Goal: Task Accomplishment & Management: Use online tool/utility

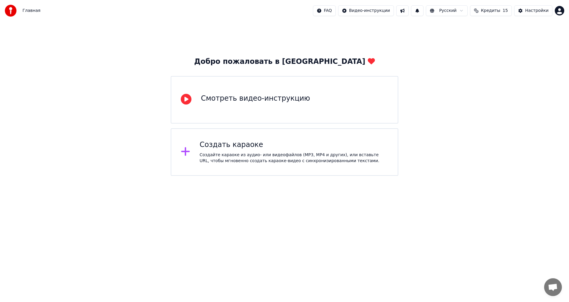
click at [279, 147] on div "Создать караоке" at bounding box center [294, 144] width 189 height 9
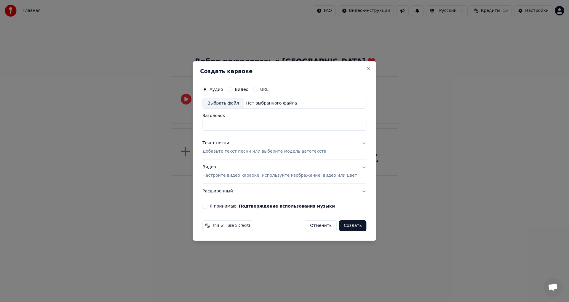
click at [269, 90] on label "URL" at bounding box center [264, 89] width 8 height 4
click at [258, 90] on button "URL" at bounding box center [255, 89] width 5 height 5
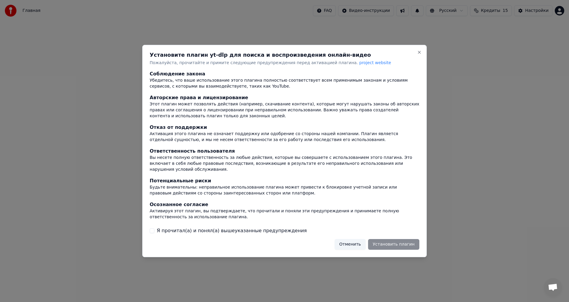
click at [229, 228] on label "Я прочитал(а) и понял(а) вышеуказанные предупреждения" at bounding box center [232, 230] width 150 height 7
click at [155, 228] on button "Я прочитал(а) и понял(а) вышеуказанные предупреждения" at bounding box center [152, 230] width 5 height 5
click at [387, 241] on button "Установить плагин" at bounding box center [393, 244] width 51 height 11
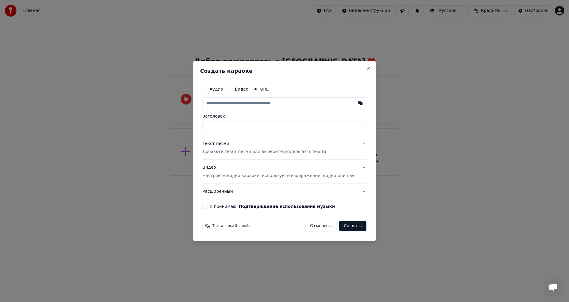
click at [252, 105] on input "text" at bounding box center [285, 103] width 164 height 12
click at [251, 123] on input "Заголовок" at bounding box center [285, 125] width 164 height 11
click at [262, 103] on input "text" at bounding box center [285, 103] width 164 height 12
paste input "**********"
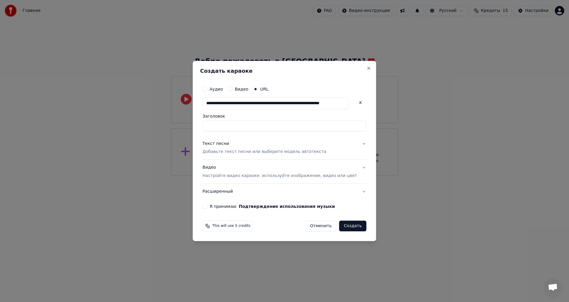
type input "**********"
click at [262, 127] on input "Заголовок" at bounding box center [285, 125] width 164 height 11
paste input "**********"
type input "**********"
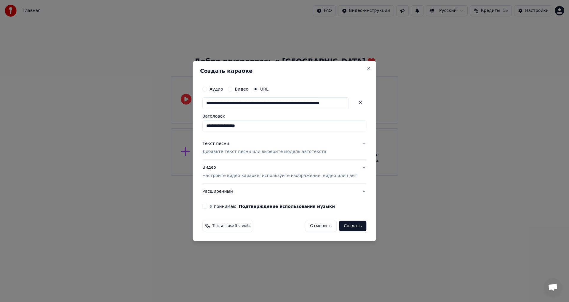
type input "**********"
click at [288, 104] on input "**********" at bounding box center [276, 103] width 147 height 12
click at [351, 145] on button "Текст песни Добавьте текст песни или выберите модель автотекста" at bounding box center [285, 148] width 164 height 24
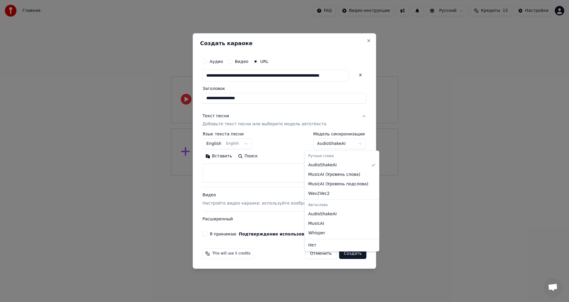
click at [329, 144] on body "**********" at bounding box center [284, 88] width 569 height 176
select select "**********"
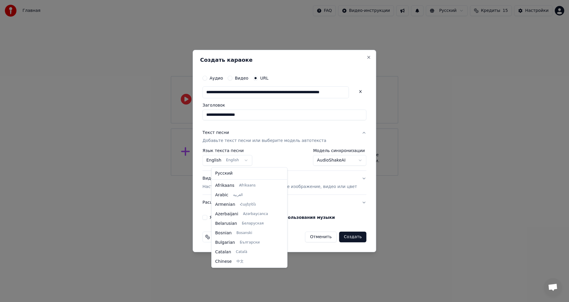
click at [253, 162] on body "**********" at bounding box center [284, 88] width 569 height 176
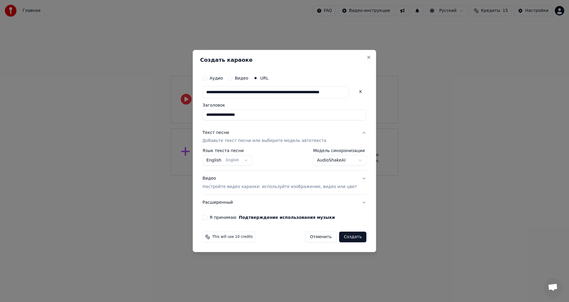
click at [253, 162] on body "**********" at bounding box center [284, 88] width 569 height 176
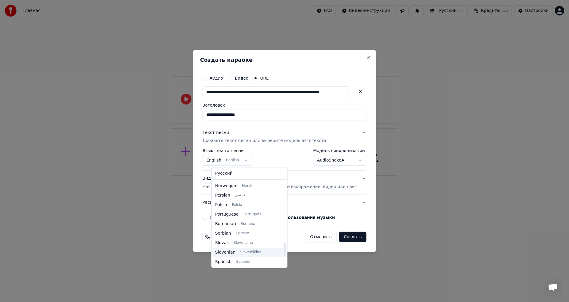
scroll to position [366, 0]
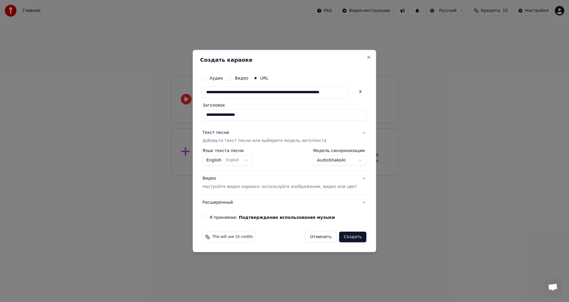
click at [243, 157] on body "**********" at bounding box center [284, 88] width 569 height 176
click at [312, 141] on p "Добавьте текст песни или выберите модель автотекста" at bounding box center [265, 141] width 124 height 6
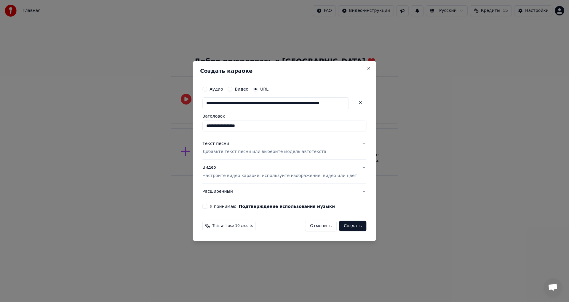
click at [304, 150] on p "Добавьте текст песни или выберите модель автотекста" at bounding box center [265, 152] width 124 height 6
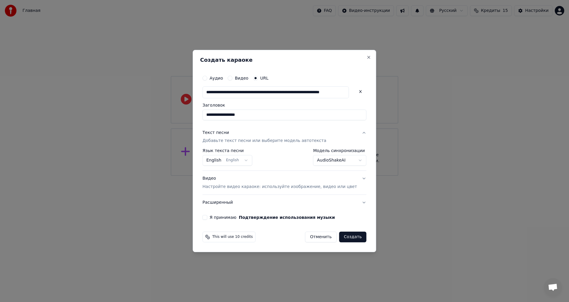
click at [226, 133] on div "Текст песни" at bounding box center [216, 133] width 27 height 6
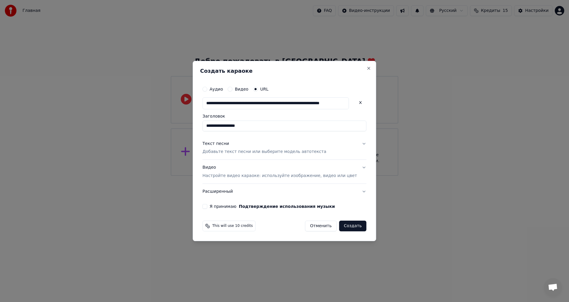
click at [229, 142] on div "Текст песни" at bounding box center [216, 144] width 27 height 6
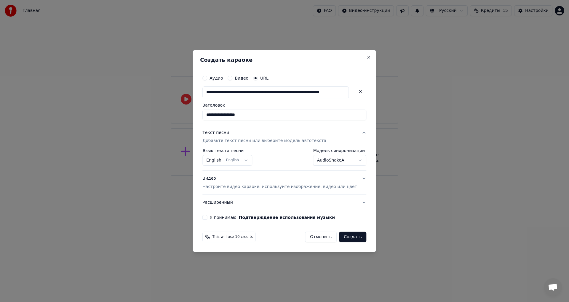
click at [324, 161] on body "**********" at bounding box center [284, 88] width 569 height 176
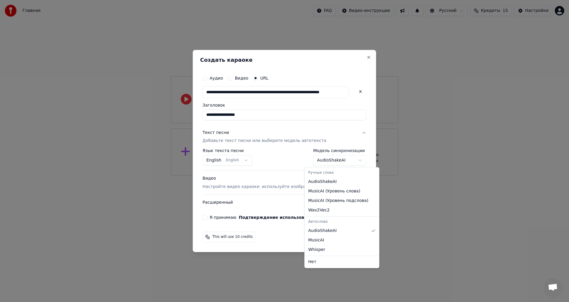
select select "**********"
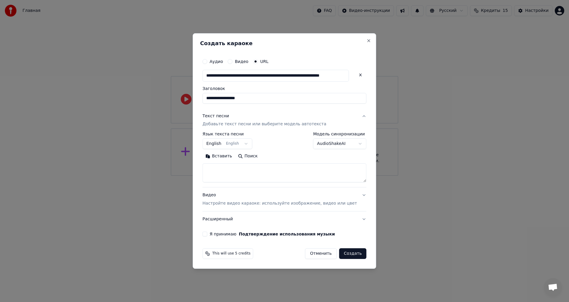
click at [259, 126] on p "Добавьте текст песни или выберите модель автотекста" at bounding box center [265, 124] width 124 height 6
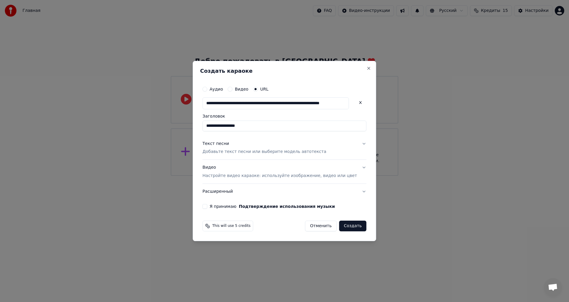
click at [262, 148] on div "Текст песни Добавьте текст песни или выберите модель автотекста" at bounding box center [265, 148] width 124 height 14
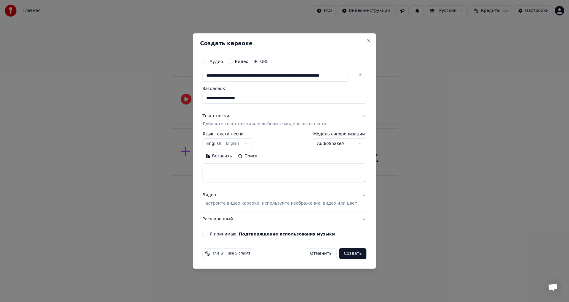
click at [256, 166] on textarea at bounding box center [285, 172] width 164 height 19
click at [256, 157] on button "Поиск" at bounding box center [248, 156] width 26 height 9
type textarea "**********"
click at [259, 201] on p "Настройте видео караоке: используйте изображение, видео или цвет" at bounding box center [280, 203] width 155 height 6
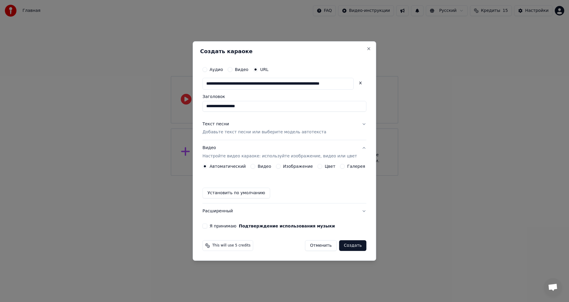
click at [227, 224] on label "Я принимаю Подтверждение использования музыки" at bounding box center [272, 226] width 125 height 4
click at [207, 224] on button "Я принимаю Подтверждение использования музыки" at bounding box center [205, 225] width 5 height 5
click at [359, 150] on button "Видео Настройте видео караоке: используйте изображение, видео или цвет" at bounding box center [285, 152] width 164 height 24
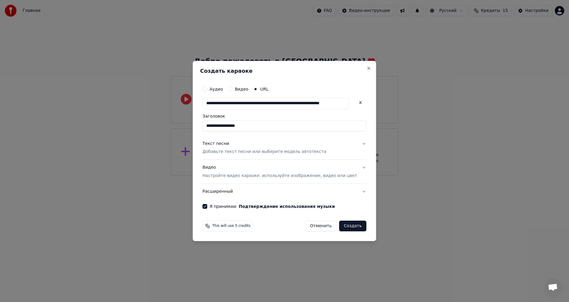
click at [348, 227] on button "Создать" at bounding box center [352, 225] width 27 height 11
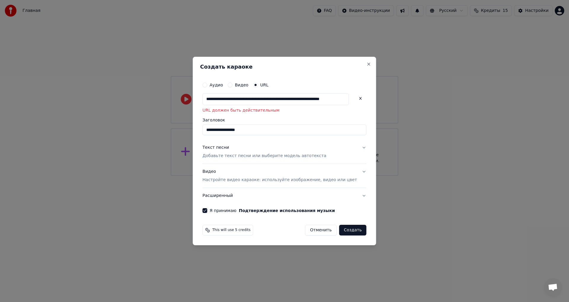
click at [280, 101] on input "**********" at bounding box center [276, 99] width 147 height 12
paste input "text"
type input "**********"
click at [344, 233] on button "Создать" at bounding box center [352, 230] width 27 height 11
drag, startPoint x: 229, startPoint y: 101, endPoint x: 203, endPoint y: 102, distance: 25.5
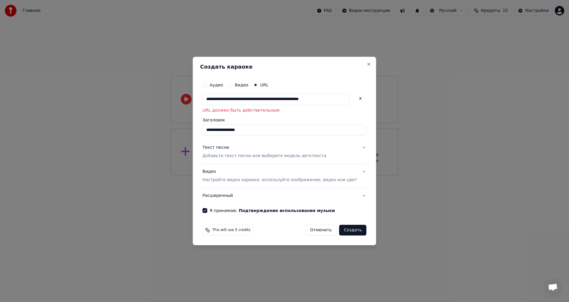
click at [203, 102] on div "**********" at bounding box center [285, 151] width 184 height 189
click at [305, 114] on div "www.youtube.com/watch?v=hkd4s9nlwti&list=rdhkd4s9nlwti" at bounding box center [285, 112] width 164 height 11
type input "**********"
click at [351, 232] on button "Создать" at bounding box center [352, 230] width 27 height 11
click at [355, 100] on button at bounding box center [361, 98] width 12 height 11
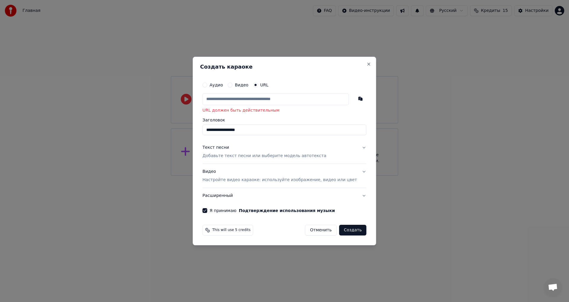
type input "*"
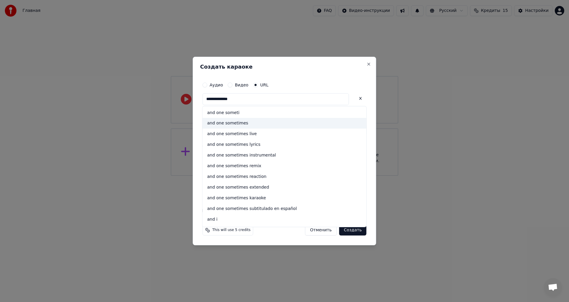
click at [254, 120] on div "and one sometimes" at bounding box center [285, 123] width 164 height 11
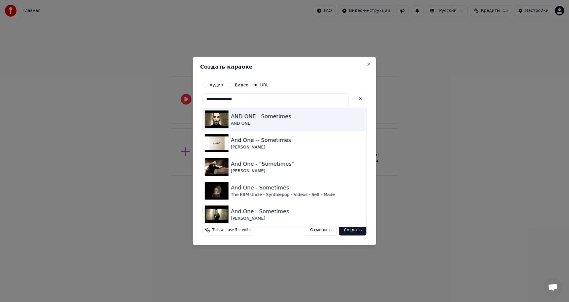
click at [277, 122] on div "AND ONE" at bounding box center [261, 123] width 60 height 6
type input "**********"
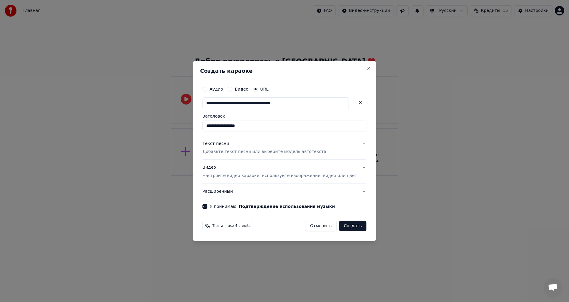
click at [347, 228] on button "Создать" at bounding box center [352, 225] width 27 height 11
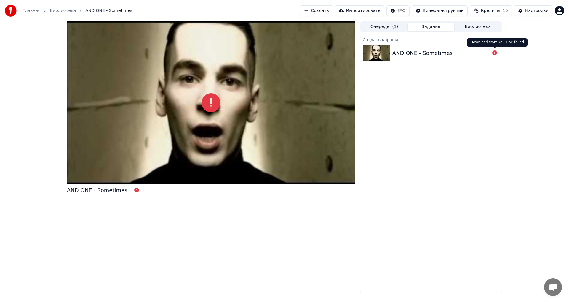
click at [495, 54] on icon at bounding box center [495, 52] width 5 height 5
click at [461, 52] on div "AND ONE - Sometimes" at bounding box center [442, 53] width 98 height 8
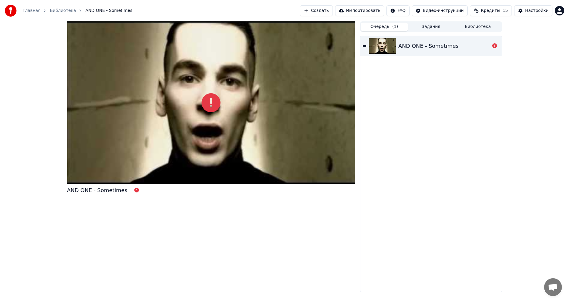
click at [400, 27] on button "Очередь ( 1 )" at bounding box center [384, 27] width 47 height 9
click at [424, 28] on button "Задания" at bounding box center [431, 27] width 47 height 9
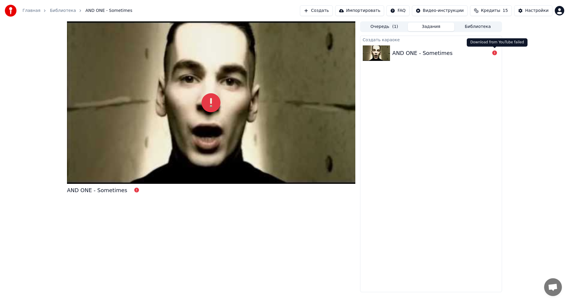
click at [495, 52] on icon at bounding box center [495, 52] width 5 height 5
click at [469, 55] on div "AND ONE - Sometimes" at bounding box center [442, 53] width 98 height 8
click at [419, 54] on div "AND ONE - Sometimes" at bounding box center [423, 53] width 60 height 8
click at [228, 97] on div at bounding box center [211, 102] width 289 height 162
click at [466, 27] on button "Библиотека" at bounding box center [478, 27] width 47 height 9
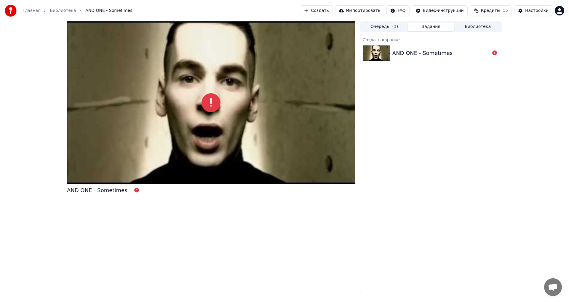
click at [447, 28] on button "Задания" at bounding box center [431, 27] width 47 height 9
click at [391, 28] on button "Очередь ( 1 )" at bounding box center [384, 27] width 47 height 9
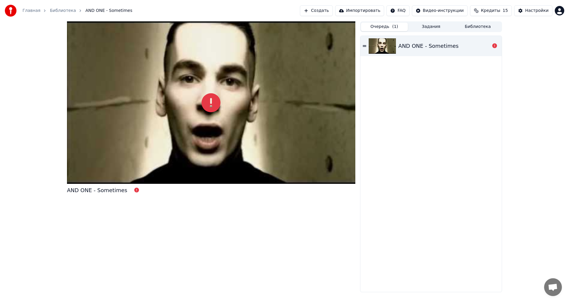
click at [421, 44] on div "AND ONE - Sometimes" at bounding box center [429, 46] width 60 height 8
click at [364, 46] on icon at bounding box center [365, 46] width 4 height 4
click at [206, 95] on icon at bounding box center [211, 102] width 19 height 19
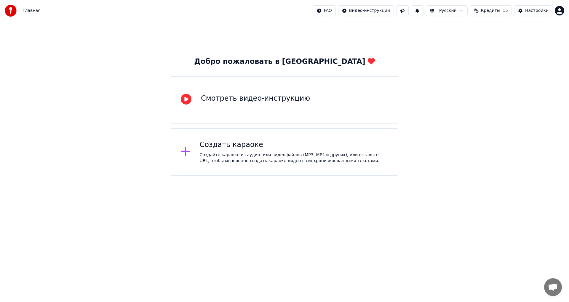
click at [302, 144] on div "Создать караоке" at bounding box center [294, 144] width 189 height 9
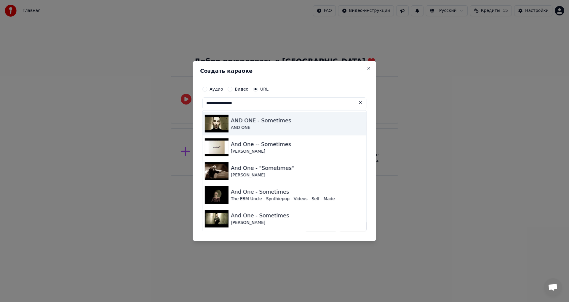
click at [291, 123] on div "AND ONE - Sometimes" at bounding box center [261, 120] width 60 height 8
type input "**********"
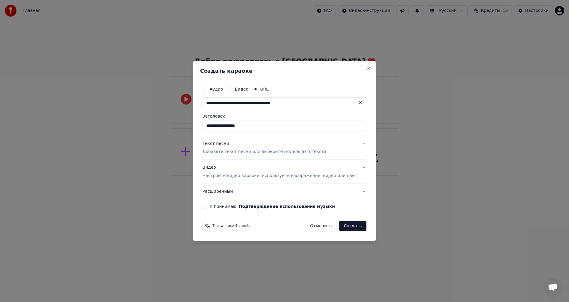
click at [273, 154] on p "Добавьте текст песни или выберите модель автотекста" at bounding box center [265, 152] width 124 height 6
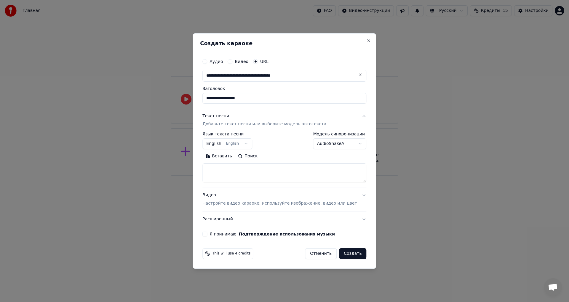
click at [249, 156] on button "Поиск" at bounding box center [248, 156] width 26 height 9
type textarea "**********"
click at [341, 145] on body "**********" at bounding box center [284, 88] width 569 height 176
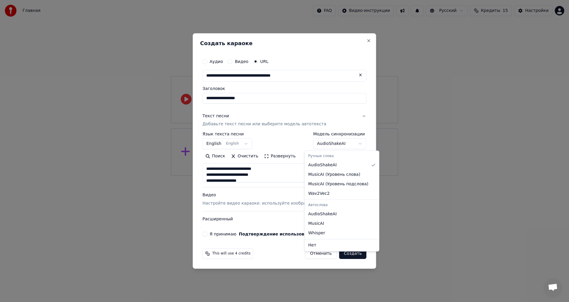
click at [343, 144] on body "**********" at bounding box center [284, 88] width 569 height 176
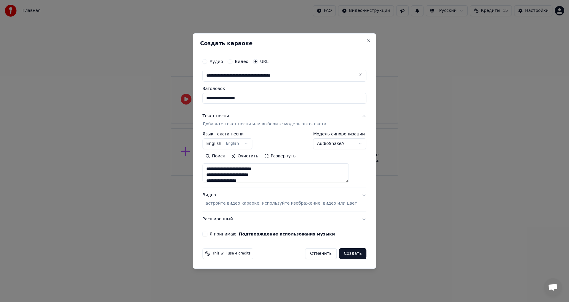
click at [343, 144] on body "**********" at bounding box center [284, 88] width 569 height 176
click at [345, 144] on body "**********" at bounding box center [284, 88] width 569 height 176
click at [302, 200] on p "Настройте видео караоке: используйте изображение, видео или цвет" at bounding box center [280, 203] width 155 height 6
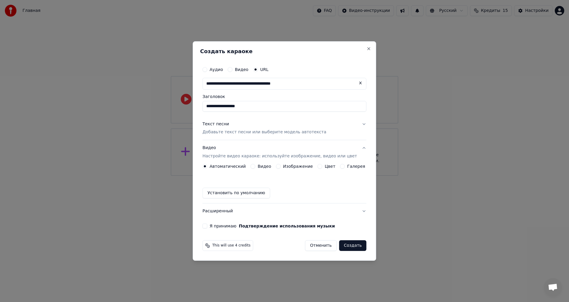
click at [295, 166] on label "Изображение" at bounding box center [298, 166] width 30 height 4
click at [281, 166] on button "Изображение" at bounding box center [278, 166] width 5 height 5
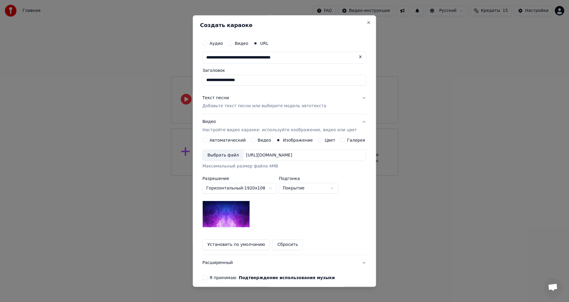
click at [321, 141] on div "Цвет" at bounding box center [327, 140] width 18 height 5
click at [318, 140] on button "Цвет" at bounding box center [320, 140] width 5 height 5
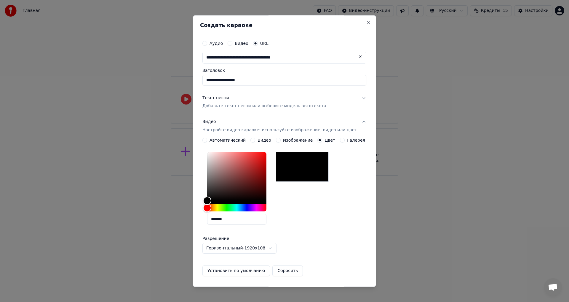
click at [283, 139] on label "Изображение" at bounding box center [298, 140] width 30 height 4
click at [281, 139] on button "Изображение" at bounding box center [278, 140] width 5 height 5
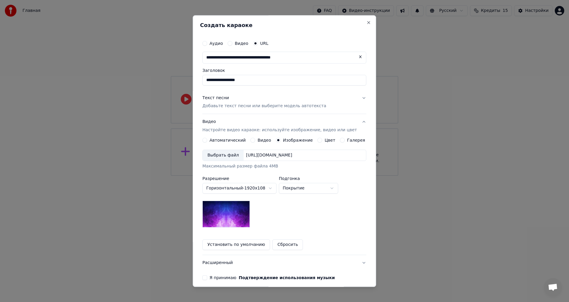
click at [234, 139] on label "Автоматический" at bounding box center [228, 140] width 36 height 4
click at [207, 139] on button "Автоматический" at bounding box center [205, 140] width 5 height 5
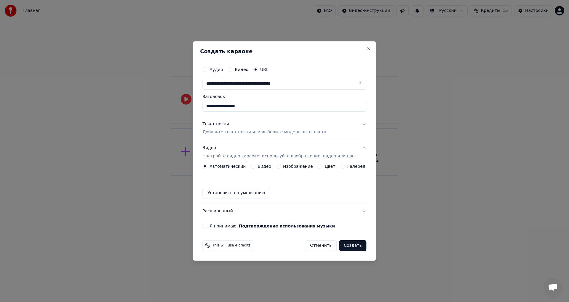
click at [319, 167] on button "Цвет" at bounding box center [320, 166] width 5 height 5
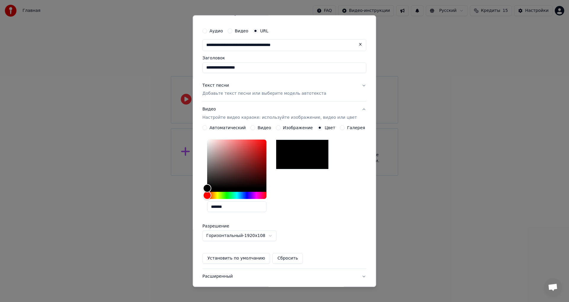
scroll to position [52, 0]
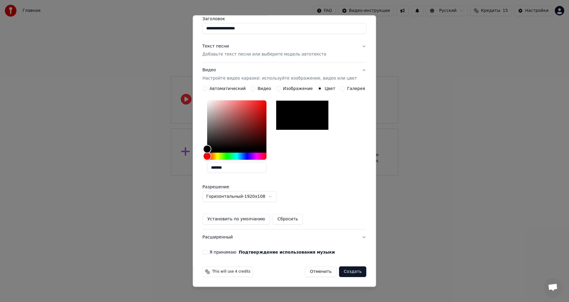
click at [259, 220] on button "Установить по умолчанию" at bounding box center [237, 219] width 68 height 11
click at [227, 250] on label "Я принимаю Подтверждение использования музыки" at bounding box center [272, 252] width 125 height 4
click at [207, 250] on button "Я принимаю Подтверждение использования музыки" at bounding box center [205, 252] width 5 height 5
click at [342, 274] on button "Создать" at bounding box center [352, 271] width 27 height 11
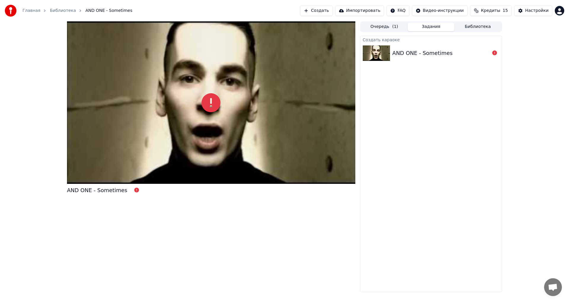
click at [442, 50] on div "AND ONE - Sometimes" at bounding box center [423, 53] width 60 height 8
click at [496, 54] on icon at bounding box center [495, 52] width 5 height 5
click at [494, 51] on icon at bounding box center [495, 52] width 5 height 5
click at [392, 28] on button "Очередь ( 1 )" at bounding box center [384, 27] width 47 height 9
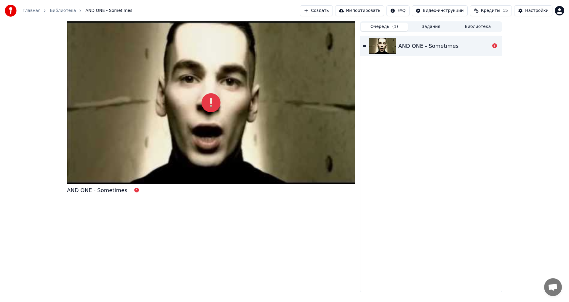
click at [364, 46] on icon at bounding box center [365, 46] width 4 height 4
click at [63, 8] on link "Библиотека" at bounding box center [63, 11] width 26 height 6
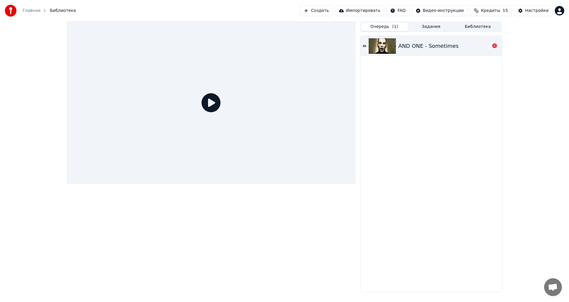
click at [64, 11] on span "Библиотека" at bounding box center [63, 11] width 26 height 6
click at [35, 10] on link "Главная" at bounding box center [32, 11] width 18 height 6
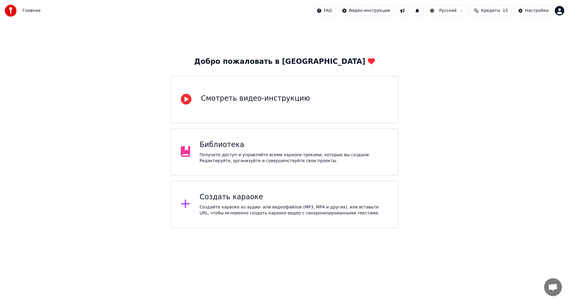
click at [251, 146] on div "Библиотека" at bounding box center [294, 144] width 189 height 9
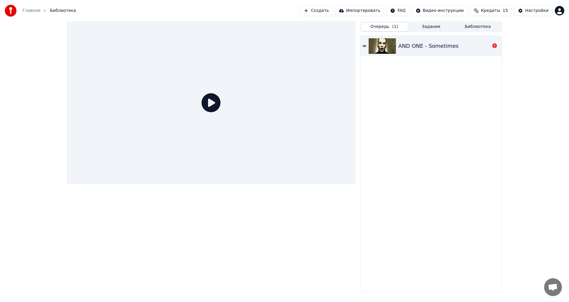
click at [206, 101] on icon at bounding box center [211, 102] width 19 height 19
click at [442, 39] on div "AND ONE - Sometimes" at bounding box center [431, 46] width 141 height 20
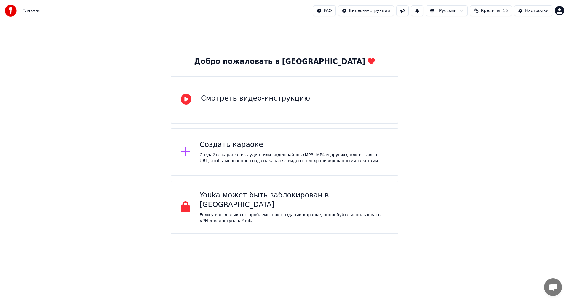
click at [296, 148] on div "Создать караоке" at bounding box center [294, 144] width 189 height 9
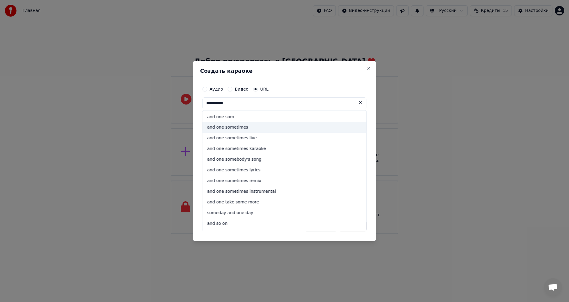
click at [257, 125] on div "and one sometimes" at bounding box center [285, 127] width 164 height 11
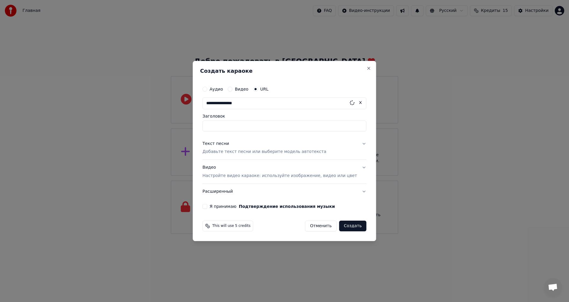
click at [257, 127] on input "Заголовок" at bounding box center [285, 125] width 164 height 11
click at [297, 105] on input "**********" at bounding box center [285, 103] width 164 height 12
click at [295, 104] on input "**********" at bounding box center [285, 103] width 164 height 12
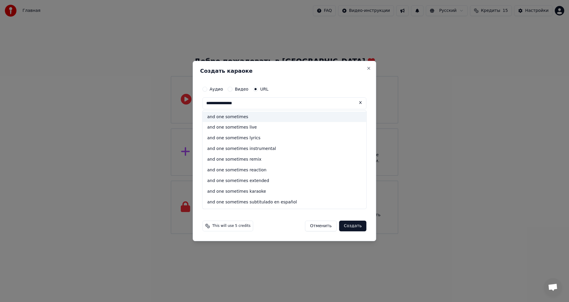
click at [286, 116] on div "and one sometimes" at bounding box center [285, 117] width 164 height 11
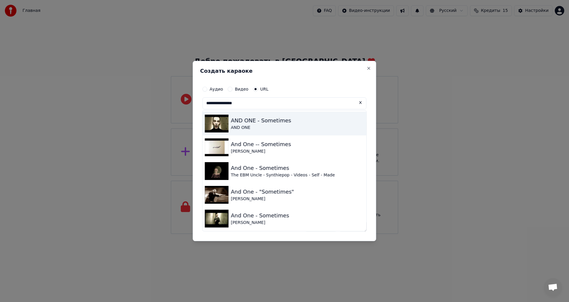
click at [274, 120] on div "AND ONE - Sometimes" at bounding box center [261, 120] width 60 height 8
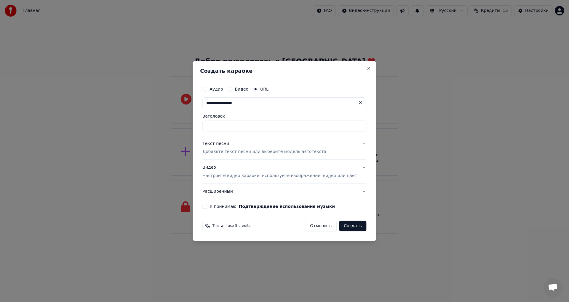
type input "**********"
click at [258, 152] on p "Добавьте текст песни или выберите модель автотекста" at bounding box center [265, 152] width 124 height 6
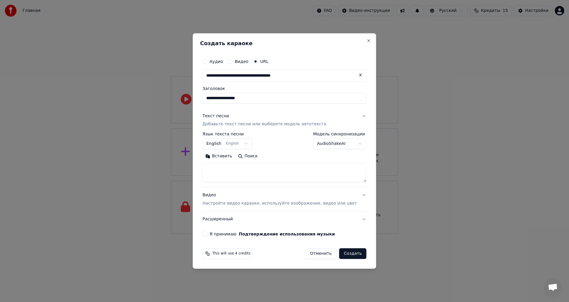
click at [252, 157] on button "Поиск" at bounding box center [248, 156] width 26 height 9
type textarea "**********"
click at [292, 205] on p "Настройте видео караоке: используйте изображение, видео или цвет" at bounding box center [280, 203] width 155 height 6
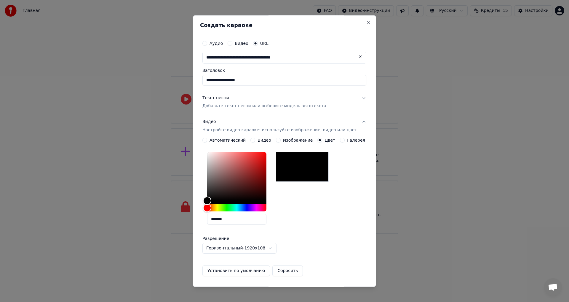
click at [265, 131] on p "Настройте видео караоке: используйте изображение, видео или цвет" at bounding box center [280, 130] width 155 height 6
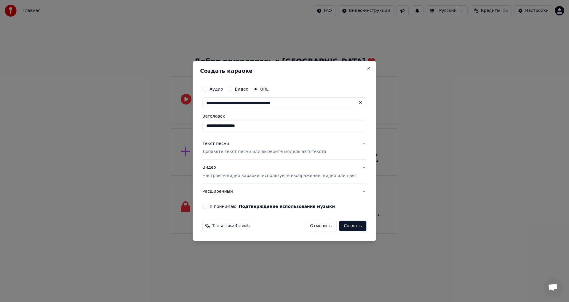
click at [233, 206] on label "Я принимаю Подтверждение использования музыки" at bounding box center [272, 206] width 125 height 4
click at [207, 206] on button "Я принимаю Подтверждение использования музыки" at bounding box center [205, 206] width 5 height 5
click at [343, 228] on button "Создать" at bounding box center [352, 225] width 27 height 11
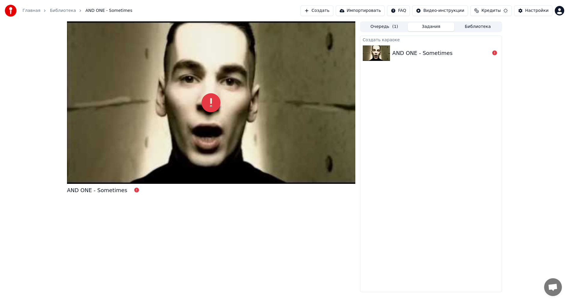
click at [445, 49] on div "AND ONE - Sometimes" at bounding box center [423, 53] width 60 height 8
click at [448, 55] on div "AND ONE - Sometimes" at bounding box center [442, 53] width 98 height 8
click at [451, 55] on div "AND ONE - Sometimes" at bounding box center [442, 53] width 98 height 8
click at [321, 9] on button "Создать" at bounding box center [316, 10] width 33 height 11
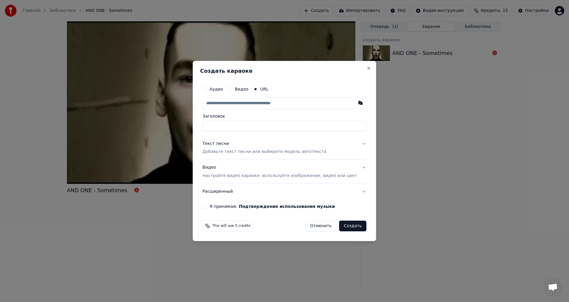
click at [219, 89] on label "Аудио" at bounding box center [216, 89] width 13 height 4
click at [207, 89] on button "Аудио" at bounding box center [205, 89] width 5 height 5
click at [264, 101] on div "Нет выбранного файла" at bounding box center [272, 103] width 56 height 6
click at [265, 128] on input "**********" at bounding box center [285, 125] width 164 height 11
paste input "******"
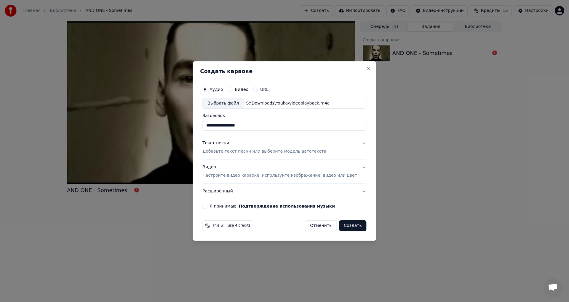
type input "**********"
click at [311, 151] on p "Добавьте текст песни или выберите модель автотекста" at bounding box center [265, 152] width 124 height 6
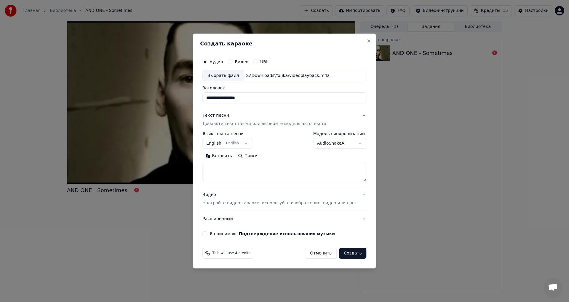
click at [253, 157] on button "Поиск" at bounding box center [248, 155] width 26 height 9
type textarea "**********"
click at [231, 235] on label "Я принимаю Подтверждение использования музыки" at bounding box center [272, 233] width 125 height 4
click at [207, 235] on button "Я принимаю Подтверждение использования музыки" at bounding box center [205, 233] width 5 height 5
click at [351, 255] on button "Создать" at bounding box center [352, 253] width 27 height 11
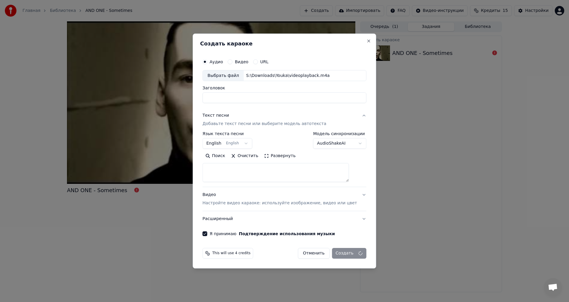
select select
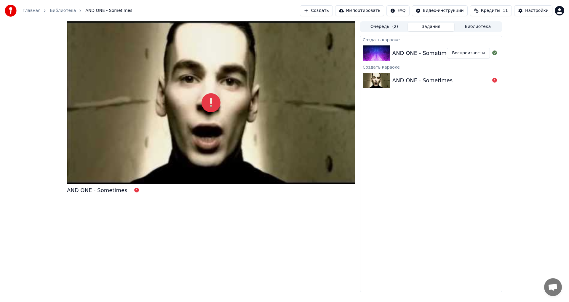
click at [456, 80] on div "AND ONE - Sometimes" at bounding box center [442, 80] width 98 height 8
click at [458, 52] on button "Воспроизвести" at bounding box center [468, 53] width 43 height 11
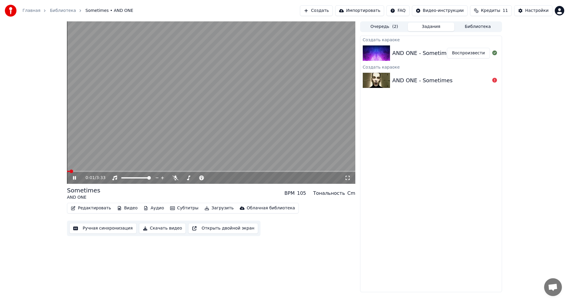
click at [78, 171] on span at bounding box center [211, 171] width 289 height 1
click at [183, 179] on span at bounding box center [185, 178] width 4 height 4
click at [75, 178] on icon at bounding box center [74, 178] width 3 height 4
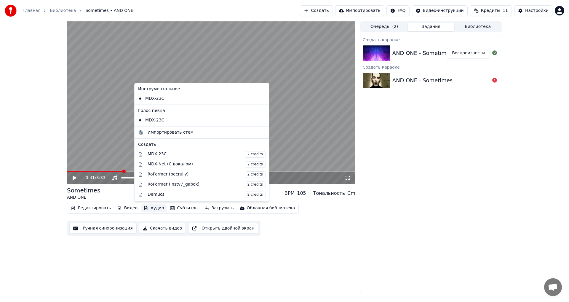
click at [151, 211] on button "Аудио" at bounding box center [153, 208] width 25 height 8
click at [139, 216] on div "Редактировать Видео Аудио Субтитры Загрузить Облачная библиотека Ручная синхрон…" at bounding box center [211, 219] width 289 height 33
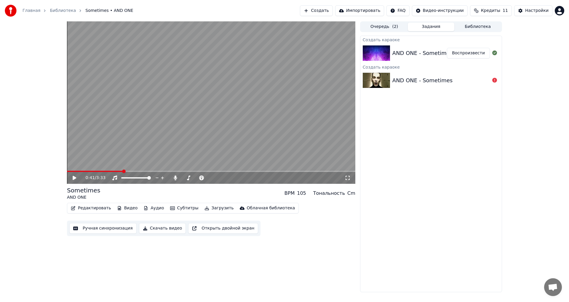
click at [173, 207] on button "Субтитры" at bounding box center [184, 208] width 33 height 8
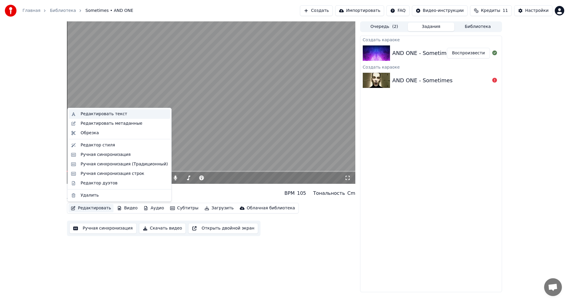
click at [111, 116] on div "Редактировать текст" at bounding box center [104, 114] width 47 height 6
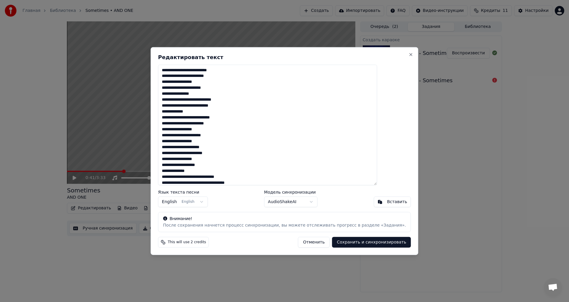
drag, startPoint x: 297, startPoint y: 55, endPoint x: 367, endPoint y: 61, distance: 71.1
click at [364, 61] on div "**********" at bounding box center [285, 151] width 268 height 208
click at [409, 56] on button "Close" at bounding box center [411, 54] width 5 height 5
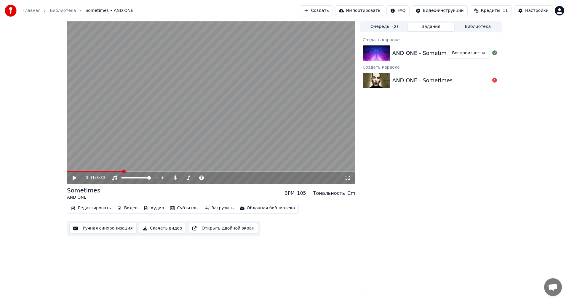
click at [225, 107] on video at bounding box center [211, 102] width 289 height 162
drag, startPoint x: 143, startPoint y: 180, endPoint x: 103, endPoint y: 181, distance: 40.4
click at [103, 181] on div "0:42 / 3:33" at bounding box center [211, 178] width 289 height 12
drag, startPoint x: 136, startPoint y: 182, endPoint x: 122, endPoint y: 182, distance: 13.3
click at [122, 182] on div "0:43 / 3:33" at bounding box center [211, 178] width 289 height 12
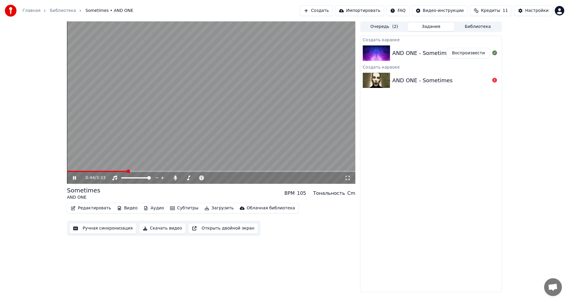
click at [106, 169] on video at bounding box center [211, 102] width 289 height 162
click at [102, 170] on video at bounding box center [211, 102] width 289 height 162
click at [100, 171] on span at bounding box center [97, 171] width 61 height 1
click at [84, 172] on span at bounding box center [84, 171] width 35 height 1
click at [151, 178] on span at bounding box center [136, 177] width 30 height 1
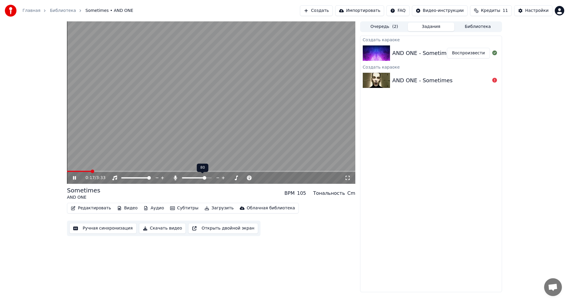
click at [206, 177] on span at bounding box center [197, 177] width 30 height 1
click at [99, 208] on button "Редактировать" at bounding box center [91, 208] width 45 height 8
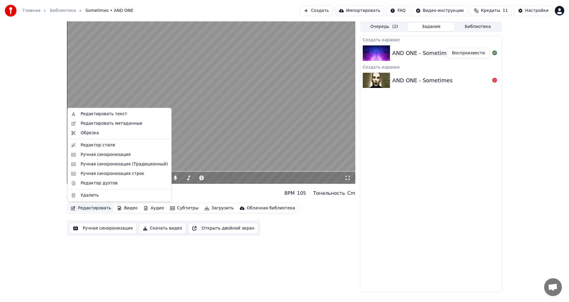
click at [202, 127] on video at bounding box center [211, 102] width 289 height 162
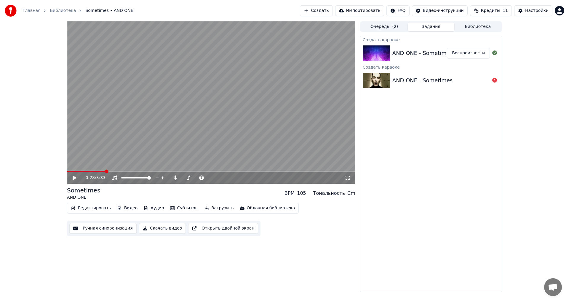
click at [106, 207] on button "Редактировать" at bounding box center [91, 208] width 45 height 8
click at [104, 226] on button "Ручная синхронизация" at bounding box center [102, 228] width 67 height 11
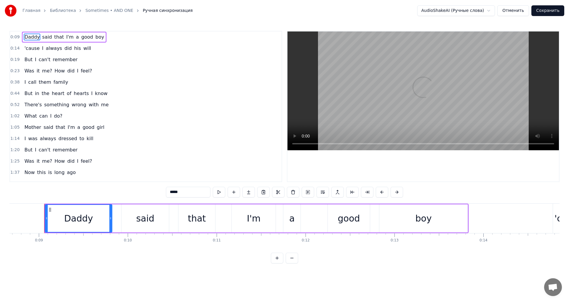
scroll to position [0, 776]
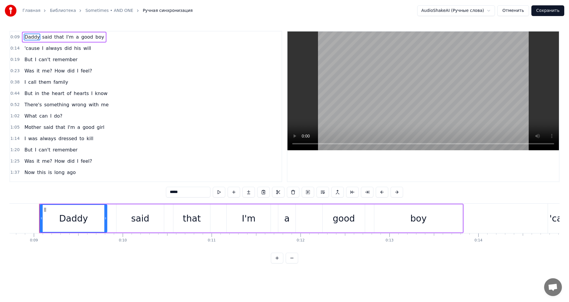
click at [351, 116] on video at bounding box center [424, 90] width 272 height 119
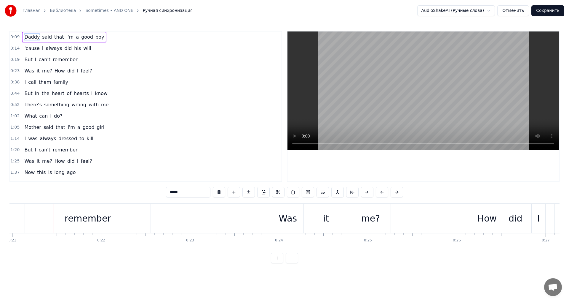
scroll to position [0, 1861]
click at [439, 273] on html "Главная Библиотека Sometimes • AND ONE Ручная синхронизация AudioShakeAI (Ручны…" at bounding box center [284, 136] width 569 height 273
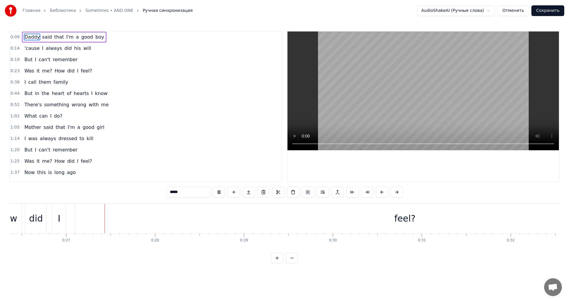
scroll to position [0, 2356]
click at [393, 221] on div "feel?" at bounding box center [395, 217] width 21 height 13
type input "*****"
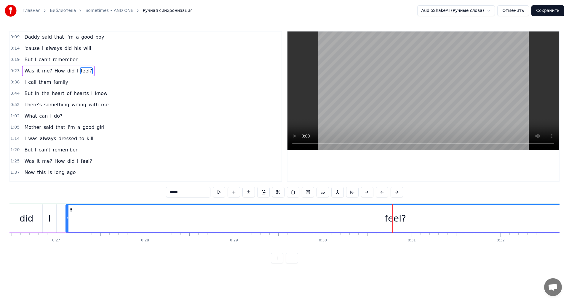
click at [292, 263] on button at bounding box center [292, 257] width 12 height 11
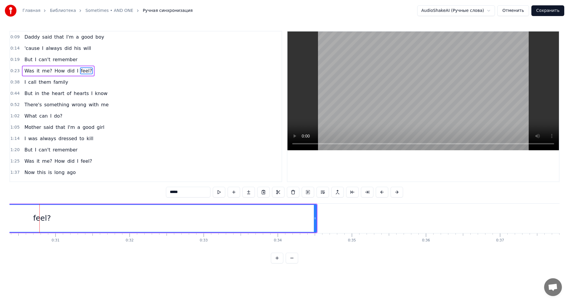
click at [292, 263] on button at bounding box center [292, 257] width 12 height 11
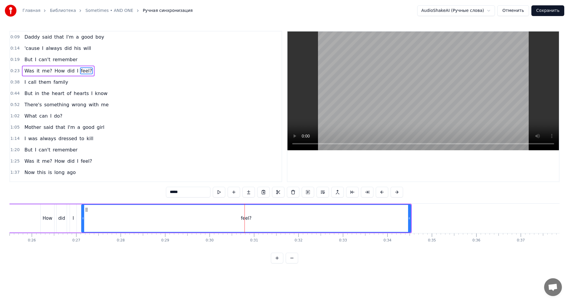
scroll to position [0, 1124]
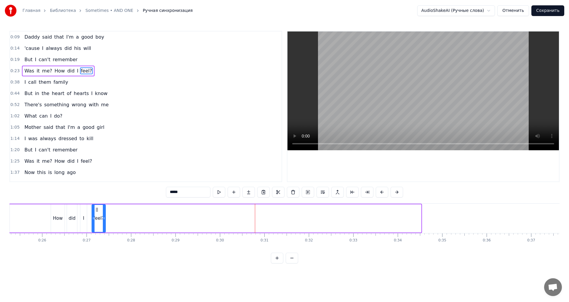
drag, startPoint x: 419, startPoint y: 217, endPoint x: 104, endPoint y: 223, distance: 315.9
click at [104, 223] on div at bounding box center [104, 218] width 2 height 27
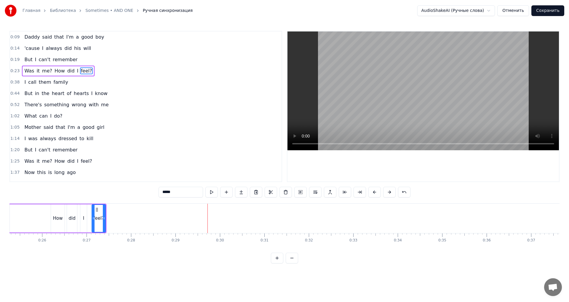
click at [461, 11] on html "Главная Библиотека Sometimes • AND ONE Ручная синхронизация AudioShakeAI (Ручны…" at bounding box center [284, 136] width 569 height 273
click at [488, 13] on html "Главная Библиотека Sometimes • AND ONE Ручная синхронизация AudioShakeAI (Ручны…" at bounding box center [284, 136] width 569 height 273
click at [490, 13] on html "Главная Библиотека Sometimes • AND ONE Ручная синхронизация AudioShakeAI (Ручны…" at bounding box center [284, 136] width 569 height 273
click at [512, 12] on button "Отменить" at bounding box center [514, 10] width 32 height 11
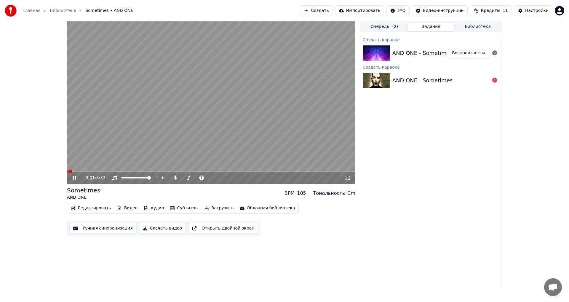
click at [149, 121] on video at bounding box center [211, 102] width 289 height 162
click at [145, 208] on button "Аудио" at bounding box center [153, 208] width 25 height 8
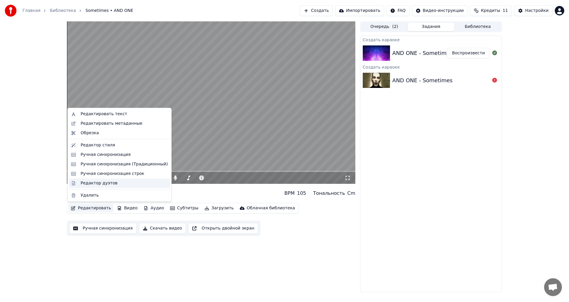
click at [110, 183] on div "Редактор дуэтов" at bounding box center [99, 183] width 37 height 6
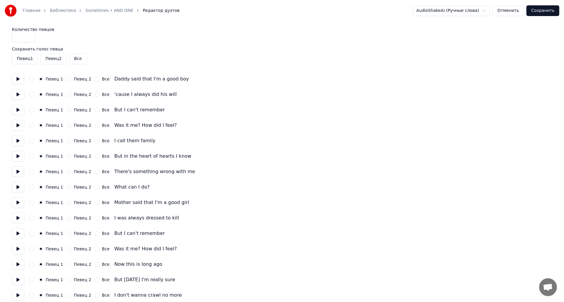
click at [506, 9] on button "Отменить" at bounding box center [509, 10] width 32 height 11
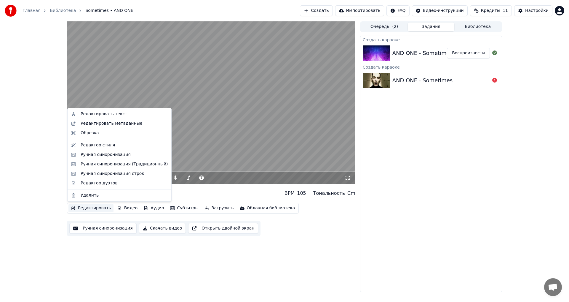
click at [95, 209] on div "Редактировать Видео Аудио Субтитры Загрузить Облачная библиотека" at bounding box center [183, 208] width 232 height 11
click at [200, 124] on video at bounding box center [211, 102] width 289 height 162
click at [93, 211] on button "Редактировать" at bounding box center [91, 208] width 45 height 8
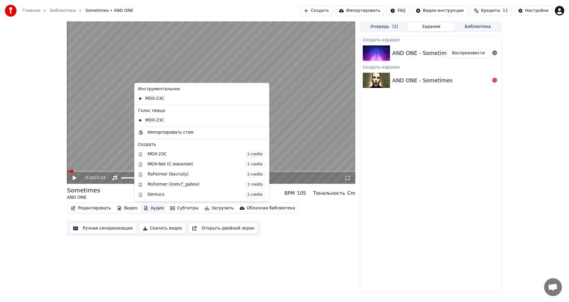
click at [117, 230] on button "Ручная синхронизация" at bounding box center [102, 228] width 67 height 11
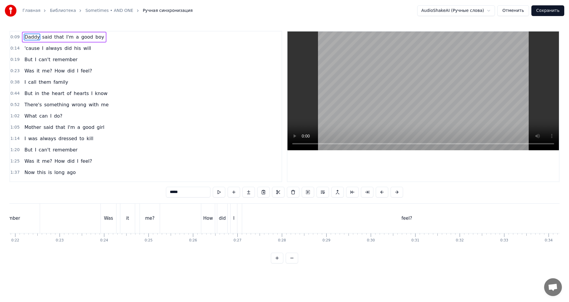
scroll to position [0, 1030]
click at [267, 228] on div "feel?" at bounding box center [349, 217] width 329 height 29
type input "*****"
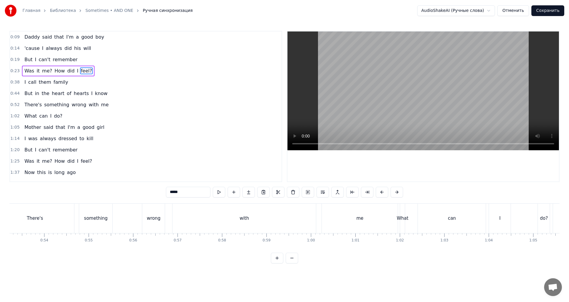
scroll to position [0, 2336]
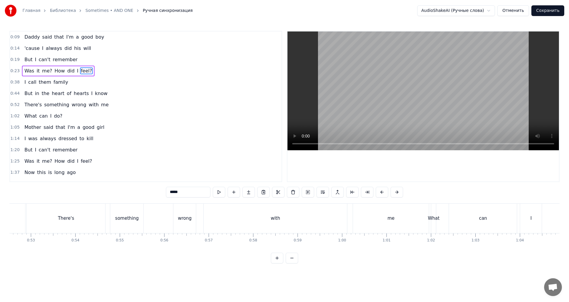
click at [167, 226] on div "There's something wrong with me" at bounding box center [228, 217] width 404 height 29
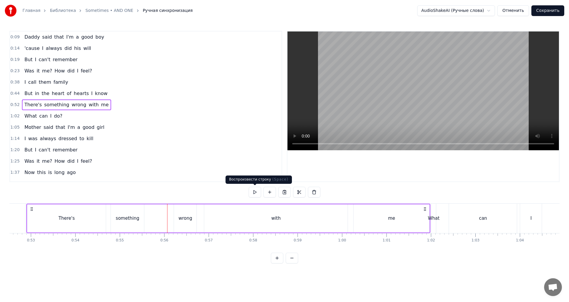
click at [258, 194] on button at bounding box center [255, 192] width 12 height 11
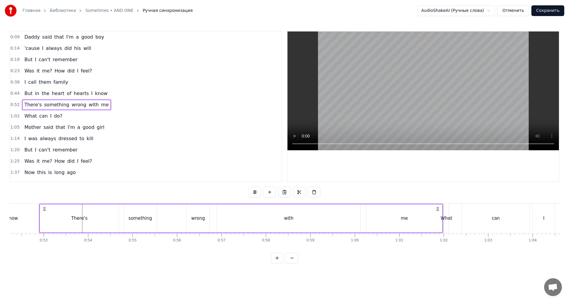
click at [258, 194] on button at bounding box center [255, 192] width 12 height 11
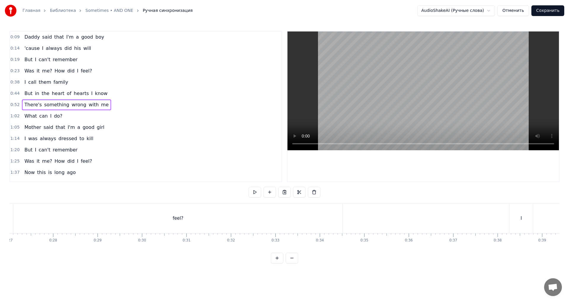
scroll to position [0, 1176]
click at [172, 219] on div "feel?" at bounding box center [203, 217] width 329 height 29
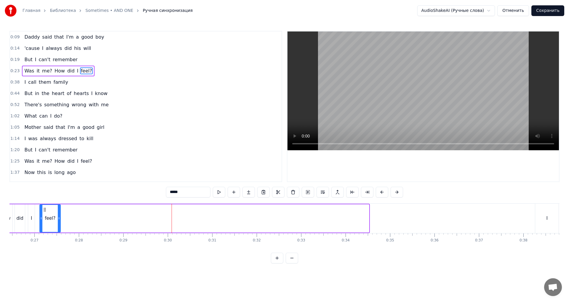
drag, startPoint x: 367, startPoint y: 217, endPoint x: 56, endPoint y: 217, distance: 311.1
click at [58, 217] on icon at bounding box center [59, 218] width 2 height 5
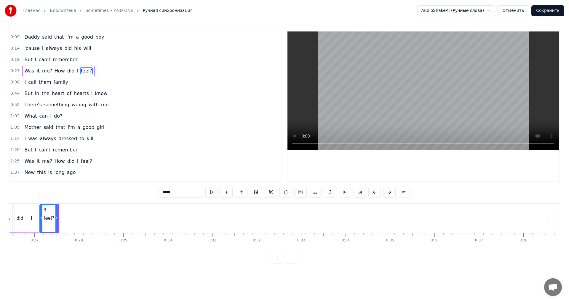
click at [41, 227] on div at bounding box center [41, 218] width 2 height 27
click at [214, 193] on button at bounding box center [212, 192] width 12 height 11
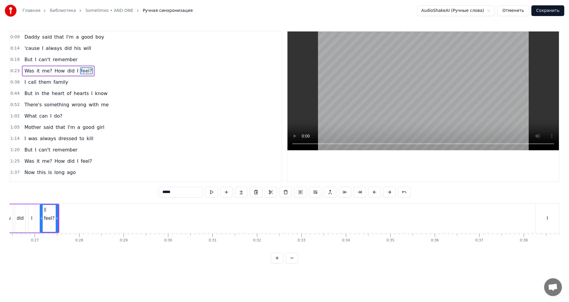
click at [214, 193] on button at bounding box center [212, 192] width 12 height 11
drag, startPoint x: 56, startPoint y: 220, endPoint x: 67, endPoint y: 220, distance: 10.7
click at [67, 220] on div at bounding box center [67, 218] width 2 height 27
click at [216, 192] on button at bounding box center [212, 192] width 12 height 11
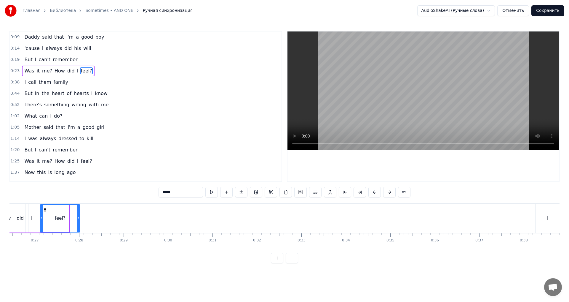
drag, startPoint x: 68, startPoint y: 223, endPoint x: 80, endPoint y: 223, distance: 12.2
click at [80, 223] on div at bounding box center [78, 218] width 2 height 27
click at [209, 193] on button at bounding box center [212, 192] width 12 height 11
click at [85, 220] on icon at bounding box center [84, 218] width 2 height 5
click at [213, 193] on button at bounding box center [212, 192] width 12 height 11
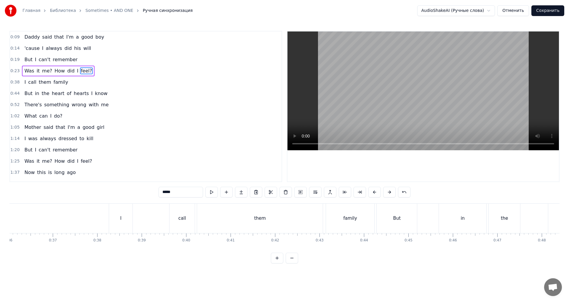
scroll to position [0, 1535]
click at [183, 222] on div "I" at bounding box center [188, 217] width 23 height 29
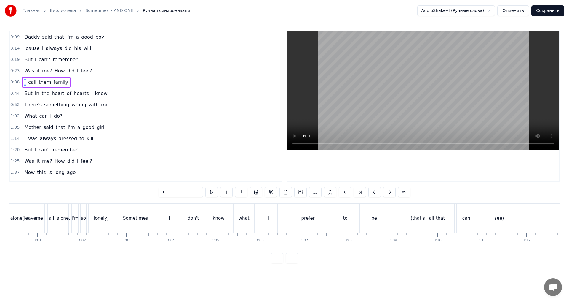
scroll to position [0, 8097]
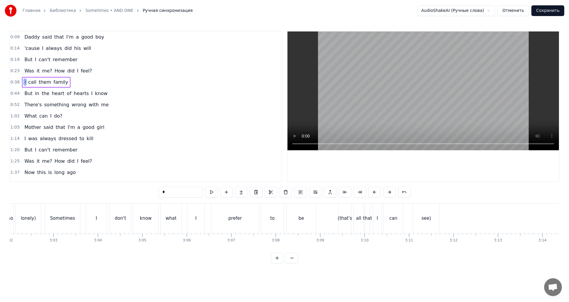
click at [119, 222] on div "don't" at bounding box center [120, 217] width 21 height 29
type input "*****"
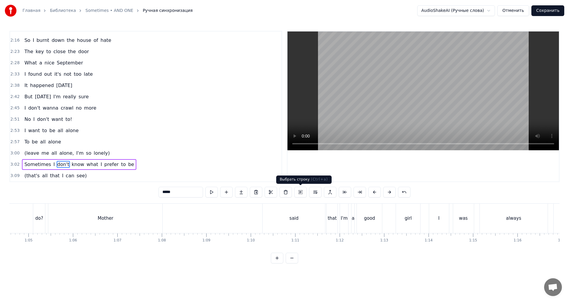
scroll to position [0, 2727]
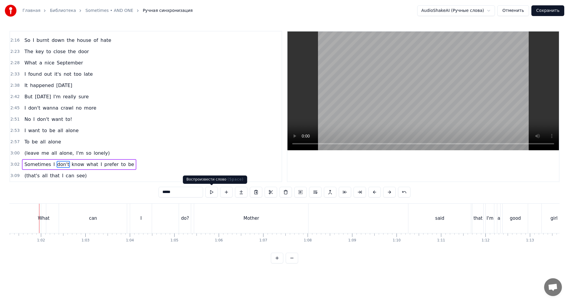
click at [213, 195] on button at bounding box center [212, 192] width 12 height 11
click at [212, 192] on button at bounding box center [212, 192] width 12 height 11
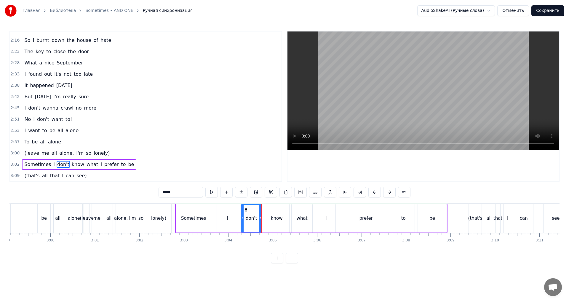
scroll to position [0, 8189]
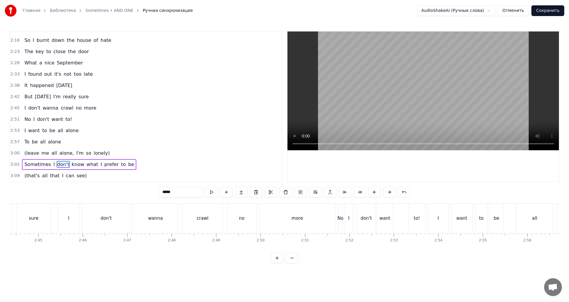
scroll to position [0, 7301]
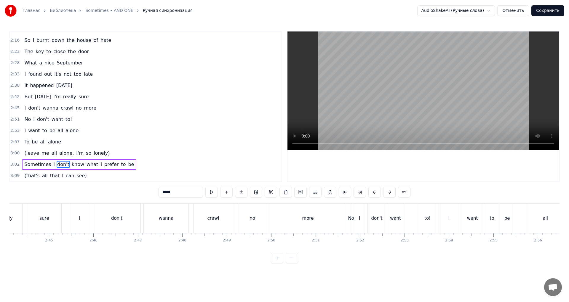
click at [225, 217] on div "crawl" at bounding box center [213, 217] width 39 height 29
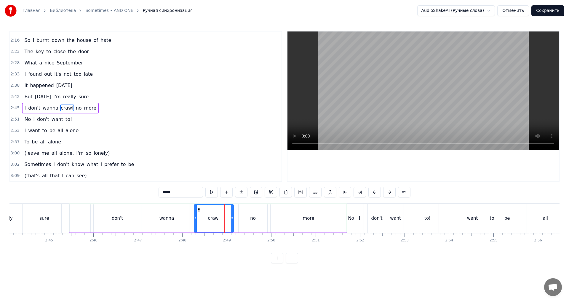
click at [217, 245] on div "Daddy said that I'm a good boy 'cause I always did his will But I can't remembe…" at bounding box center [284, 225] width 550 height 44
click at [185, 218] on div "wanna" at bounding box center [166, 218] width 45 height 28
type input "*****"
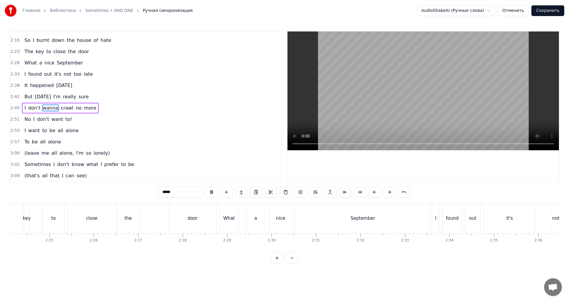
scroll to position [0, 6372]
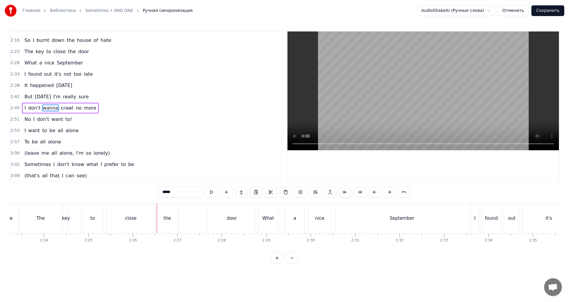
click at [475, 13] on html "Главная Библиотека Sometimes • AND ONE Ручная синхронизация AudioShakeAI (Ручны…" at bounding box center [284, 136] width 569 height 273
click at [475, 12] on html "Главная Библиотека Sometimes • AND ONE Ручная синхронизация AudioShakeAI (Ручны…" at bounding box center [284, 136] width 569 height 273
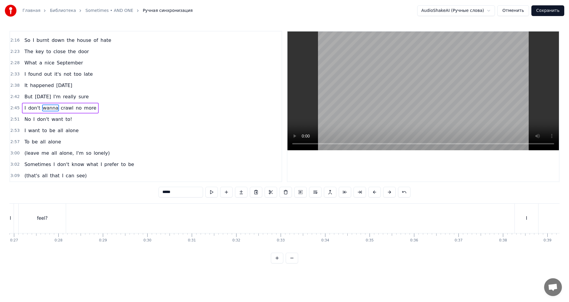
scroll to position [0, 1166]
click at [79, 227] on div "feel?" at bounding box center [73, 217] width 47 height 29
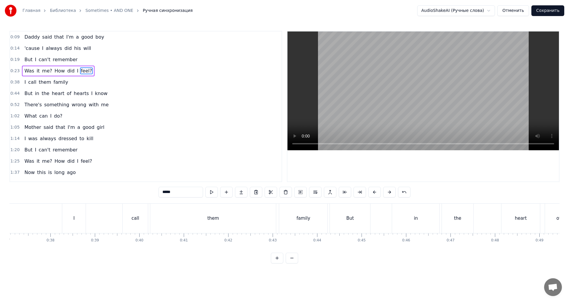
scroll to position [0, 1582]
click at [141, 225] on div "I" at bounding box center [141, 217] width 23 height 29
type input "*"
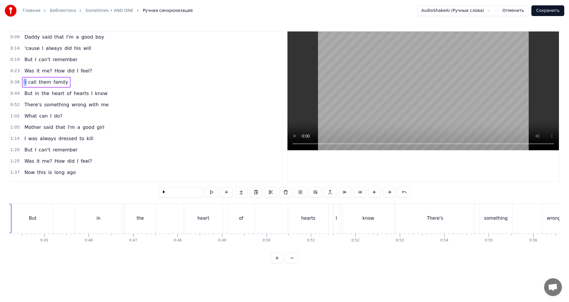
scroll to position [0, 1998]
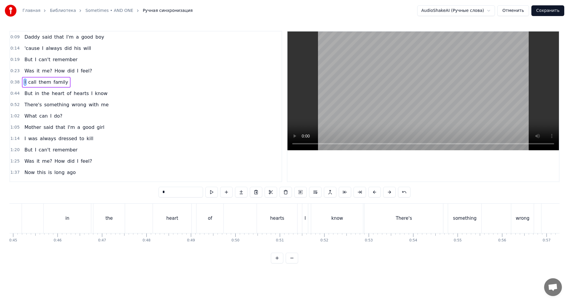
click at [345, 221] on div "know" at bounding box center [337, 217] width 52 height 29
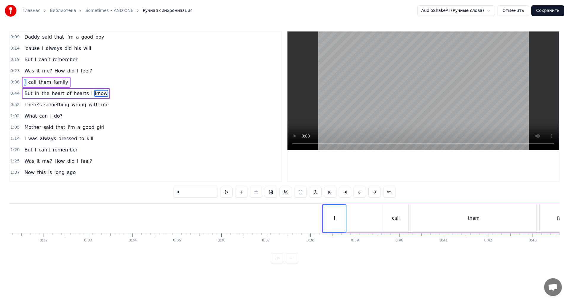
scroll to position [0, 1374]
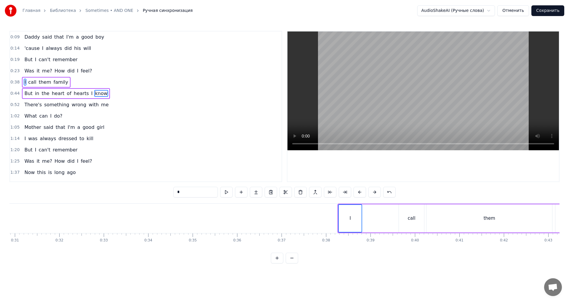
drag, startPoint x: 402, startPoint y: 203, endPoint x: 347, endPoint y: 205, distance: 54.9
click at [347, 205] on div "I call them family" at bounding box center [471, 217] width 267 height 29
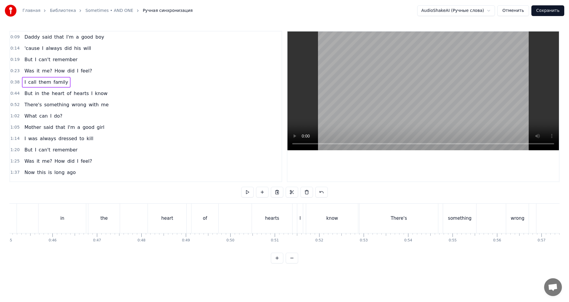
scroll to position [0, 2113]
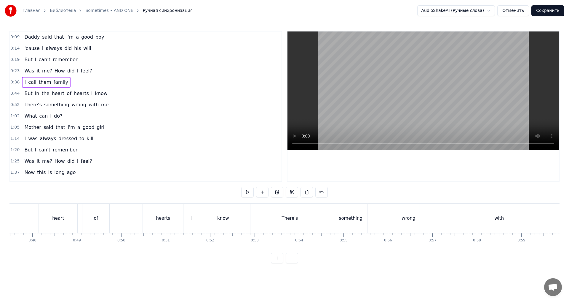
click at [215, 222] on div "know" at bounding box center [223, 217] width 52 height 29
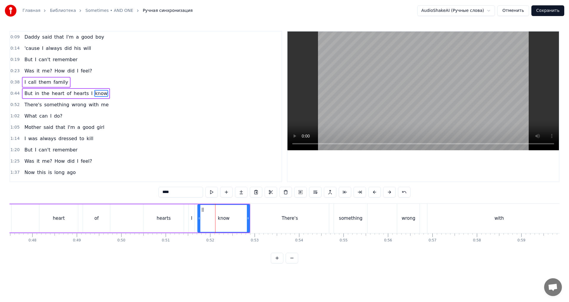
drag, startPoint x: 188, startPoint y: 203, endPoint x: 163, endPoint y: 203, distance: 24.3
click at [163, 203] on div "But in the heart of hearts I know" at bounding box center [59, 217] width 384 height 29
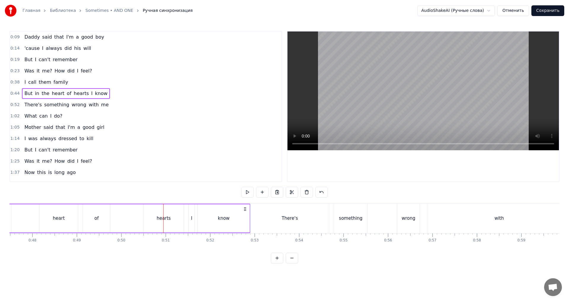
click at [244, 213] on div "know" at bounding box center [224, 218] width 52 height 28
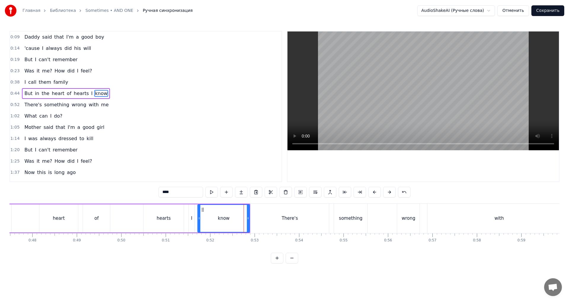
drag, startPoint x: 221, startPoint y: 204, endPoint x: 205, endPoint y: 206, distance: 16.4
click at [205, 206] on div "know" at bounding box center [223, 218] width 51 height 27
click at [161, 211] on div "hearts" at bounding box center [164, 218] width 40 height 28
type input "******"
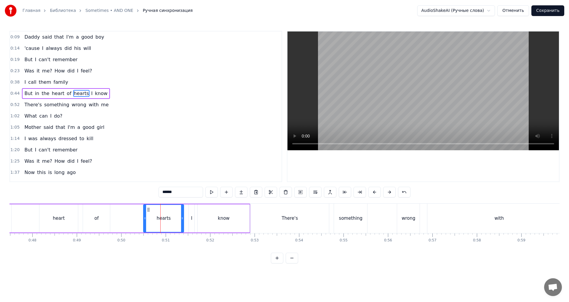
click at [15, 94] on span "0:44" at bounding box center [14, 93] width 9 height 6
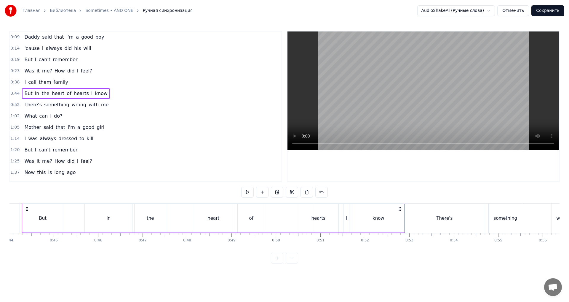
scroll to position [0, 1940]
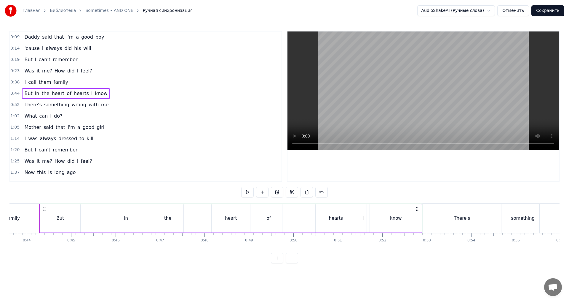
click at [36, 88] on div "But in the heart of hearts I know" at bounding box center [66, 93] width 88 height 11
click at [15, 93] on span "0:44" at bounding box center [14, 93] width 9 height 6
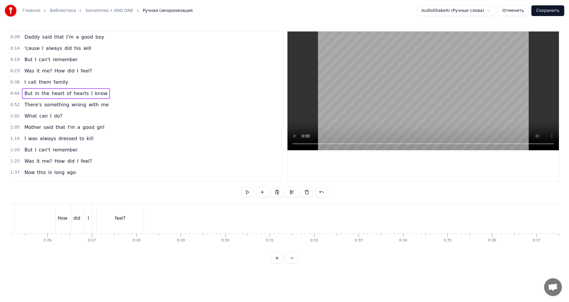
scroll to position [0, 1083]
click at [182, 216] on div "Was it me? How did I feel?" at bounding box center [86, 217] width 190 height 29
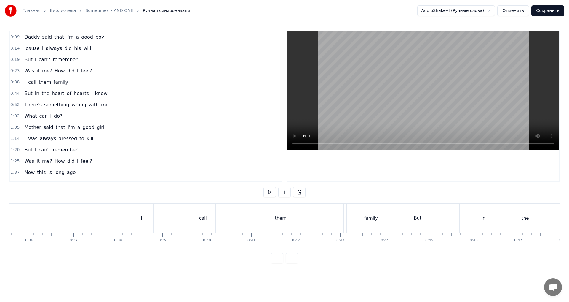
scroll to position [0, 1624]
click at [109, 219] on div "I" at bounding box center [99, 217] width 23 height 29
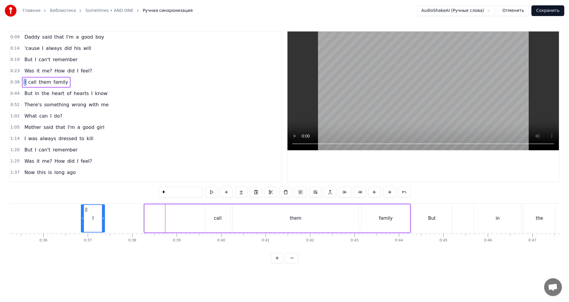
drag, startPoint x: 93, startPoint y: 208, endPoint x: 87, endPoint y: 209, distance: 6.6
click at [87, 209] on icon at bounding box center [86, 209] width 5 height 5
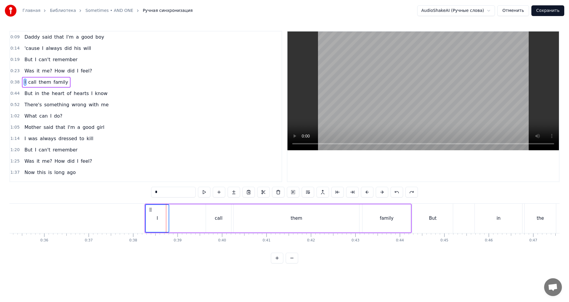
click at [482, 218] on div "in" at bounding box center [498, 217] width 47 height 29
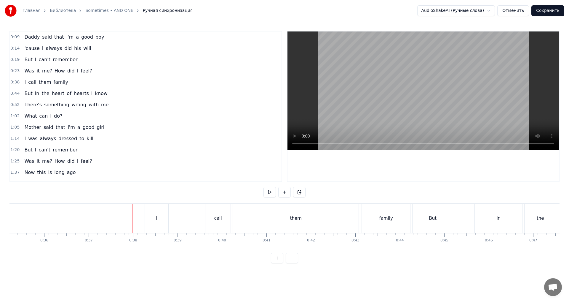
click at [151, 212] on div "I" at bounding box center [156, 217] width 23 height 29
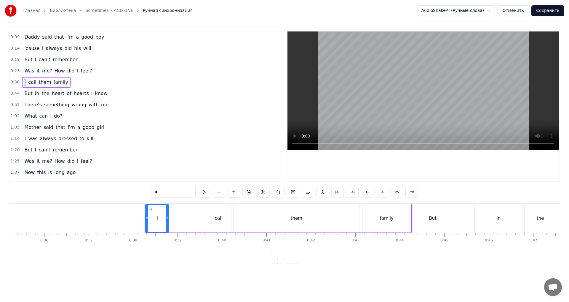
click at [437, 225] on div "But" at bounding box center [433, 217] width 40 height 29
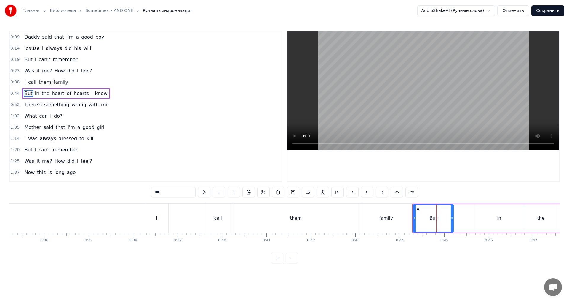
click at [318, 211] on div "them" at bounding box center [296, 217] width 126 height 29
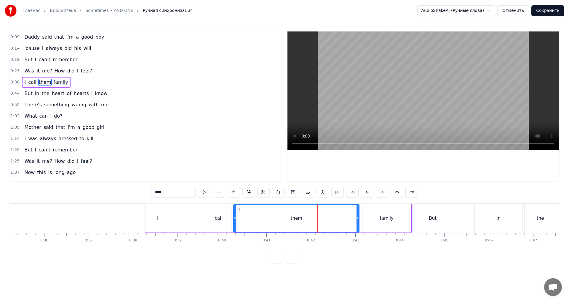
drag, startPoint x: 231, startPoint y: 212, endPoint x: 195, endPoint y: 210, distance: 36.0
click at [214, 212] on div "call" at bounding box center [218, 218] width 25 height 28
type input "****"
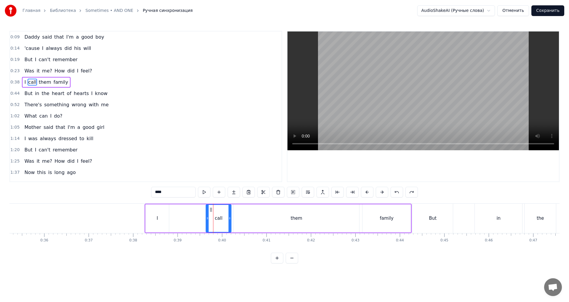
drag, startPoint x: 192, startPoint y: 212, endPoint x: 164, endPoint y: 214, distance: 27.3
click at [164, 214] on div "I call them family" at bounding box center [278, 217] width 267 height 29
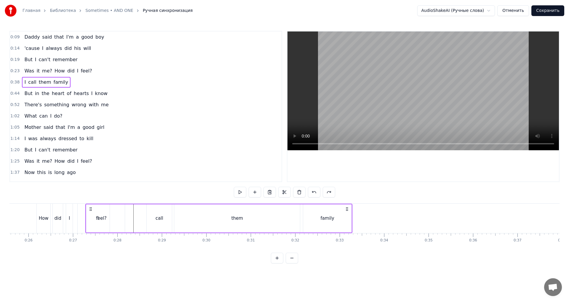
scroll to position [0, 1128]
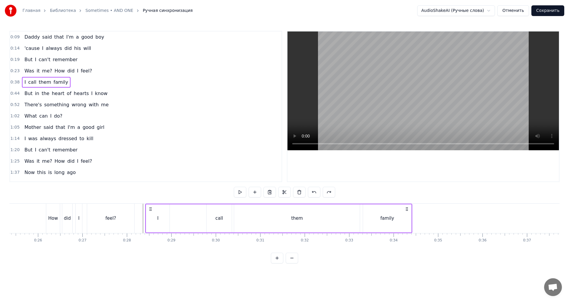
click at [151, 211] on div "I call them family" at bounding box center [278, 217] width 267 height 29
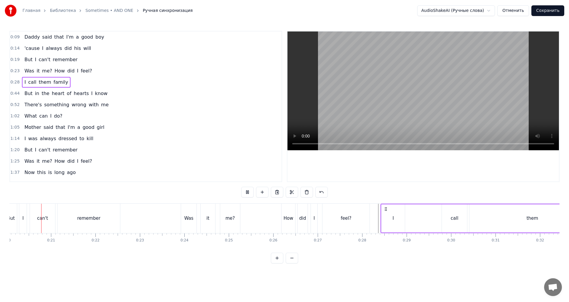
scroll to position [0, 892]
click at [249, 193] on button at bounding box center [247, 192] width 12 height 11
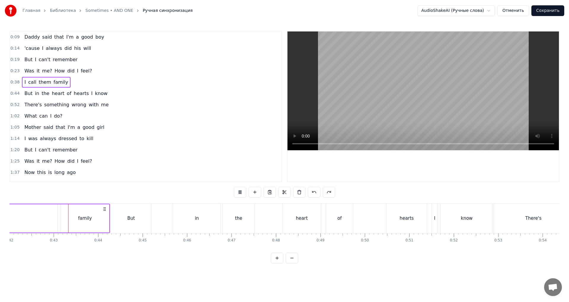
scroll to position [0, 1876]
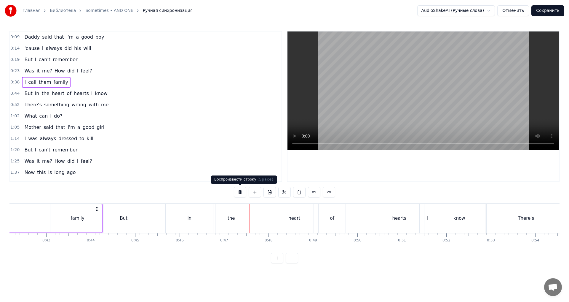
click at [240, 195] on button at bounding box center [240, 192] width 12 height 11
click at [515, 8] on button "Отменить" at bounding box center [514, 10] width 32 height 11
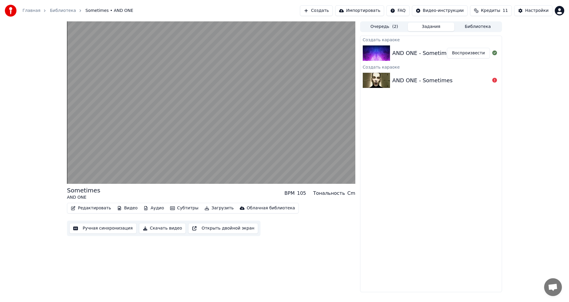
click at [424, 52] on div "AND ONE - Sometimes" at bounding box center [423, 53] width 60 height 8
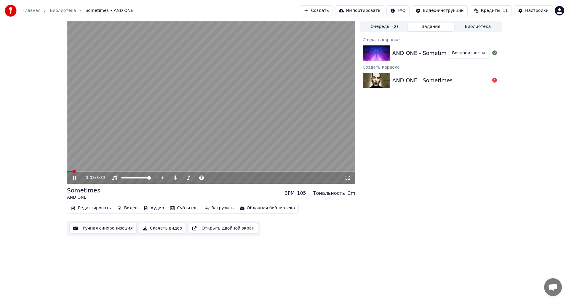
click at [157, 106] on video at bounding box center [211, 102] width 289 height 162
click at [144, 209] on button "Аудио" at bounding box center [153, 208] width 25 height 8
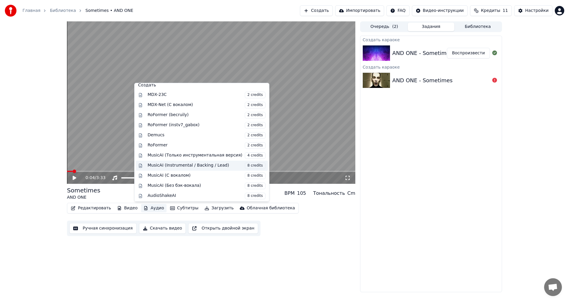
scroll to position [60, 0]
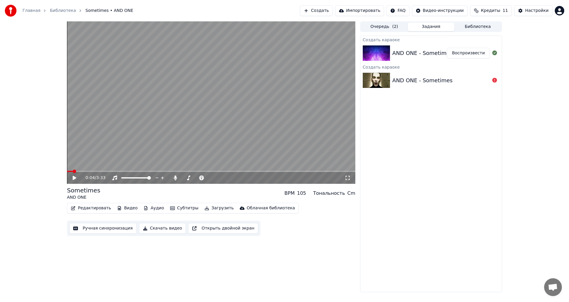
click at [247, 246] on div "0:04 / 3:33 Sometimes AND ONE BPM 105 Тональность Cm Редактировать Видео Аудио …" at bounding box center [211, 156] width 289 height 270
click at [375, 28] on button "Очередь ( 2 )" at bounding box center [384, 27] width 47 height 9
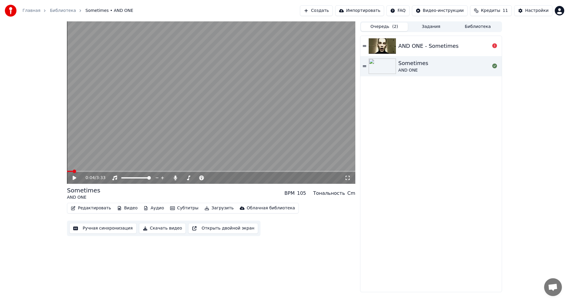
click at [367, 47] on icon at bounding box center [365, 45] width 4 height 1
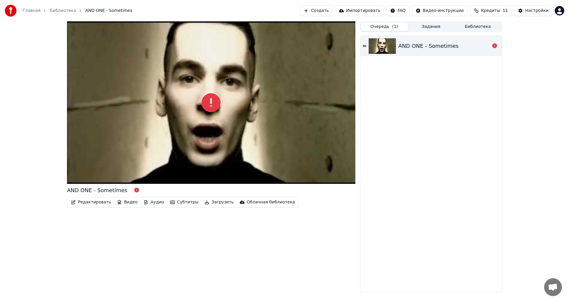
click at [421, 23] on button "Задания" at bounding box center [431, 27] width 47 height 9
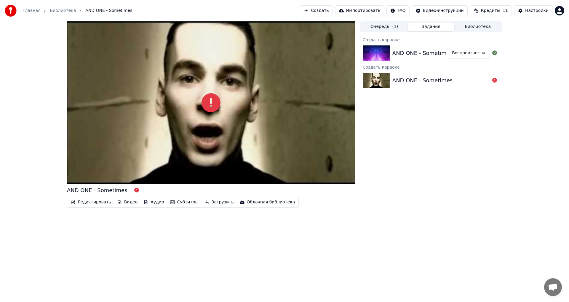
click at [60, 11] on link "Библиотека" at bounding box center [63, 11] width 26 height 6
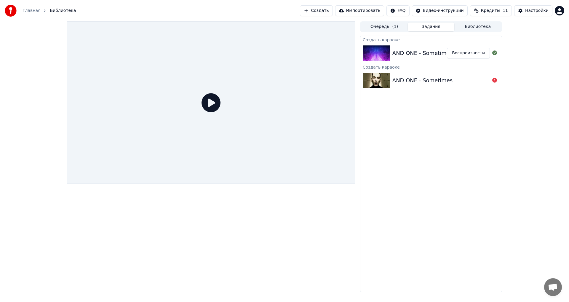
click at [321, 14] on button "Создать" at bounding box center [316, 10] width 33 height 11
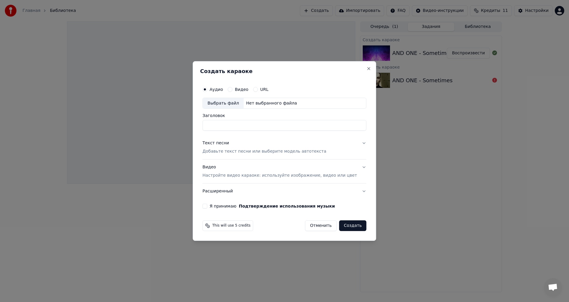
click at [236, 104] on div "Выбрать файл" at bounding box center [223, 103] width 41 height 11
type input "**********"
click at [240, 146] on div "Текст песни Добавьте текст песни или выберите модель автотекста" at bounding box center [265, 147] width 124 height 14
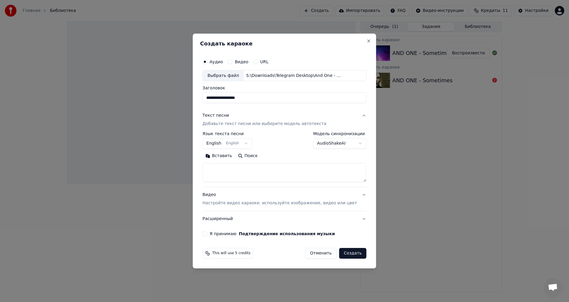
click at [254, 155] on button "Поиск" at bounding box center [248, 155] width 26 height 9
type textarea "**********"
click at [262, 204] on p "Настройте видео караоке: используйте изображение, видео или цвет" at bounding box center [280, 203] width 155 height 6
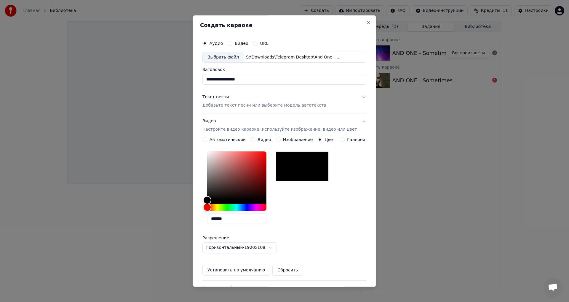
click at [243, 128] on p "Настройте видео караоке: используйте изображение, видео или цвет" at bounding box center [280, 130] width 155 height 6
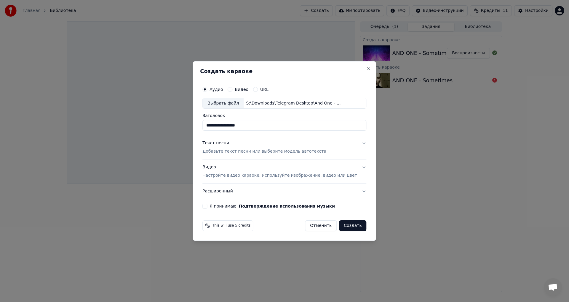
click at [233, 206] on label "Я принимаю Подтверждение использования музыки" at bounding box center [272, 206] width 125 height 4
click at [207, 206] on button "Я принимаю Подтверждение использования музыки" at bounding box center [205, 205] width 5 height 5
click at [346, 223] on button "Создать" at bounding box center [352, 225] width 27 height 11
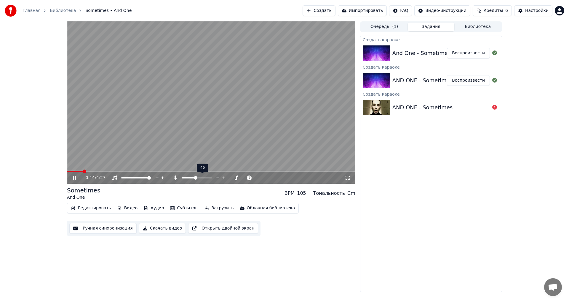
click at [196, 178] on span at bounding box center [189, 177] width 14 height 1
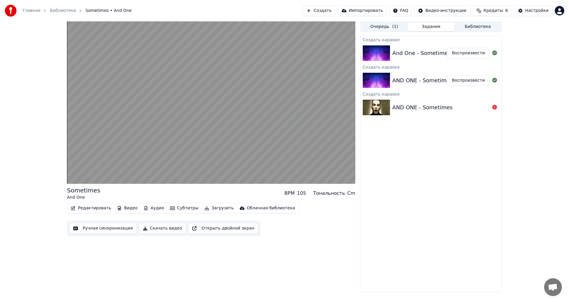
click at [124, 209] on button "Видео" at bounding box center [128, 208] width 26 height 8
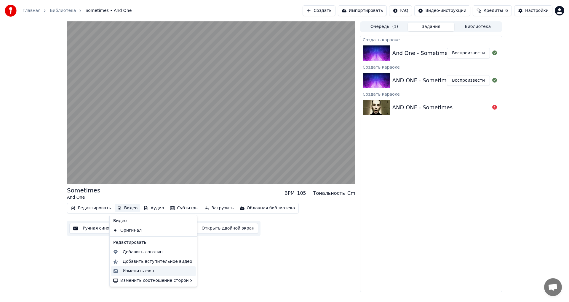
click at [130, 267] on div "Изменить фон" at bounding box center [153, 270] width 85 height 9
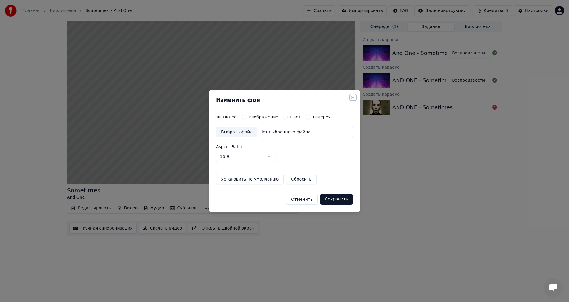
click at [354, 96] on button "Close" at bounding box center [353, 97] width 5 height 5
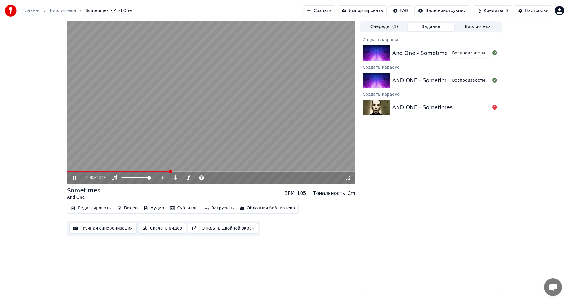
click at [153, 170] on video at bounding box center [211, 102] width 289 height 162
click at [146, 172] on div "1:35 / 4:27" at bounding box center [211, 178] width 289 height 12
click at [71, 180] on div "1:35 / 4:27" at bounding box center [211, 178] width 284 height 6
click at [75, 177] on icon at bounding box center [75, 178] width 4 height 4
click at [145, 171] on span at bounding box center [106, 171] width 78 height 1
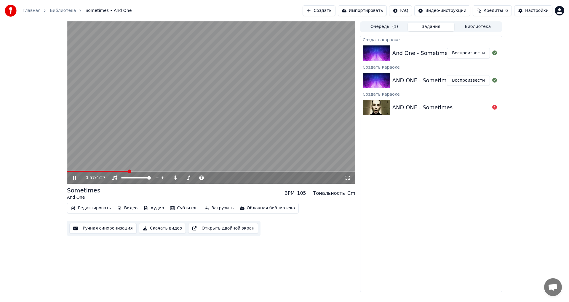
click at [129, 172] on span at bounding box center [130, 171] width 4 height 4
click at [219, 141] on video at bounding box center [211, 102] width 289 height 162
click at [93, 207] on button "Редактировать" at bounding box center [91, 208] width 45 height 8
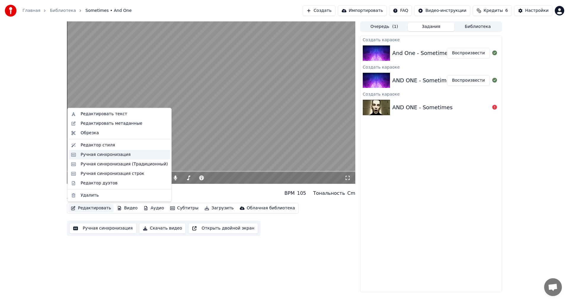
click at [95, 152] on div "Ручная синхронизация" at bounding box center [106, 155] width 50 height 6
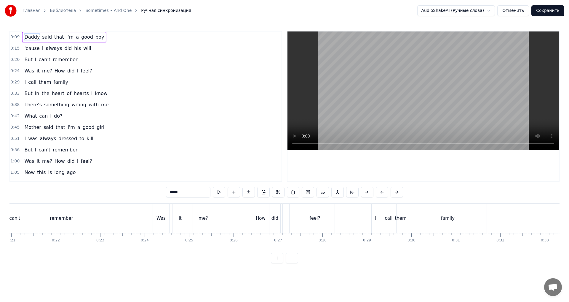
scroll to position [0, 958]
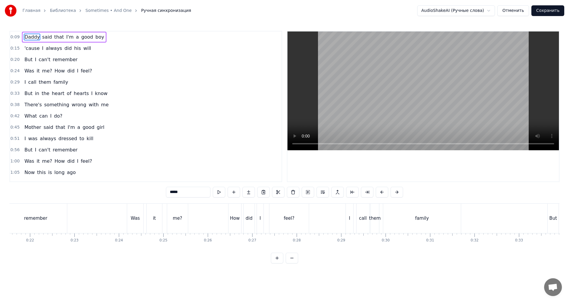
click at [165, 226] on div "Was it me? How did I feel?" at bounding box center [219, 217] width 184 height 29
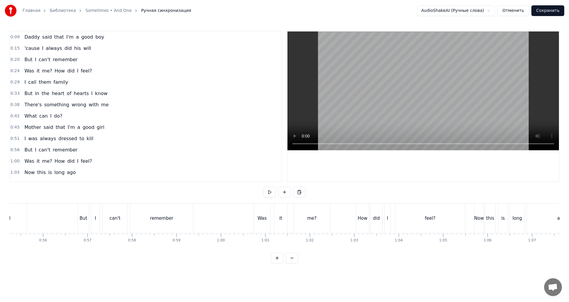
scroll to position [0, 2464]
click at [359, 224] on div "How" at bounding box center [356, 217] width 13 height 29
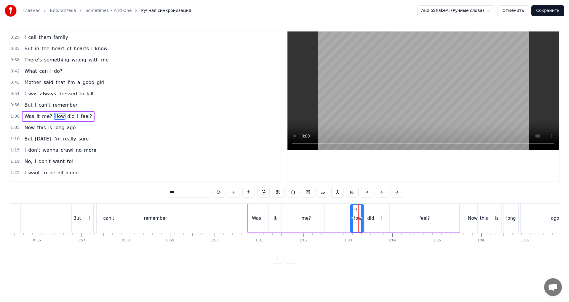
scroll to position [55, 0]
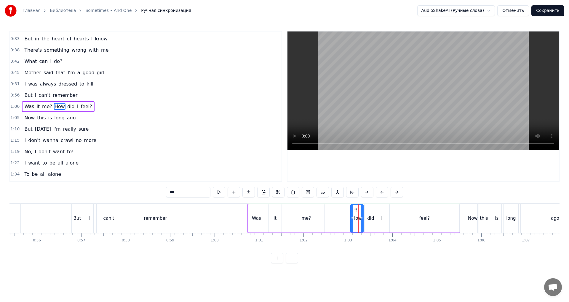
click at [537, 228] on div "ago" at bounding box center [555, 217] width 69 height 29
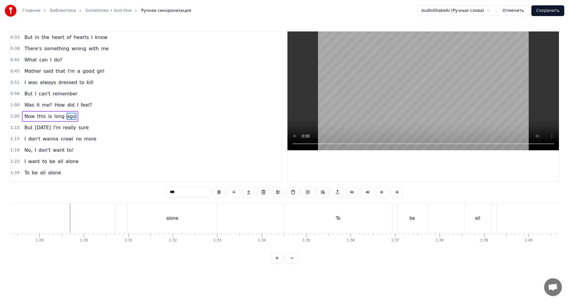
scroll to position [0, 3941]
drag, startPoint x: 203, startPoint y: 252, endPoint x: 190, endPoint y: 251, distance: 13.4
click at [190, 248] on div "Daddy said that I'm a good boy 'cause I always did his will But I can't remembe…" at bounding box center [284, 225] width 550 height 44
click at [193, 214] on div "all" at bounding box center [236, 217] width 249 height 29
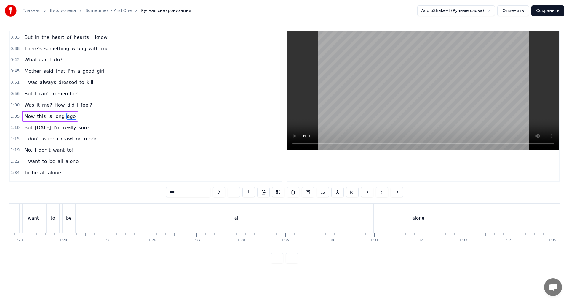
type input "***"
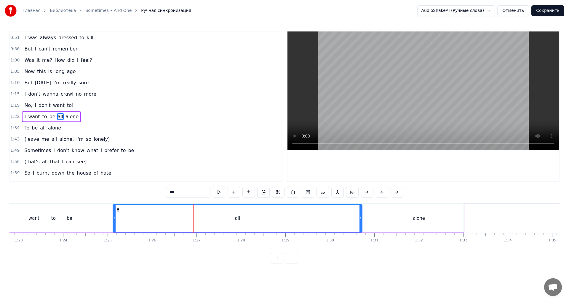
scroll to position [111, 0]
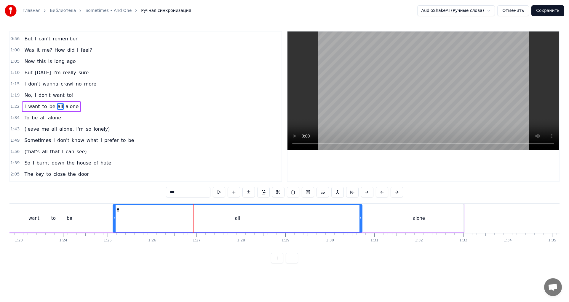
click at [95, 221] on div "I want to be all alone" at bounding box center [230, 217] width 469 height 29
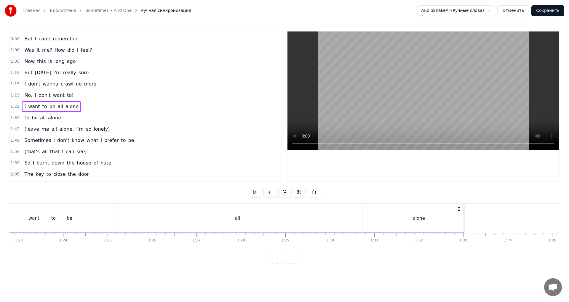
click at [71, 219] on div "be" at bounding box center [70, 218] width 6 height 7
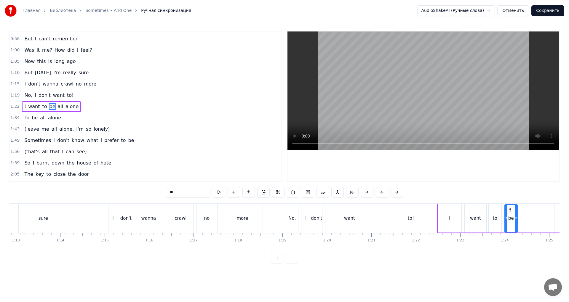
scroll to position [0, 3240]
click at [67, 90] on div "No, I don't want to!" at bounding box center [49, 95] width 54 height 11
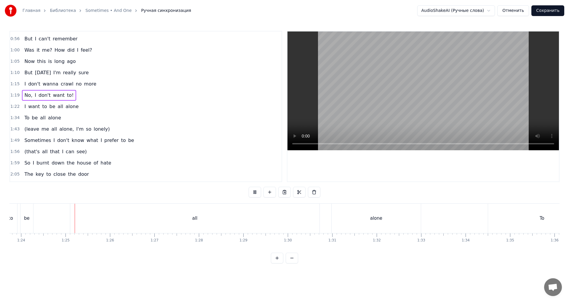
scroll to position [0, 3733]
click at [273, 218] on div "all" at bounding box center [186, 217] width 249 height 29
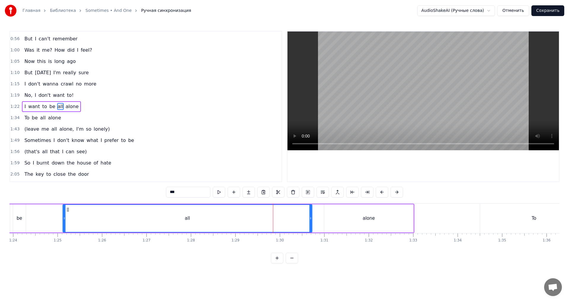
click at [207, 215] on div "all" at bounding box center [187, 218] width 249 height 27
click at [96, 212] on div "all" at bounding box center [187, 218] width 249 height 27
click at [115, 219] on div "all" at bounding box center [187, 218] width 249 height 27
click at [36, 219] on div "I want to be all alone" at bounding box center [179, 217] width 469 height 29
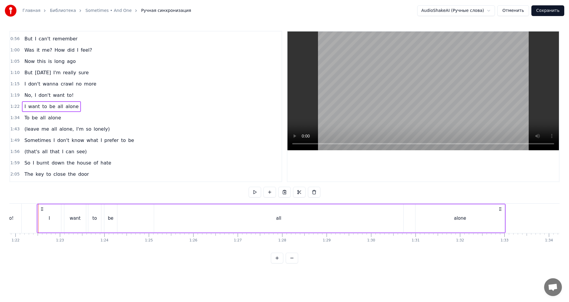
scroll to position [0, 3641]
click at [130, 216] on div "I want to be all alone" at bounding box center [272, 217] width 469 height 29
click at [50, 217] on div "I" at bounding box center [50, 218] width 1 height 7
click at [506, 219] on div "alone" at bounding box center [461, 218] width 90 height 28
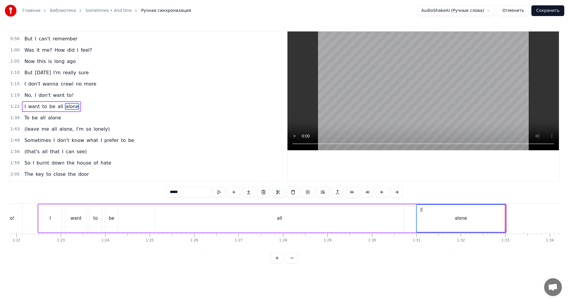
click at [339, 213] on div "all" at bounding box center [279, 218] width 249 height 28
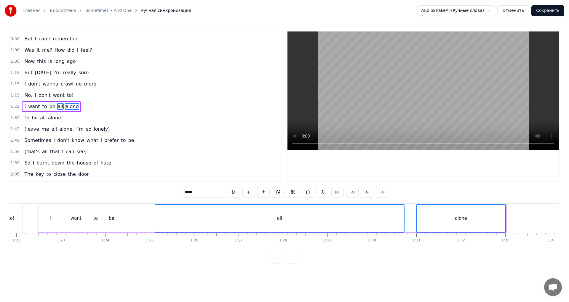
click at [341, 217] on div "all" at bounding box center [279, 218] width 249 height 27
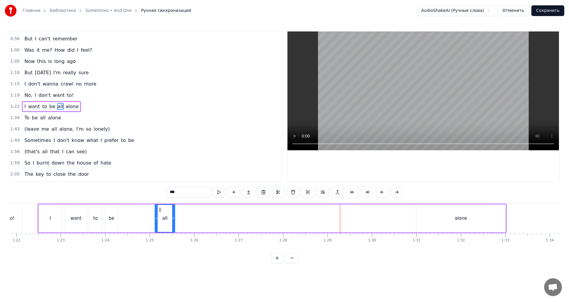
drag, startPoint x: 404, startPoint y: 218, endPoint x: 175, endPoint y: 208, distance: 228.9
click at [174, 208] on div at bounding box center [173, 218] width 2 height 27
click at [420, 221] on div "alone" at bounding box center [461, 218] width 89 height 28
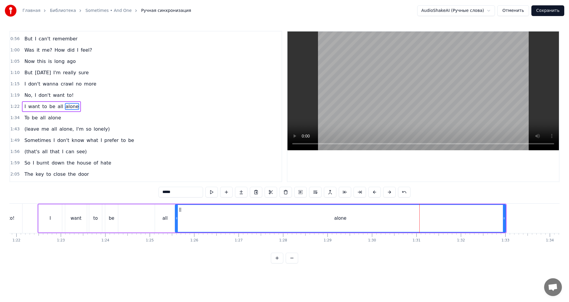
drag, startPoint x: 418, startPoint y: 218, endPoint x: 176, endPoint y: 208, distance: 241.6
click at [176, 208] on div at bounding box center [177, 218] width 2 height 27
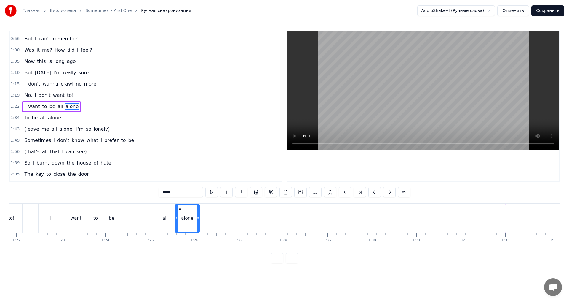
drag, startPoint x: 504, startPoint y: 211, endPoint x: 198, endPoint y: 199, distance: 306.6
click at [198, 199] on div "0:09 Daddy said that I'm a good boy [DEMOGRAPHIC_DATA]:15 'cause I always did h…" at bounding box center [284, 147] width 550 height 232
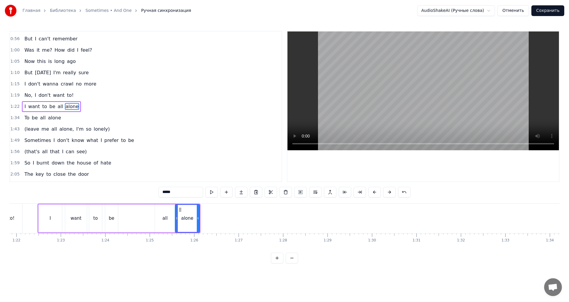
click at [157, 211] on div "all" at bounding box center [165, 218] width 20 height 28
type input "***"
click at [147, 216] on div "I want to be all alone" at bounding box center [119, 217] width 163 height 29
click at [138, 218] on div "I want to be all alone" at bounding box center [119, 217] width 163 height 29
click at [121, 216] on div "I want to be all alone" at bounding box center [119, 217] width 163 height 29
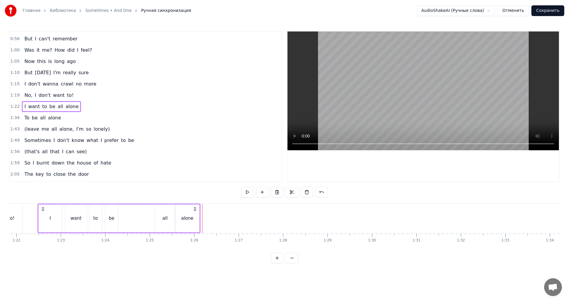
click at [189, 216] on div "alone" at bounding box center [187, 218] width 12 height 7
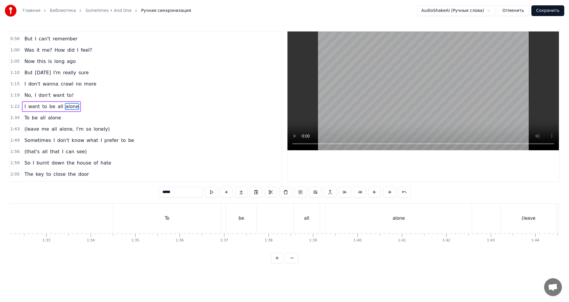
scroll to position [0, 4068]
click at [210, 229] on div "To" at bounding box center [200, 217] width 108 height 29
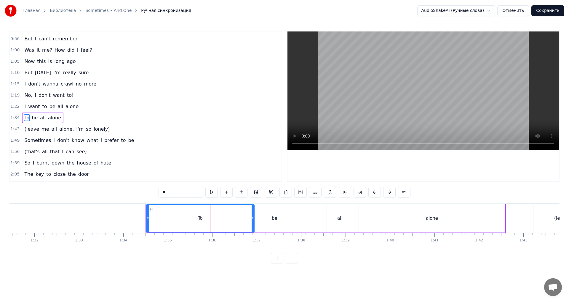
scroll to position [122, 0]
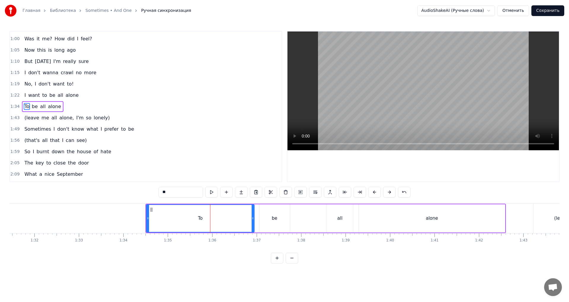
drag, startPoint x: 217, startPoint y: 214, endPoint x: 208, endPoint y: 215, distance: 9.9
click at [208, 215] on div "To" at bounding box center [200, 218] width 107 height 27
drag, startPoint x: 505, startPoint y: 220, endPoint x: 341, endPoint y: 220, distance: 164.3
click at [363, 220] on div "alone" at bounding box center [432, 218] width 147 height 28
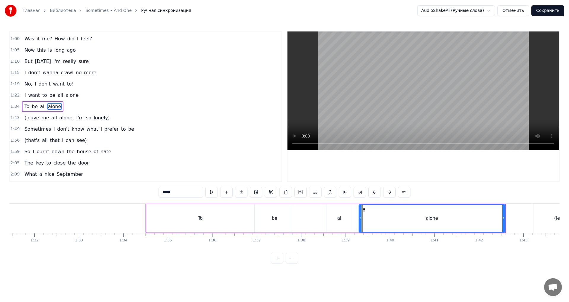
click at [182, 209] on div "To" at bounding box center [201, 218] width 108 height 28
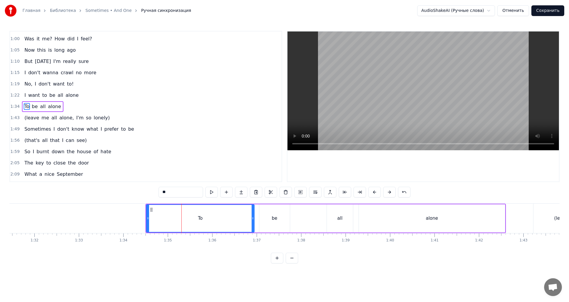
click at [414, 224] on div "alone" at bounding box center [432, 218] width 146 height 28
type input "*****"
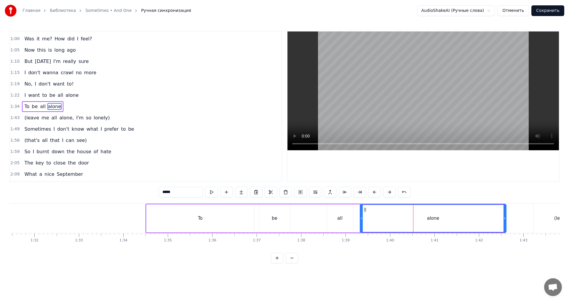
click at [366, 209] on icon at bounding box center [365, 209] width 5 height 5
click at [205, 212] on div "To" at bounding box center [201, 218] width 108 height 28
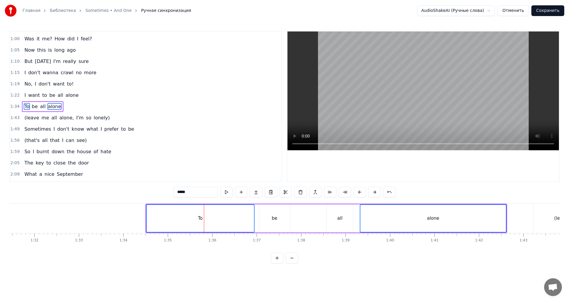
click at [306, 221] on div "To be all alone" at bounding box center [327, 217] width 362 height 29
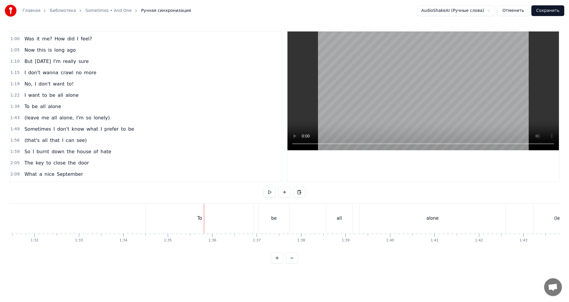
click at [308, 221] on div "To be all alone" at bounding box center [327, 217] width 362 height 29
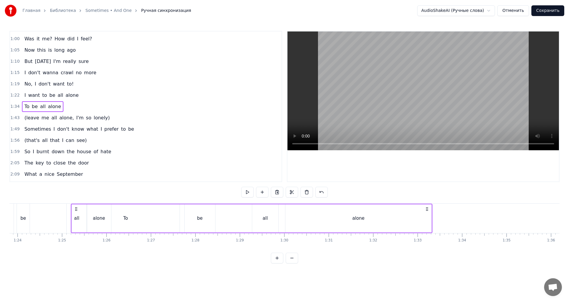
scroll to position [0, 3712]
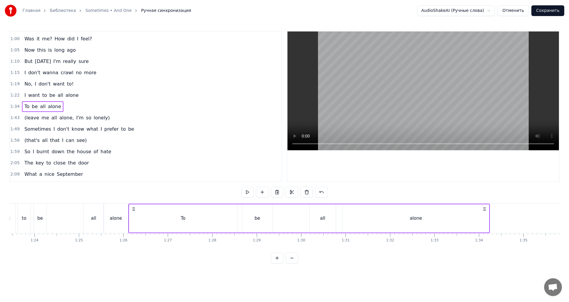
drag, startPoint x: 151, startPoint y: 209, endPoint x: 134, endPoint y: 210, distance: 17.2
click at [134, 210] on icon at bounding box center [133, 208] width 5 height 5
click at [119, 219] on div "alone" at bounding box center [116, 218] width 12 height 7
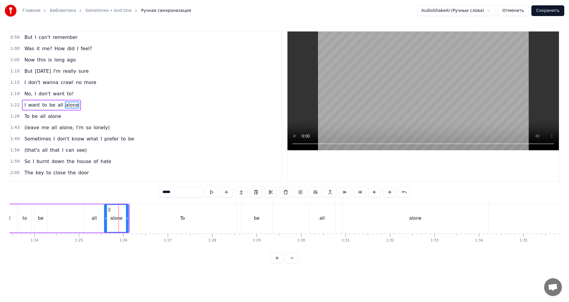
scroll to position [111, 0]
click at [386, 213] on div "alone" at bounding box center [416, 217] width 146 height 29
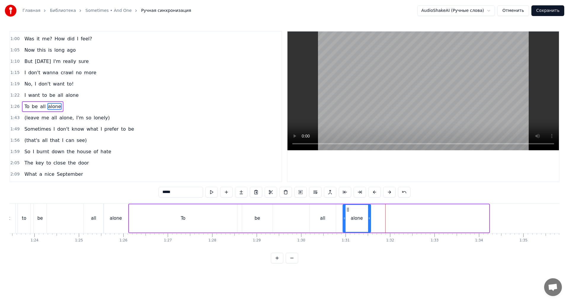
drag, startPoint x: 489, startPoint y: 222, endPoint x: 370, endPoint y: 217, distance: 118.4
click at [370, 217] on div at bounding box center [369, 218] width 2 height 27
click at [329, 219] on div "all" at bounding box center [323, 218] width 26 height 28
type input "***"
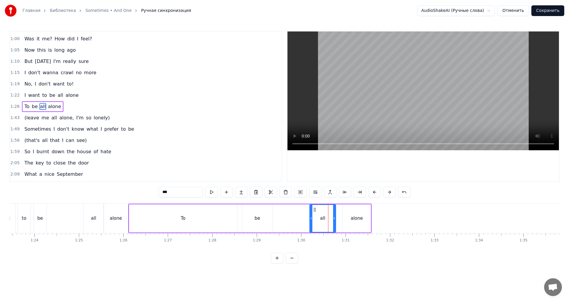
click at [297, 220] on div "To be all alone" at bounding box center [249, 217] width 243 height 29
click at [257, 216] on div "be" at bounding box center [258, 218] width 6 height 7
click at [219, 216] on div "To" at bounding box center [183, 218] width 108 height 28
type input "**"
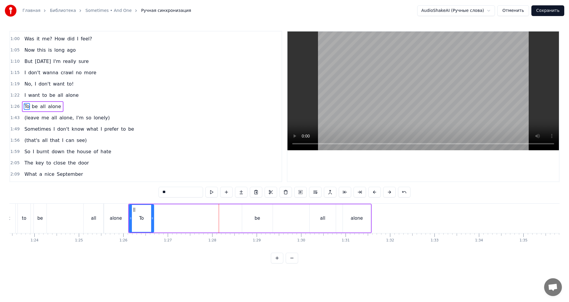
drag, startPoint x: 237, startPoint y: 217, endPoint x: 149, endPoint y: 222, distance: 87.9
click at [151, 222] on div at bounding box center [152, 218] width 2 height 27
drag, startPoint x: 181, startPoint y: 222, endPoint x: 186, endPoint y: 221, distance: 5.0
click at [181, 222] on div "To be all alone" at bounding box center [249, 217] width 243 height 29
click at [200, 218] on div "To be all alone" at bounding box center [249, 217] width 243 height 29
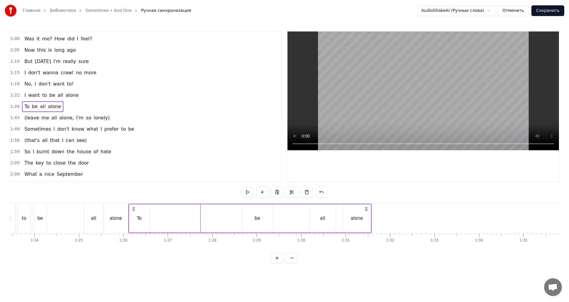
click at [210, 214] on div "To be all alone" at bounding box center [249, 217] width 243 height 29
click at [217, 204] on div "To be all alone" at bounding box center [249, 217] width 243 height 29
click at [265, 230] on div "be" at bounding box center [257, 218] width 31 height 28
click at [222, 221] on div "To be all alone" at bounding box center [249, 217] width 243 height 29
click at [232, 218] on div "To be all alone" at bounding box center [249, 217] width 243 height 29
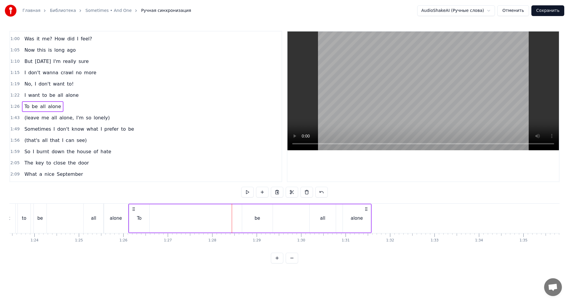
click at [198, 214] on div "To be all alone" at bounding box center [249, 217] width 243 height 29
click at [238, 218] on div "To be all alone" at bounding box center [249, 217] width 243 height 29
click at [257, 218] on div "be" at bounding box center [258, 218] width 6 height 7
drag, startPoint x: 258, startPoint y: 216, endPoint x: 194, endPoint y: 213, distance: 63.8
click at [194, 213] on div "To be all alone" at bounding box center [249, 217] width 243 height 29
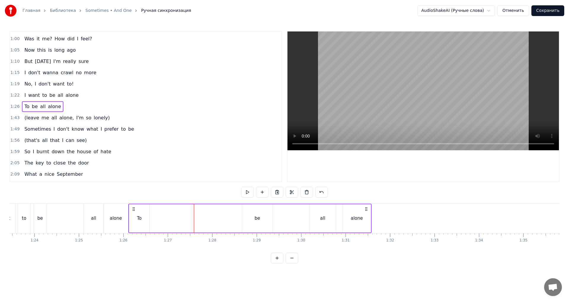
click at [247, 216] on div "be" at bounding box center [257, 218] width 31 height 28
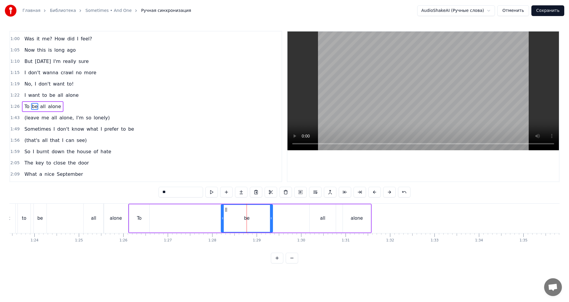
drag, startPoint x: 243, startPoint y: 217, endPoint x: 225, endPoint y: 218, distance: 18.2
click at [224, 218] on icon at bounding box center [223, 218] width 2 height 5
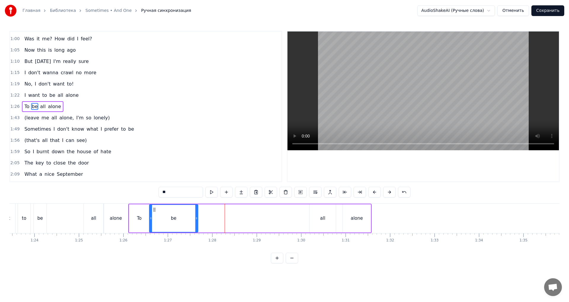
drag, startPoint x: 222, startPoint y: 211, endPoint x: 155, endPoint y: 209, distance: 67.3
click at [155, 209] on icon at bounding box center [154, 209] width 5 height 5
click at [237, 214] on div "To be all alone" at bounding box center [249, 217] width 243 height 29
drag, startPoint x: 321, startPoint y: 219, endPoint x: 273, endPoint y: 217, distance: 48.7
click at [273, 217] on div "To be all alone" at bounding box center [249, 217] width 243 height 29
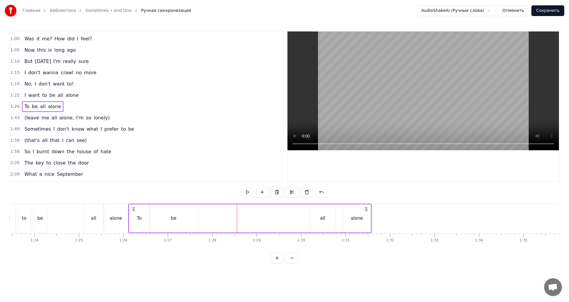
click at [313, 215] on div "all" at bounding box center [323, 218] width 26 height 28
drag, startPoint x: 295, startPoint y: 208, endPoint x: 203, endPoint y: 204, distance: 92.1
click at [203, 204] on div "all" at bounding box center [211, 218] width 27 height 28
click at [362, 214] on div "alone" at bounding box center [357, 218] width 28 height 28
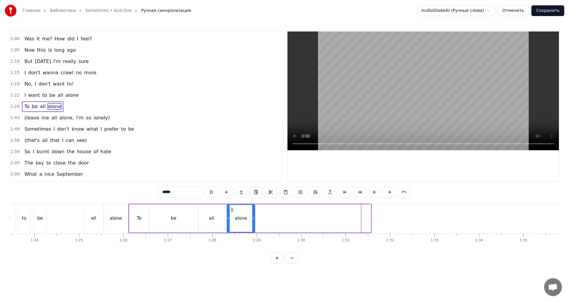
drag, startPoint x: 348, startPoint y: 208, endPoint x: 232, endPoint y: 206, distance: 116.0
click at [232, 206] on div "alone" at bounding box center [240, 218] width 27 height 27
click at [137, 217] on div "To" at bounding box center [139, 218] width 20 height 28
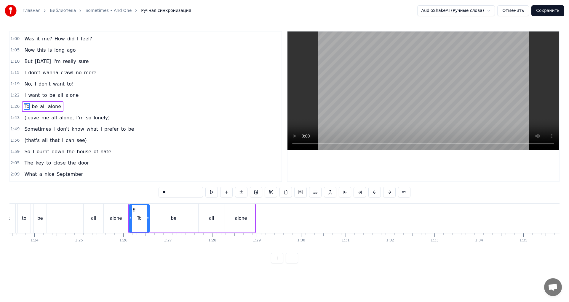
click at [124, 218] on div "alone" at bounding box center [116, 217] width 24 height 29
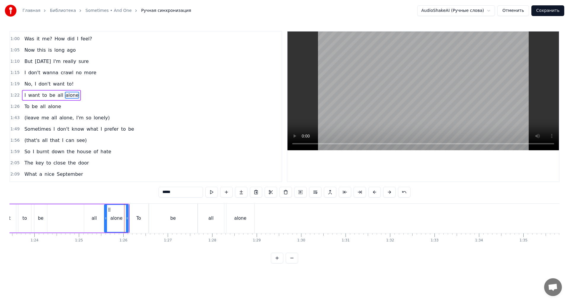
scroll to position [111, 0]
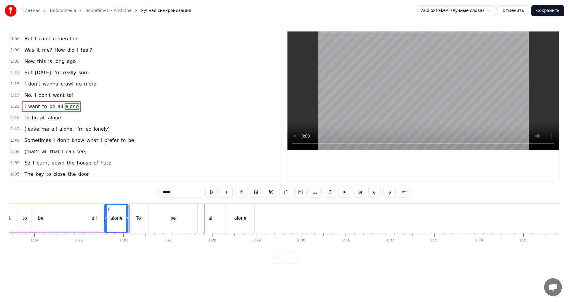
click at [215, 216] on div "all" at bounding box center [211, 217] width 26 height 29
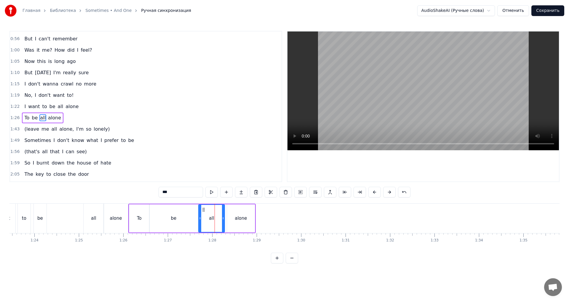
scroll to position [122, 0]
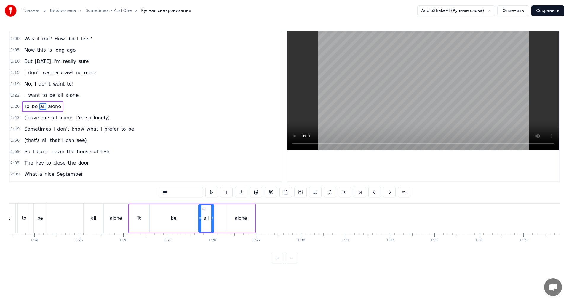
drag, startPoint x: 223, startPoint y: 218, endPoint x: 213, endPoint y: 218, distance: 10.7
click at [213, 218] on icon at bounding box center [212, 218] width 2 height 5
click at [227, 218] on div "alone" at bounding box center [241, 218] width 28 height 28
type input "*****"
drag, startPoint x: 238, startPoint y: 218, endPoint x: 226, endPoint y: 218, distance: 11.6
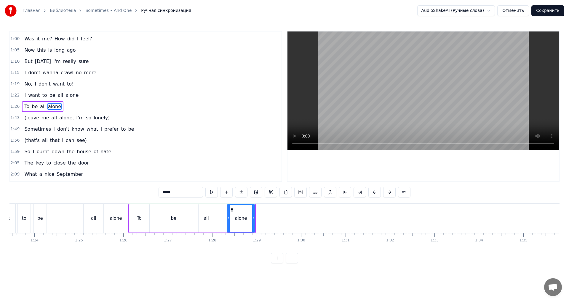
click at [226, 218] on div "To be all alone" at bounding box center [192, 217] width 128 height 29
drag, startPoint x: 250, startPoint y: 208, endPoint x: 247, endPoint y: 209, distance: 3.2
click at [247, 209] on icon at bounding box center [247, 208] width 5 height 5
click at [243, 218] on div "alone" at bounding box center [238, 218] width 12 height 7
drag, startPoint x: 229, startPoint y: 210, endPoint x: 214, endPoint y: 210, distance: 15.1
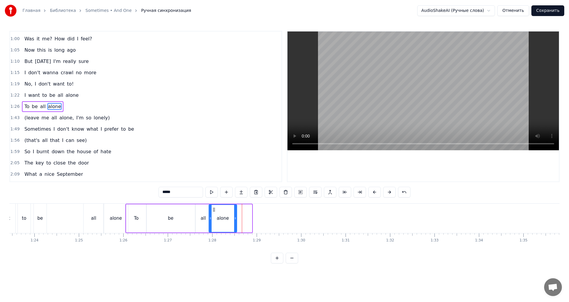
click at [214, 210] on icon at bounding box center [214, 209] width 5 height 5
click at [195, 217] on div "be" at bounding box center [171, 218] width 49 height 28
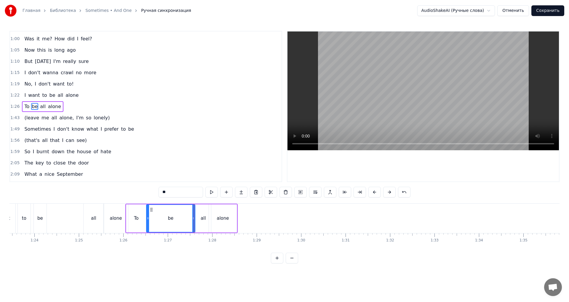
click at [161, 219] on div "be" at bounding box center [171, 218] width 48 height 27
click at [134, 220] on div "To" at bounding box center [136, 218] width 5 height 7
click at [173, 216] on div "be" at bounding box center [171, 218] width 6 height 7
drag, startPoint x: 194, startPoint y: 217, endPoint x: 179, endPoint y: 217, distance: 14.5
click at [180, 217] on circle at bounding box center [180, 217] width 0 height 0
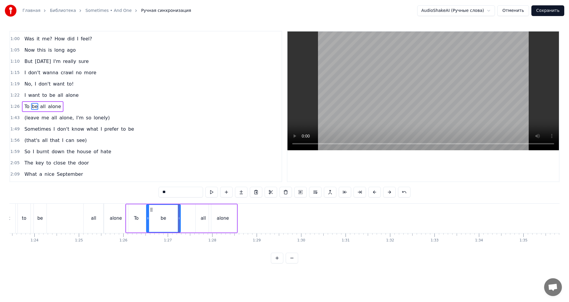
click at [205, 216] on div "all" at bounding box center [203, 218] width 5 height 7
drag, startPoint x: 201, startPoint y: 208, endPoint x: 188, endPoint y: 207, distance: 12.5
click at [189, 207] on icon at bounding box center [189, 209] width 5 height 5
click at [175, 214] on div "be" at bounding box center [164, 218] width 34 height 28
click at [219, 210] on div "alone" at bounding box center [223, 218] width 28 height 28
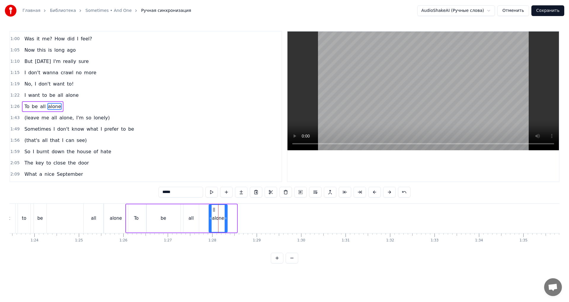
drag, startPoint x: 235, startPoint y: 217, endPoint x: 225, endPoint y: 216, distance: 9.8
click at [225, 216] on icon at bounding box center [226, 218] width 2 height 5
click at [165, 218] on div "be" at bounding box center [164, 218] width 6 height 7
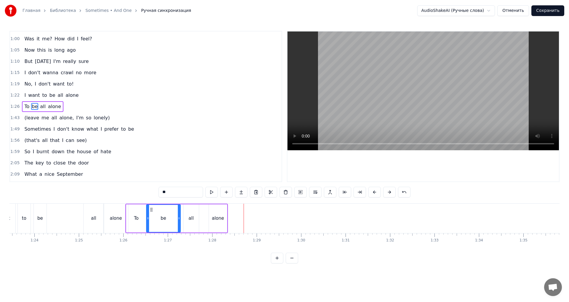
click at [24, 117] on span "(leave" at bounding box center [32, 117] width 16 height 7
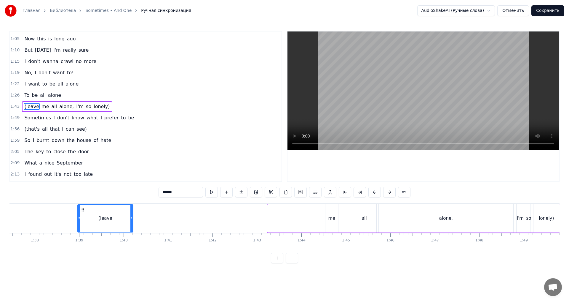
scroll to position [0, 4333]
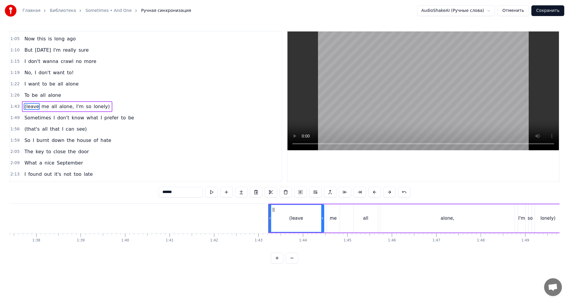
drag, startPoint x: 46, startPoint y: 208, endPoint x: 274, endPoint y: 208, distance: 228.4
click at [274, 208] on icon at bounding box center [273, 209] width 5 height 5
click at [420, 214] on div "alone," at bounding box center [448, 218] width 135 height 28
type input "******"
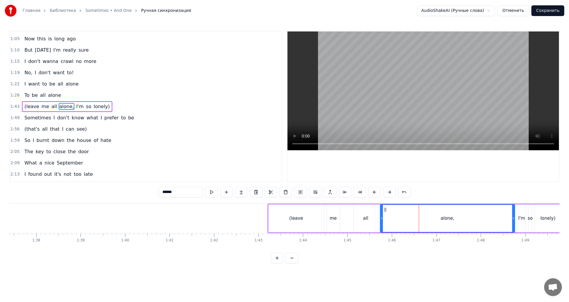
click at [77, 101] on div "(leave me all alone, I'm so lonely)" at bounding box center [67, 106] width 90 height 11
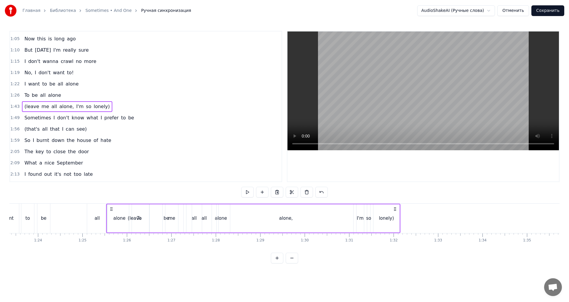
scroll to position [0, 3707]
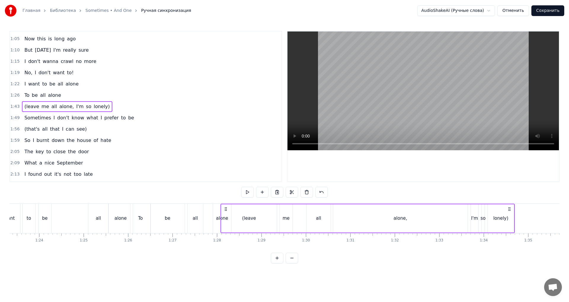
drag, startPoint x: 274, startPoint y: 208, endPoint x: 227, endPoint y: 229, distance: 51.6
click at [227, 229] on div "(leave me all alone, I'm so lonely)" at bounding box center [368, 217] width 295 height 29
click at [223, 244] on div "Daddy said that I'm a good boy 'cause I always did his will But I can't remembe…" at bounding box center [284, 225] width 550 height 44
click at [215, 206] on div "alone" at bounding box center [222, 217] width 18 height 29
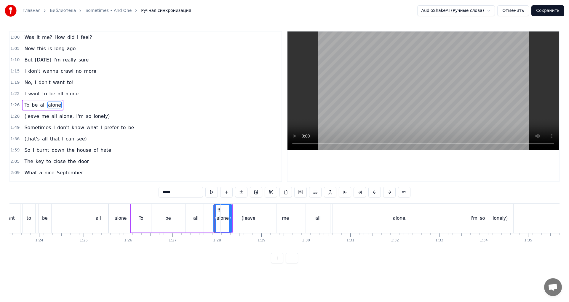
scroll to position [122, 0]
click at [404, 215] on div "alone," at bounding box center [400, 218] width 14 height 7
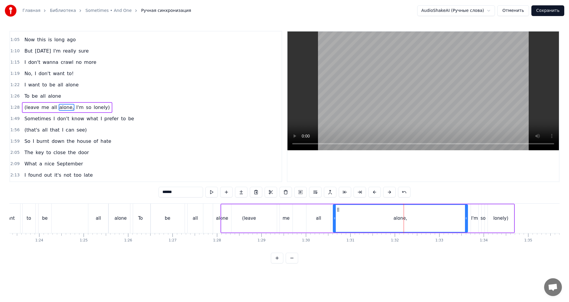
scroll to position [133, 0]
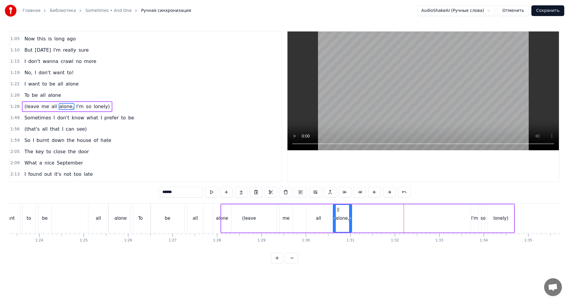
drag, startPoint x: 467, startPoint y: 220, endPoint x: 351, endPoint y: 217, distance: 116.0
click at [351, 217] on div at bounding box center [350, 218] width 2 height 27
click at [240, 215] on div "(leave" at bounding box center [249, 218] width 55 height 28
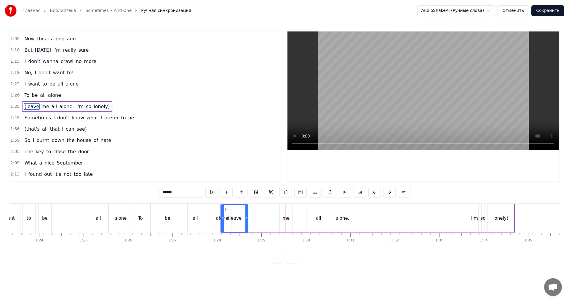
drag, startPoint x: 275, startPoint y: 218, endPoint x: 245, endPoint y: 215, distance: 30.1
click at [246, 215] on div at bounding box center [247, 218] width 2 height 27
click at [284, 214] on div "me" at bounding box center [286, 218] width 13 height 28
drag, startPoint x: 281, startPoint y: 210, endPoint x: 252, endPoint y: 208, distance: 29.4
click at [252, 208] on icon at bounding box center [252, 209] width 5 height 5
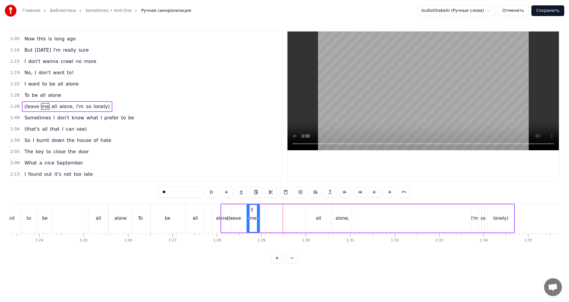
click at [312, 211] on div "all" at bounding box center [319, 218] width 24 height 28
type input "***"
drag, startPoint x: 312, startPoint y: 209, endPoint x: 280, endPoint y: 209, distance: 31.7
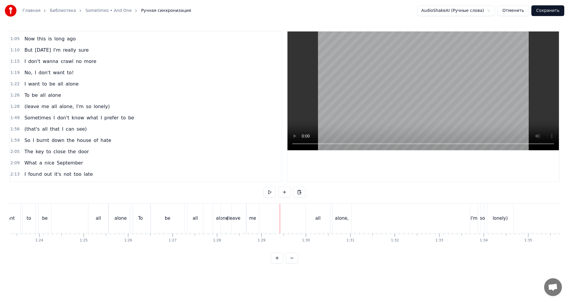
click at [318, 213] on div "all" at bounding box center [318, 217] width 24 height 29
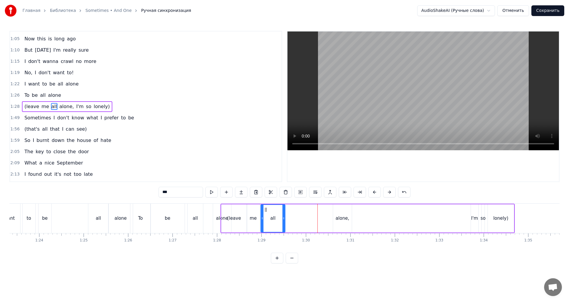
drag, startPoint x: 312, startPoint y: 209, endPoint x: 266, endPoint y: 207, distance: 45.7
click at [266, 207] on icon at bounding box center [266, 209] width 5 height 5
click at [325, 210] on div "(leave me all alone, I'm so lonely)" at bounding box center [368, 217] width 295 height 29
click at [333, 210] on div "alone," at bounding box center [342, 218] width 19 height 28
drag, startPoint x: 330, startPoint y: 207, endPoint x: 289, endPoint y: 207, distance: 40.9
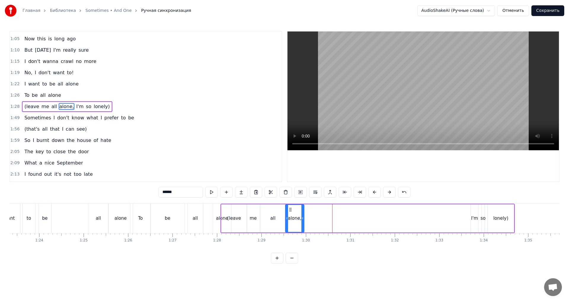
click at [289, 207] on icon at bounding box center [290, 209] width 5 height 5
click at [474, 211] on div "I'm" at bounding box center [474, 218] width 7 height 28
click at [499, 214] on div "lonely)" at bounding box center [501, 218] width 26 height 28
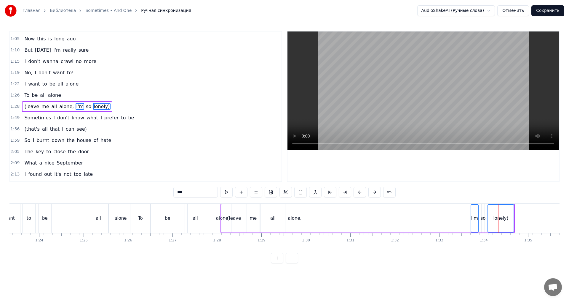
click at [484, 215] on div "so" at bounding box center [483, 218] width 5 height 7
click at [498, 220] on div "lonely)" at bounding box center [501, 218] width 15 height 7
click at [484, 219] on div "so" at bounding box center [483, 218] width 5 height 7
click at [477, 219] on div "I'm" at bounding box center [475, 218] width 7 height 7
click at [497, 220] on div "lonely)" at bounding box center [501, 218] width 15 height 7
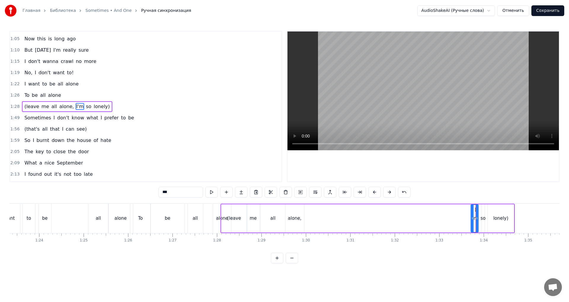
type input "*******"
click at [476, 218] on div "I'm" at bounding box center [475, 218] width 7 height 7
click at [483, 218] on div "so" at bounding box center [483, 218] width 5 height 7
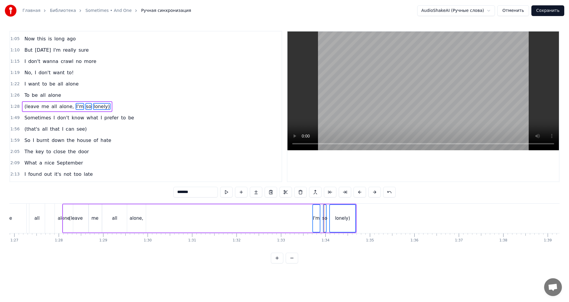
scroll to position [0, 3781]
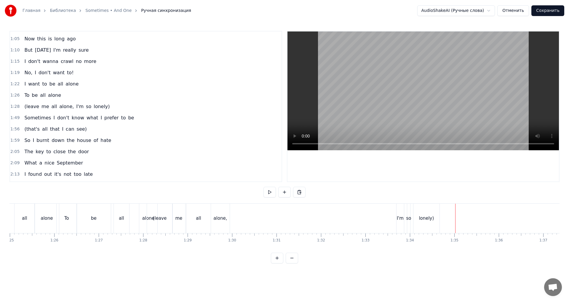
click at [402, 219] on div "I'm" at bounding box center [400, 218] width 7 height 7
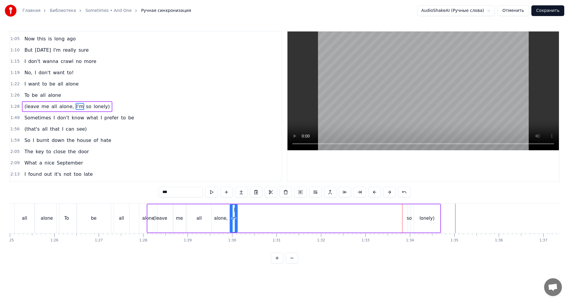
drag, startPoint x: 402, startPoint y: 209, endPoint x: 234, endPoint y: 201, distance: 167.4
click at [234, 201] on div "0:09 Daddy said that I'm a good boy [DEMOGRAPHIC_DATA]:15 'cause I always did h…" at bounding box center [284, 147] width 550 height 232
click at [410, 217] on div "so" at bounding box center [409, 218] width 5 height 7
drag, startPoint x: 414, startPoint y: 210, endPoint x: 244, endPoint y: 200, distance: 170.2
click at [244, 200] on div "0:09 Daddy said that I'm a good boy [DEMOGRAPHIC_DATA]:15 'cause I always did h…" at bounding box center [284, 147] width 550 height 232
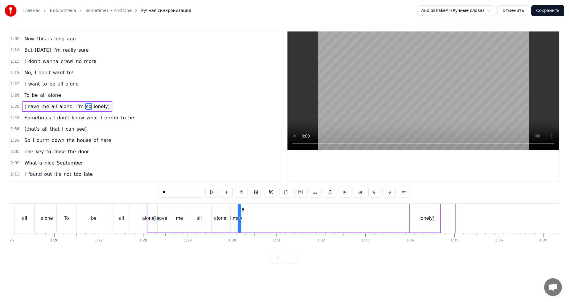
click at [426, 220] on div "lonely)" at bounding box center [427, 218] width 15 height 7
type input "*******"
drag, startPoint x: 375, startPoint y: 205, endPoint x: 232, endPoint y: 222, distance: 144.2
click at [232, 222] on div "(leave me all alone, I'm so lonely)" at bounding box center [294, 217] width 295 height 29
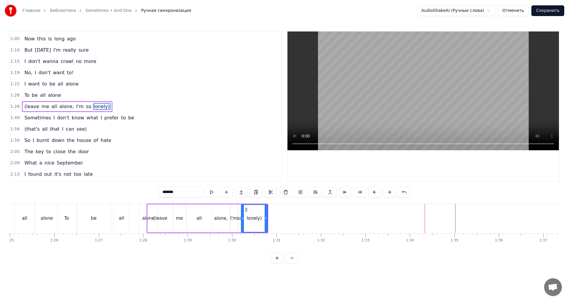
click at [139, 222] on div "To be all alone" at bounding box center [107, 217] width 103 height 29
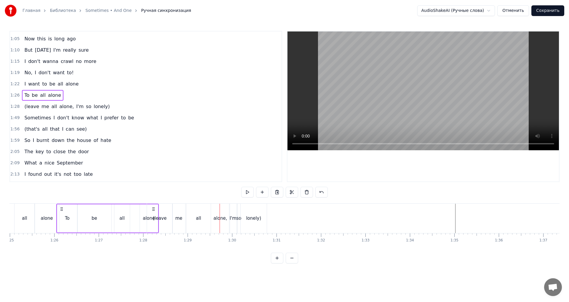
click at [214, 223] on div "alone," at bounding box center [220, 217] width 19 height 29
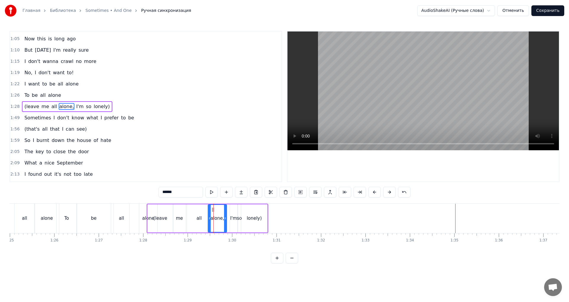
drag, startPoint x: 216, startPoint y: 209, endPoint x: 212, endPoint y: 209, distance: 3.6
click at [212, 209] on circle at bounding box center [212, 209] width 0 height 0
click at [201, 223] on div "all" at bounding box center [199, 218] width 24 height 28
drag, startPoint x: 210, startPoint y: 220, endPoint x: 205, endPoint y: 220, distance: 5.0
click at [205, 220] on icon at bounding box center [205, 218] width 2 height 5
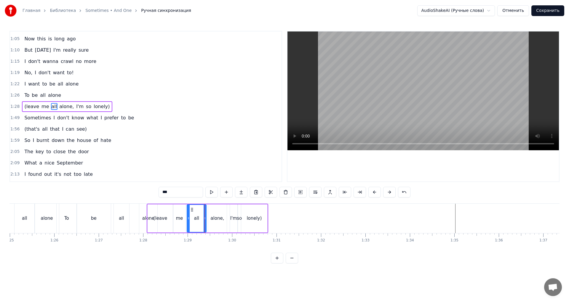
click at [220, 219] on div "alone," at bounding box center [218, 218] width 14 height 7
click at [202, 221] on div "all" at bounding box center [196, 218] width 19 height 28
click at [208, 220] on icon at bounding box center [207, 218] width 2 height 5
click at [222, 219] on div "alone," at bounding box center [218, 218] width 14 height 7
drag, startPoint x: 225, startPoint y: 218, endPoint x: 218, endPoint y: 218, distance: 6.8
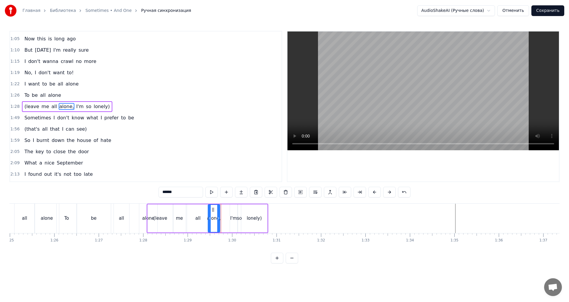
click at [218, 218] on icon at bounding box center [218, 218] width 2 height 5
click at [235, 220] on div "I'm" at bounding box center [233, 218] width 7 height 7
click at [217, 220] on div "alone," at bounding box center [214, 218] width 14 height 7
click at [201, 220] on div "all" at bounding box center [198, 218] width 22 height 28
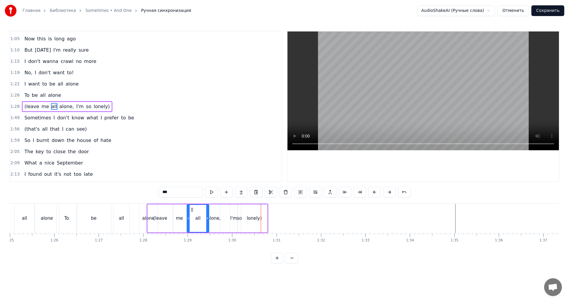
click at [235, 219] on div "I'm" at bounding box center [233, 218] width 7 height 7
click at [239, 217] on div "so" at bounding box center [239, 218] width 5 height 7
click at [251, 217] on div "lonely)" at bounding box center [254, 218] width 15 height 7
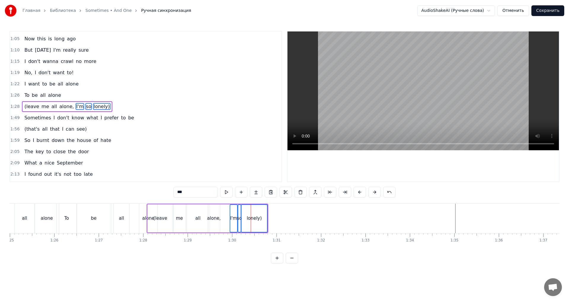
drag, startPoint x: 260, startPoint y: 208, endPoint x: 265, endPoint y: 209, distance: 5.1
click at [265, 209] on div "lonely)" at bounding box center [255, 218] width 26 height 27
click at [233, 218] on div "I'm" at bounding box center [233, 218] width 7 height 7
click at [240, 214] on div "so" at bounding box center [239, 218] width 3 height 28
click at [246, 214] on div "lonely)" at bounding box center [254, 218] width 26 height 28
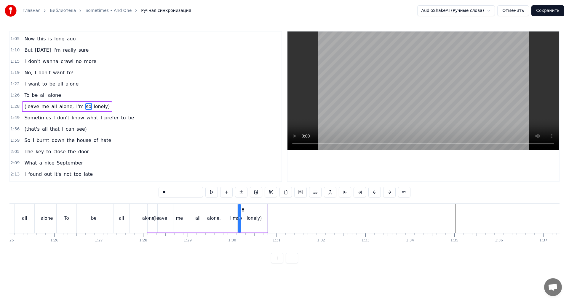
type input "*******"
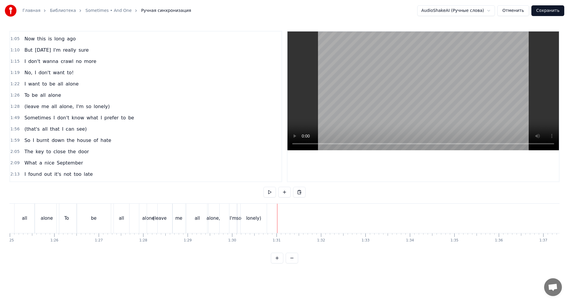
click at [262, 212] on div "lonely)" at bounding box center [254, 217] width 26 height 29
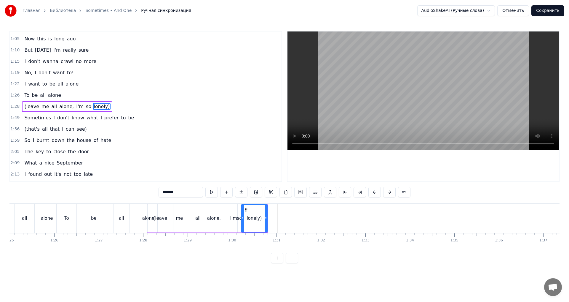
click at [216, 215] on div "alone," at bounding box center [214, 218] width 14 height 7
click at [230, 220] on div "I'm" at bounding box center [233, 218] width 7 height 28
type input "***"
drag, startPoint x: 233, startPoint y: 219, endPoint x: 261, endPoint y: 222, distance: 28.0
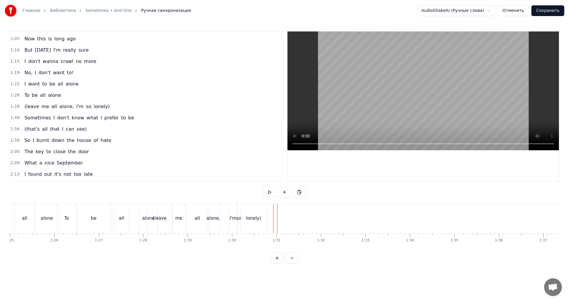
click at [76, 106] on span "I'm" at bounding box center [80, 106] width 9 height 7
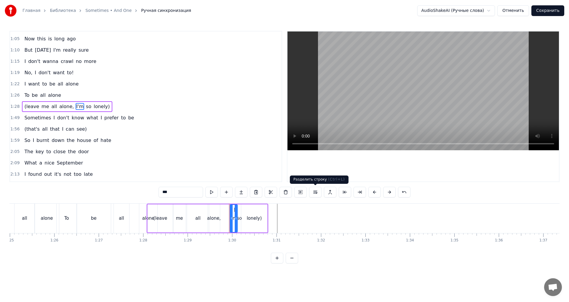
click at [316, 192] on button at bounding box center [315, 192] width 12 height 11
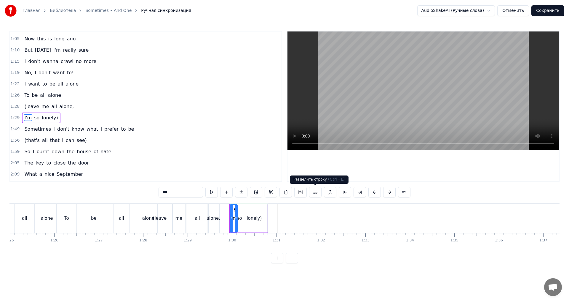
scroll to position [145, 0]
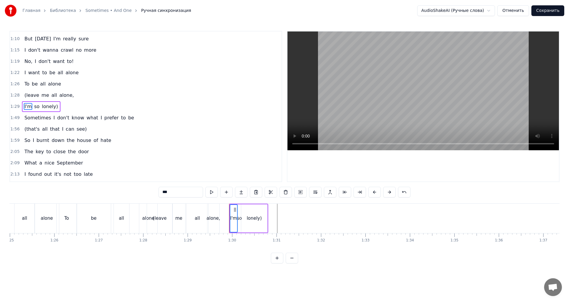
click at [248, 210] on div "lonely)" at bounding box center [254, 218] width 26 height 28
click at [55, 106] on div "1:29 I'm so lonely)" at bounding box center [146, 106] width 272 height 11
click at [36, 101] on div "I'm so lonely)" at bounding box center [41, 106] width 38 height 11
click at [39, 101] on div "I'm so lonely)" at bounding box center [41, 106] width 38 height 11
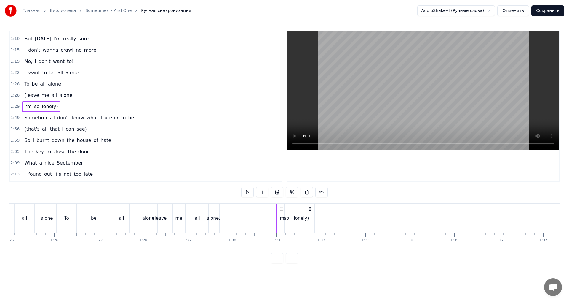
drag, startPoint x: 235, startPoint y: 207, endPoint x: 282, endPoint y: 214, distance: 47.6
click at [282, 214] on div "I'm so lonely)" at bounding box center [295, 217] width 39 height 29
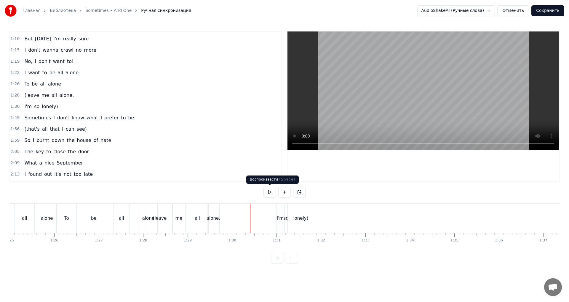
click at [268, 192] on button at bounding box center [270, 192] width 12 height 11
click at [54, 106] on div "I'm so lonely)" at bounding box center [41, 106] width 38 height 11
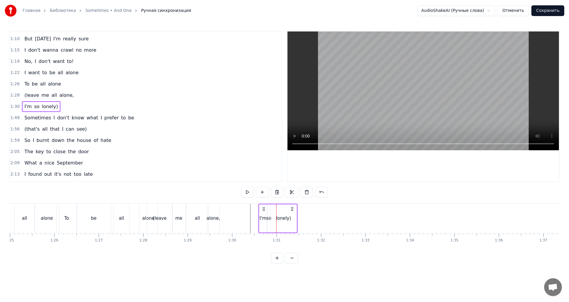
drag, startPoint x: 281, startPoint y: 207, endPoint x: 263, endPoint y: 204, distance: 18.0
click at [263, 204] on div "I'm so lonely)" at bounding box center [278, 217] width 39 height 29
click at [248, 190] on button at bounding box center [247, 192] width 12 height 11
click at [249, 192] on button at bounding box center [247, 192] width 12 height 11
click at [22, 106] on div "I'm so lonely)" at bounding box center [41, 106] width 38 height 11
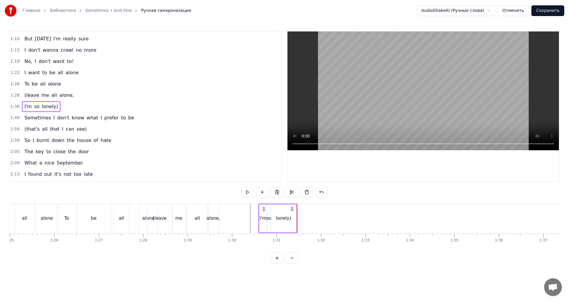
click at [24, 106] on span "I'm" at bounding box center [28, 106] width 9 height 7
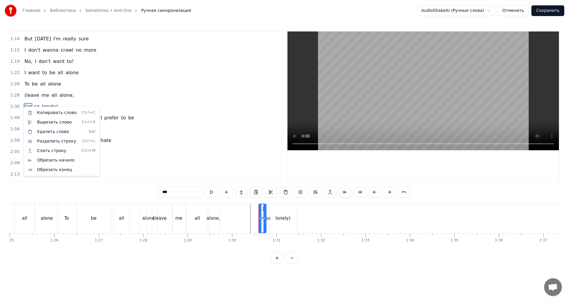
click at [313, 172] on html "Главная Библиотека Sometimes • And One Ручная синхронизация AudioShakeAI (Ручны…" at bounding box center [284, 136] width 569 height 273
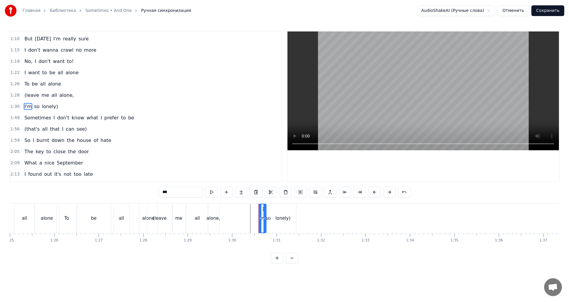
click at [24, 105] on span "I'm" at bounding box center [28, 106] width 9 height 7
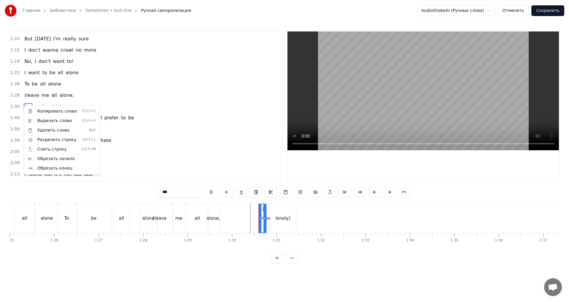
click at [277, 259] on html "Главная Библиотека Sometimes • And One Ручная синхронизация AudioShakeAI (Ручны…" at bounding box center [284, 136] width 569 height 273
click at [277, 262] on button at bounding box center [277, 257] width 12 height 11
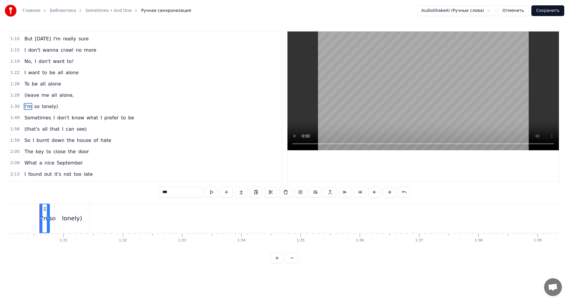
click at [277, 262] on button at bounding box center [277, 257] width 12 height 11
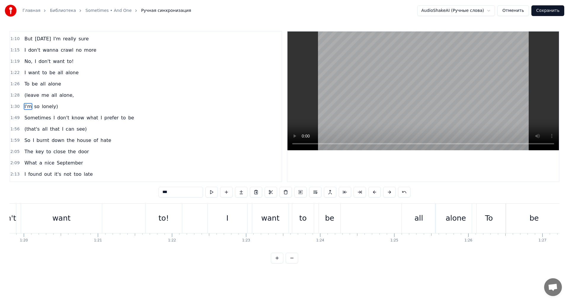
click at [277, 262] on button at bounding box center [277, 257] width 12 height 11
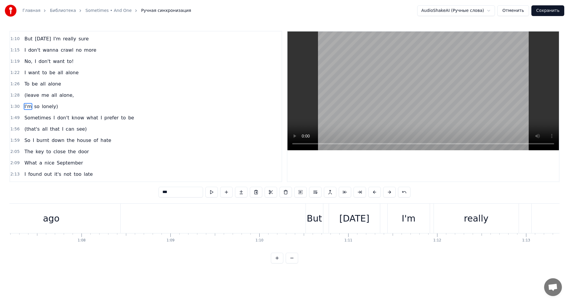
click at [277, 262] on button at bounding box center [277, 257] width 12 height 11
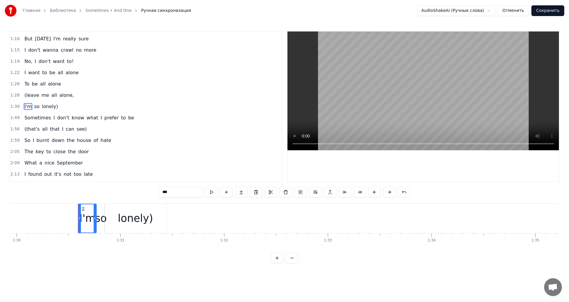
scroll to position [0, 9374]
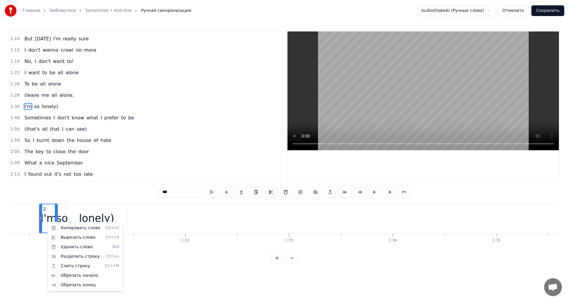
click at [44, 218] on html "Главная Библиотека Sometimes • And One Ручная синхронизация AudioShakeAI (Ручны…" at bounding box center [284, 136] width 569 height 273
click at [44, 218] on div "I'm" at bounding box center [49, 218] width 16 height 16
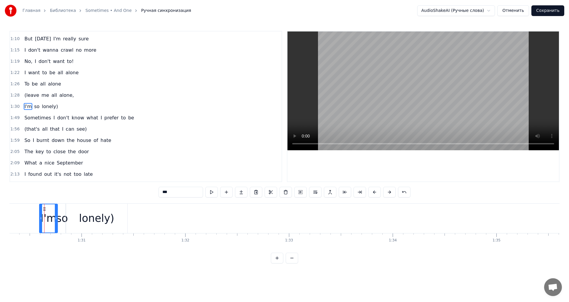
click at [44, 218] on div at bounding box center [44, 217] width 0 height 29
click at [50, 218] on div "I'm" at bounding box center [49, 218] width 16 height 16
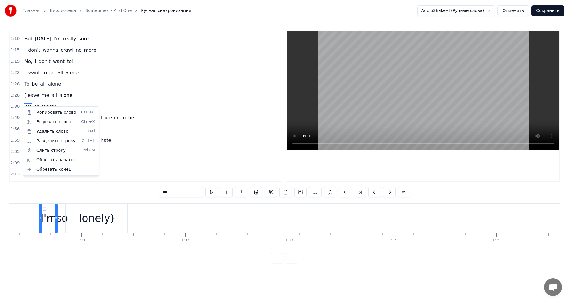
click at [24, 104] on html "Главная Библиотека Sometimes • And One Ручная синхронизация AudioShakeAI (Ручны…" at bounding box center [284, 136] width 569 height 273
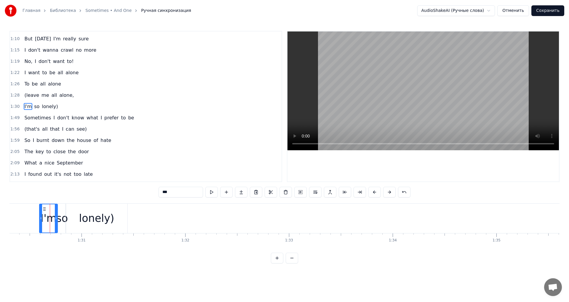
click at [161, 193] on input "***" at bounding box center [181, 192] width 44 height 11
click at [60, 97] on span "alone," at bounding box center [67, 95] width 16 height 7
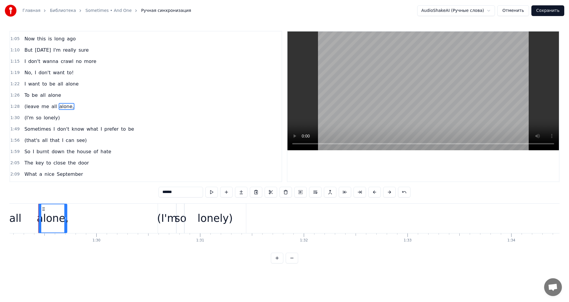
scroll to position [0, 9254]
click at [179, 193] on input "******" at bounding box center [181, 192] width 44 height 11
type input "******"
click at [31, 214] on div "all" at bounding box center [17, 217] width 52 height 29
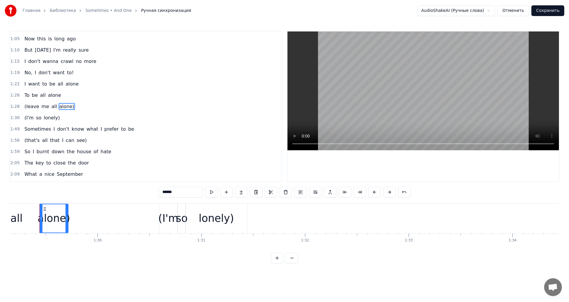
type input "***"
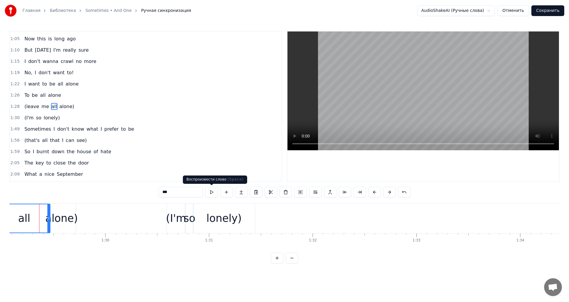
click at [211, 194] on button at bounding box center [212, 192] width 12 height 11
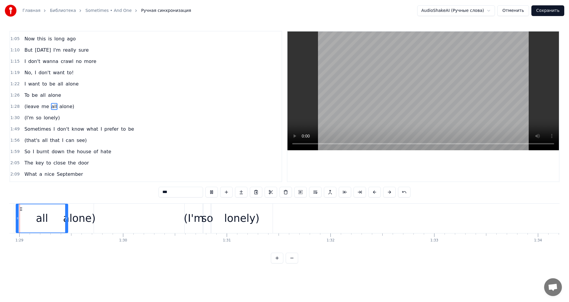
scroll to position [0, 9205]
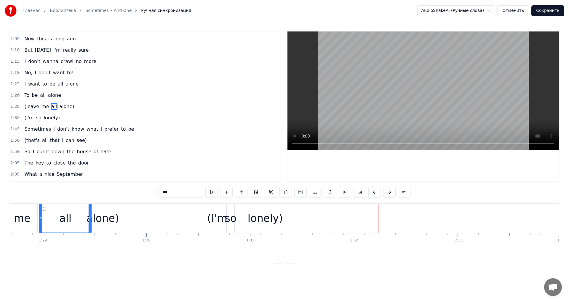
click at [24, 124] on div "Sometimes I don't know what I prefer to be" at bounding box center [79, 129] width 114 height 11
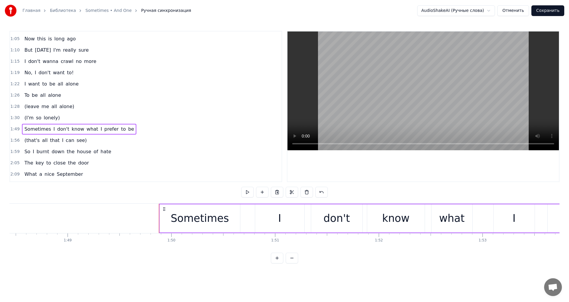
scroll to position [0, 11376]
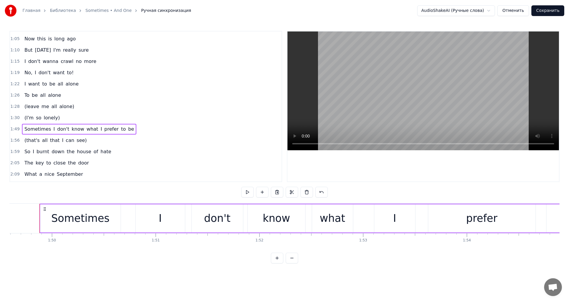
click at [292, 263] on button at bounding box center [292, 257] width 12 height 11
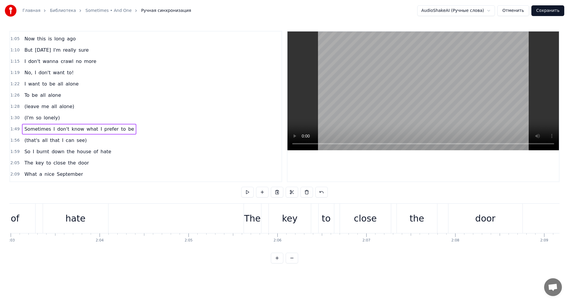
click at [293, 263] on button at bounding box center [292, 257] width 12 height 11
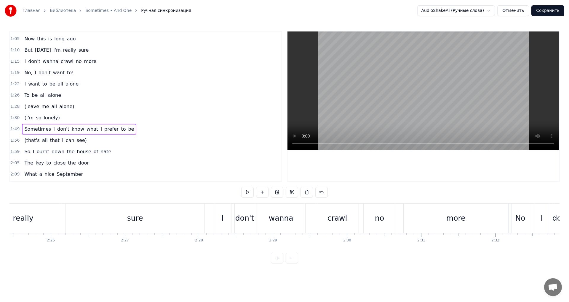
click at [293, 263] on button at bounding box center [292, 257] width 12 height 11
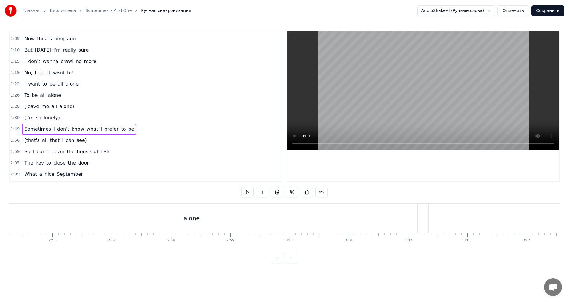
click at [293, 263] on button at bounding box center [292, 257] width 12 height 11
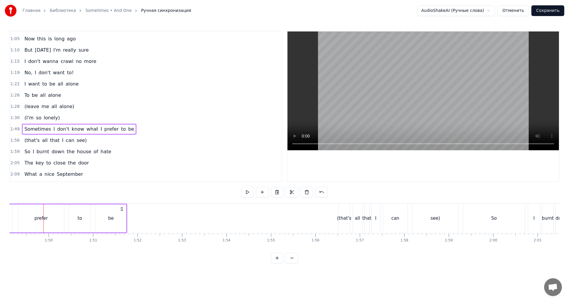
scroll to position [0, 4853]
drag, startPoint x: 311, startPoint y: 210, endPoint x: 122, endPoint y: 207, distance: 188.3
click at [122, 207] on icon at bounding box center [122, 208] width 5 height 5
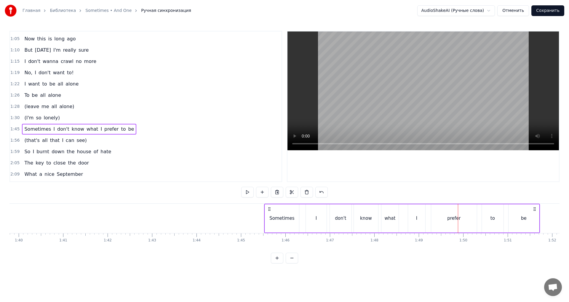
scroll to position [0, 4589]
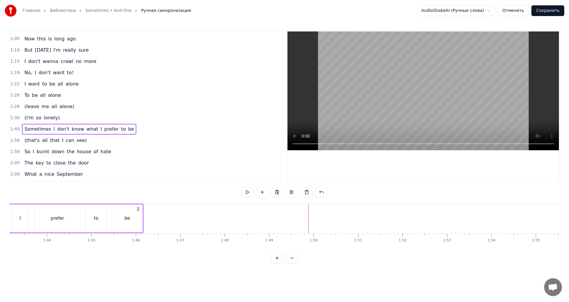
drag, startPoint x: 384, startPoint y: 208, endPoint x: 137, endPoint y: 225, distance: 247.6
click at [137, 225] on div "Sometimes I don't know what I prefer to be" at bounding box center [5, 217] width 276 height 29
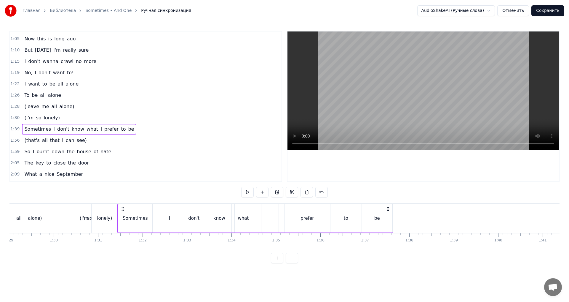
scroll to position [0, 3955]
drag, startPoint x: 394, startPoint y: 208, endPoint x: 127, endPoint y: 222, distance: 266.7
click at [127, 222] on div "Sometimes I don't know what I prefer to be" at bounding box center [260, 217] width 276 height 29
click at [116, 209] on div "lonely)" at bounding box center [109, 217] width 26 height 29
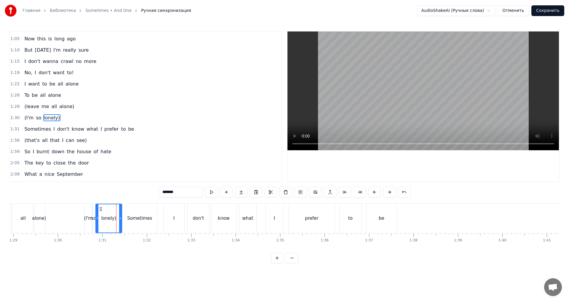
scroll to position [145, 0]
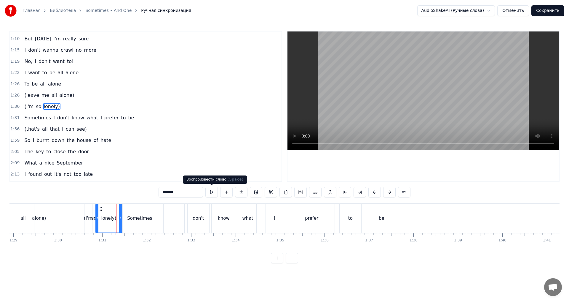
click at [212, 190] on button at bounding box center [212, 192] width 12 height 11
click at [52, 125] on div "(that's all that I can see)" at bounding box center [55, 129] width 67 height 11
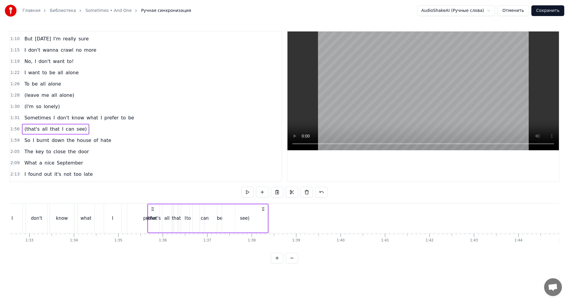
scroll to position [0, 4115]
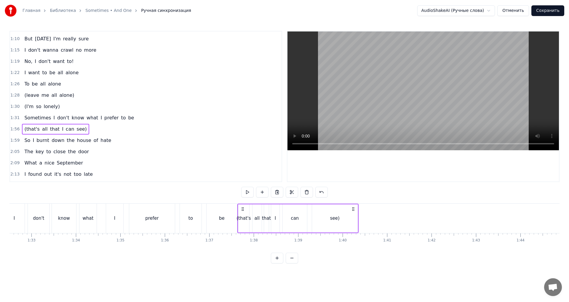
drag, startPoint x: 45, startPoint y: 207, endPoint x: 243, endPoint y: 216, distance: 198.3
click at [243, 216] on div "(that's all that I can see)" at bounding box center [298, 217] width 121 height 29
click at [208, 239] on div "1:37" at bounding box center [210, 240] width 8 height 5
click at [214, 217] on div "be" at bounding box center [222, 217] width 31 height 29
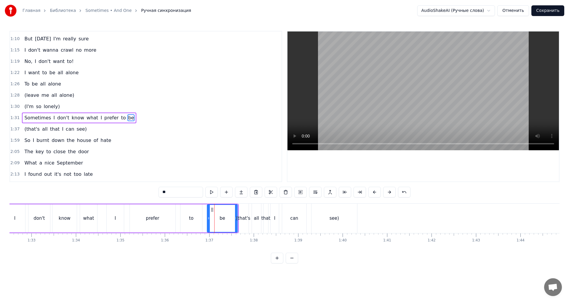
scroll to position [156, 0]
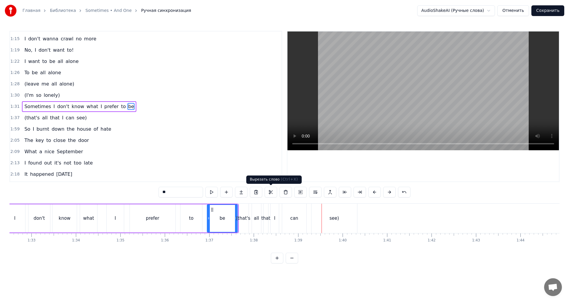
click at [255, 215] on div "all" at bounding box center [256, 218] width 5 height 7
type input "***"
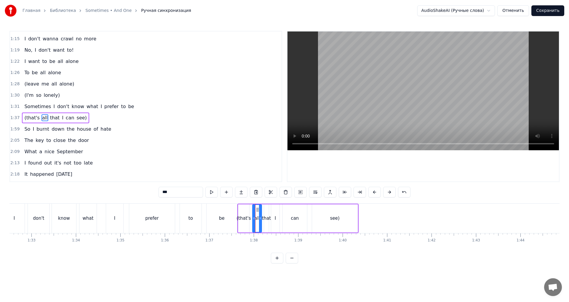
scroll to position [167, 0]
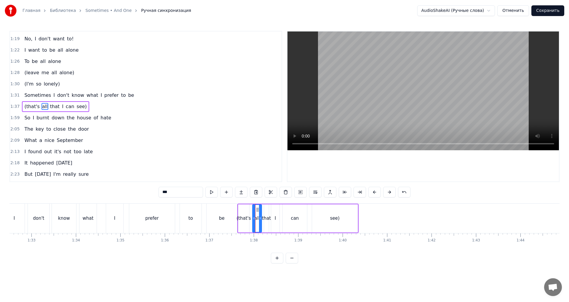
click at [31, 101] on div "1:31 Sometimes I don't know what I prefer to be" at bounding box center [146, 95] width 272 height 11
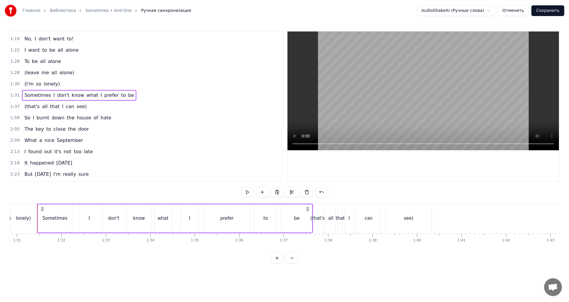
scroll to position [0, 4039]
click at [29, 102] on div "(that's all that I can see)" at bounding box center [55, 106] width 67 height 11
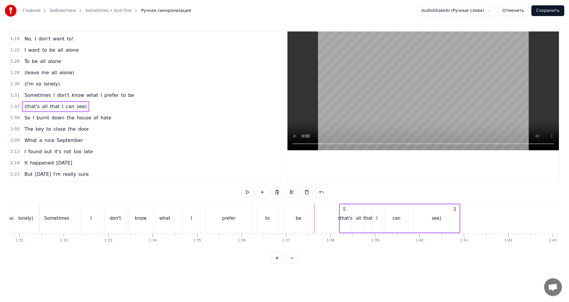
drag, startPoint x: 320, startPoint y: 209, endPoint x: 345, endPoint y: 208, distance: 24.9
click at [345, 208] on icon at bounding box center [344, 208] width 5 height 5
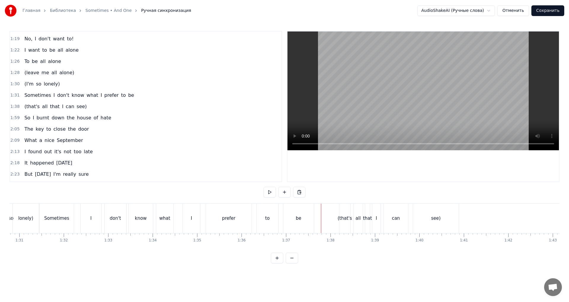
click at [289, 238] on div "1:37" at bounding box center [286, 240] width 8 height 5
click at [307, 228] on div "be" at bounding box center [299, 217] width 31 height 29
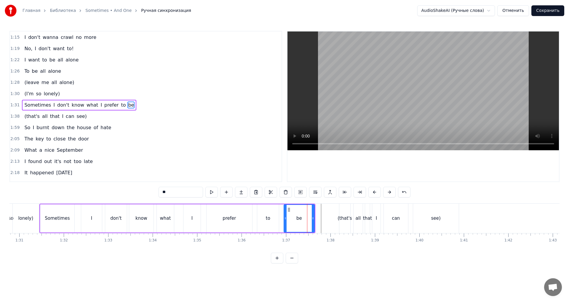
scroll to position [156, 0]
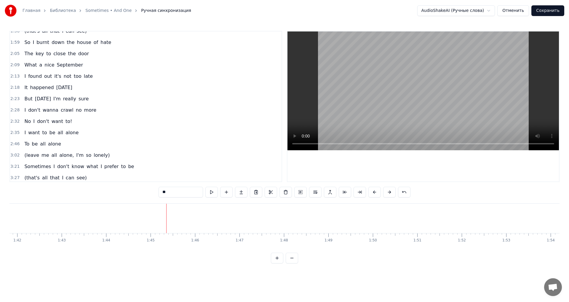
scroll to position [245, 0]
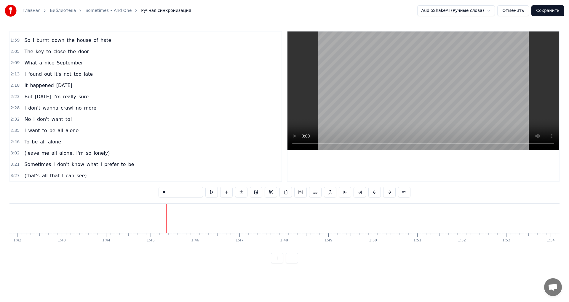
click at [44, 126] on div "I want to be all alone" at bounding box center [51, 130] width 59 height 11
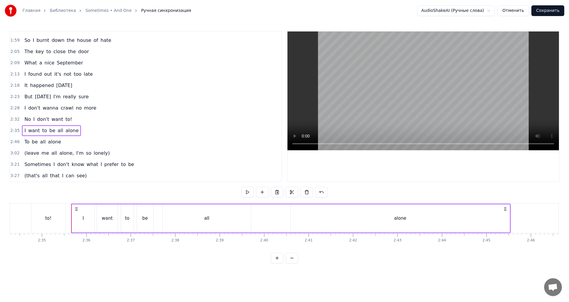
scroll to position [0, 6895]
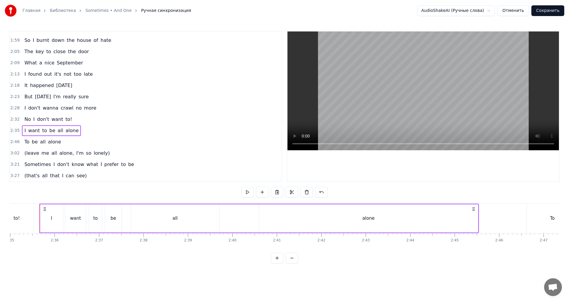
click at [57, 143] on div "To be all alone" at bounding box center [43, 141] width 42 height 11
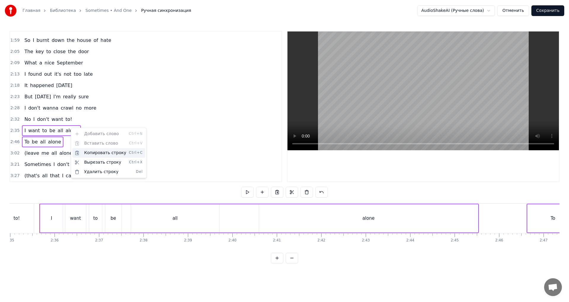
click at [91, 152] on div "Копировать строку Ctrl+C" at bounding box center [108, 152] width 73 height 9
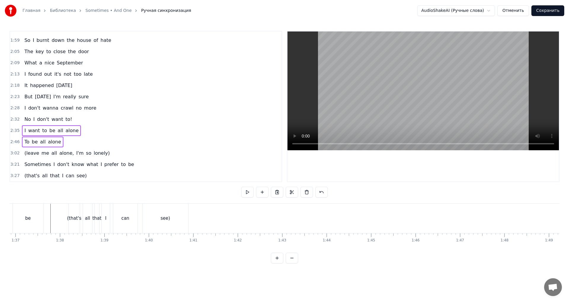
scroll to position [0, 4289]
click at [185, 216] on div "see)" at bounding box center [185, 218] width 9 height 7
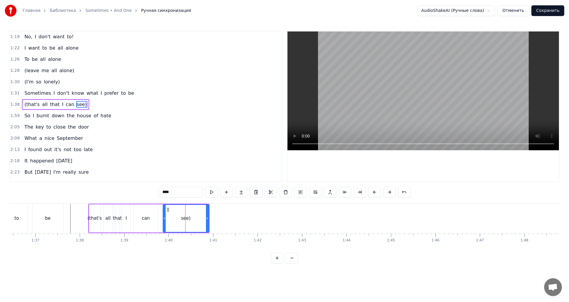
scroll to position [167, 0]
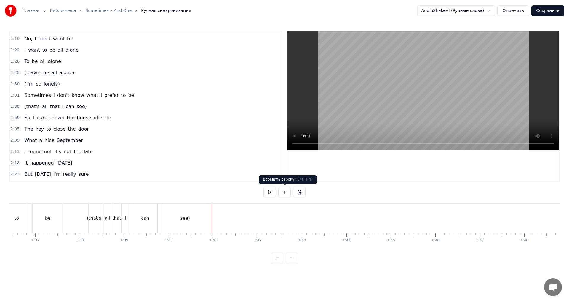
click at [281, 193] on button at bounding box center [284, 192] width 12 height 11
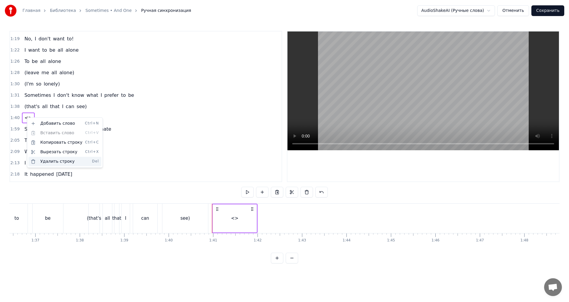
click at [93, 163] on span "Del" at bounding box center [95, 161] width 7 height 5
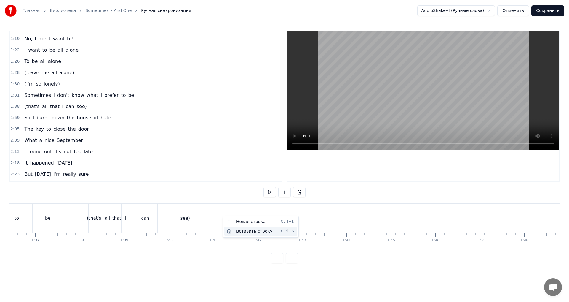
click at [243, 229] on div "Вставить строку Ctrl+V" at bounding box center [261, 230] width 73 height 9
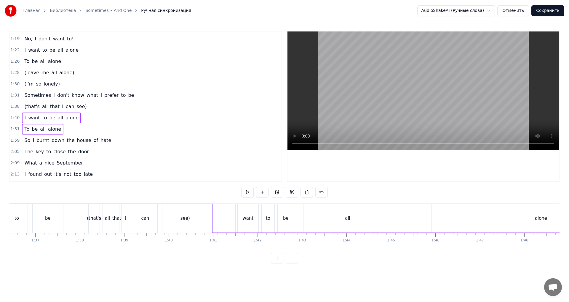
click at [198, 222] on div "see)" at bounding box center [186, 217] width 46 height 29
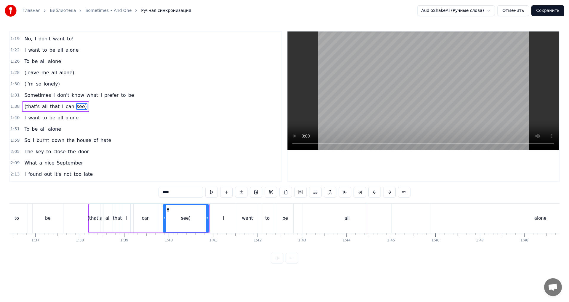
click at [334, 210] on div "all" at bounding box center [347, 217] width 88 height 29
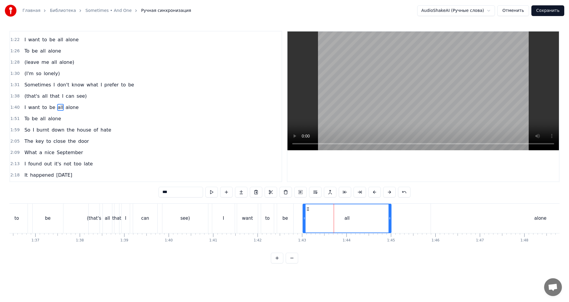
scroll to position [179, 0]
drag, startPoint x: 390, startPoint y: 218, endPoint x: 328, endPoint y: 217, distance: 62.6
click at [328, 217] on icon at bounding box center [327, 218] width 2 height 5
click at [453, 219] on div "alone" at bounding box center [540, 217] width 219 height 29
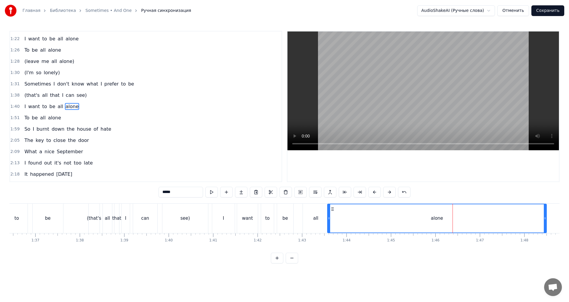
drag, startPoint x: 436, startPoint y: 208, endPoint x: 332, endPoint y: 210, distance: 103.5
click at [332, 210] on icon at bounding box center [332, 208] width 5 height 5
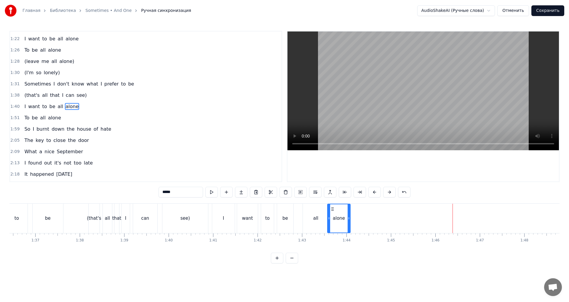
drag, startPoint x: 544, startPoint y: 213, endPoint x: 348, endPoint y: 213, distance: 196.3
click at [348, 213] on div at bounding box center [349, 218] width 2 height 28
click at [304, 239] on div "1:43" at bounding box center [302, 240] width 8 height 5
click at [287, 224] on div "be" at bounding box center [285, 217] width 16 height 29
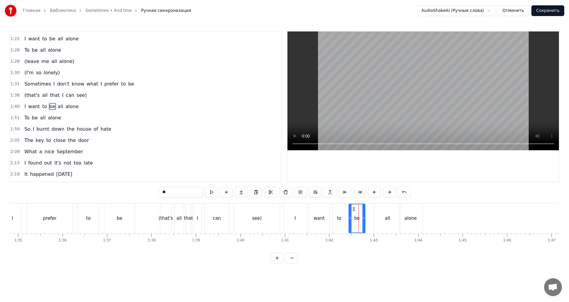
scroll to position [0, 4231]
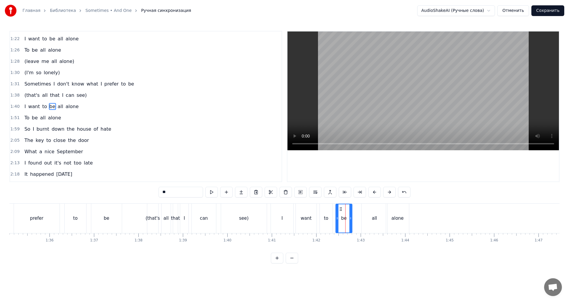
click at [264, 216] on div "see)" at bounding box center [244, 217] width 46 height 29
type input "****"
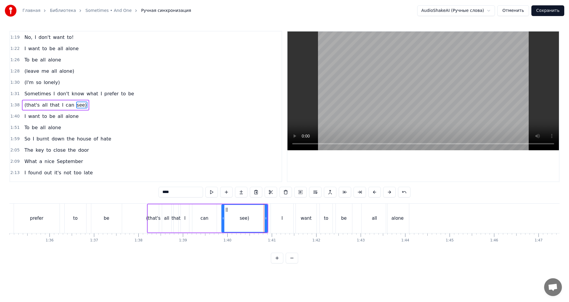
scroll to position [167, 0]
click at [56, 57] on div "To be all alone" at bounding box center [43, 61] width 42 height 11
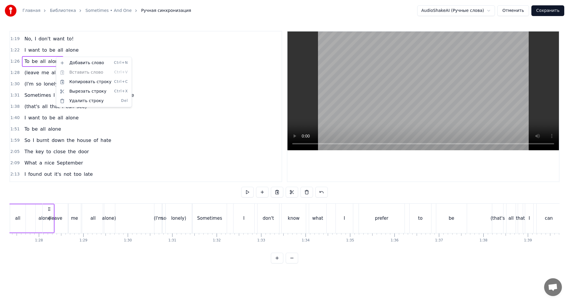
scroll to position [0, 3798]
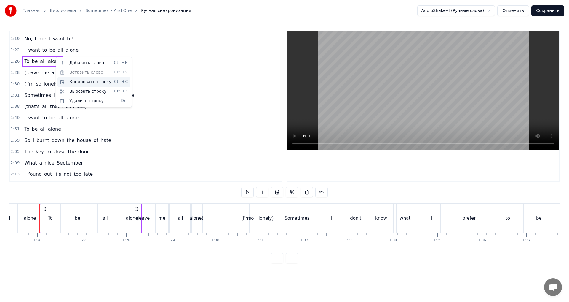
click at [76, 81] on div "Копировать строку Ctrl+C" at bounding box center [94, 81] width 73 height 9
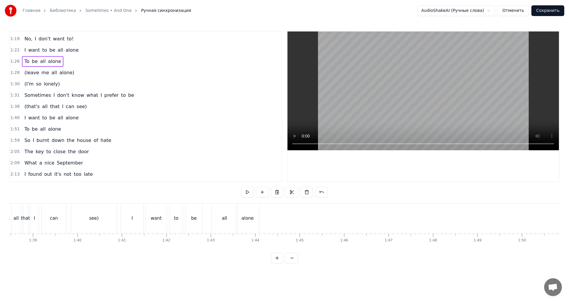
scroll to position [0, 4374]
click at [267, 218] on div "I want to be all alone" at bounding box center [197, 217] width 140 height 29
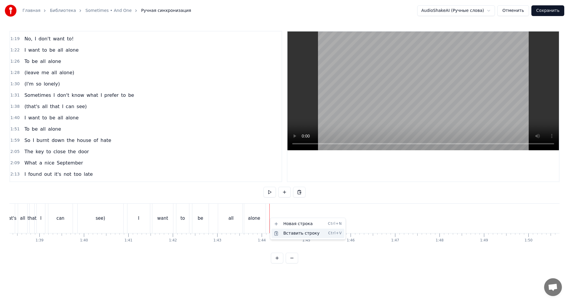
click at [283, 231] on div "Вставить строку Ctrl+V" at bounding box center [308, 232] width 73 height 9
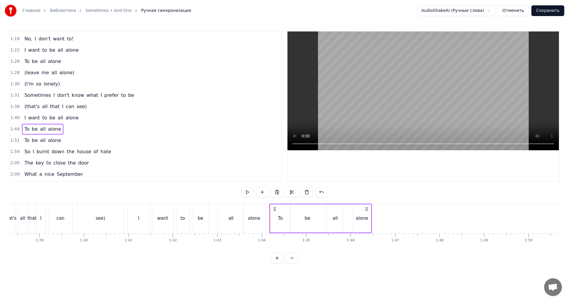
click at [230, 220] on div "all" at bounding box center [231, 218] width 5 height 7
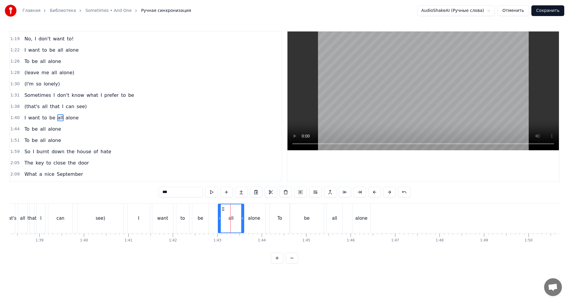
scroll to position [179, 0]
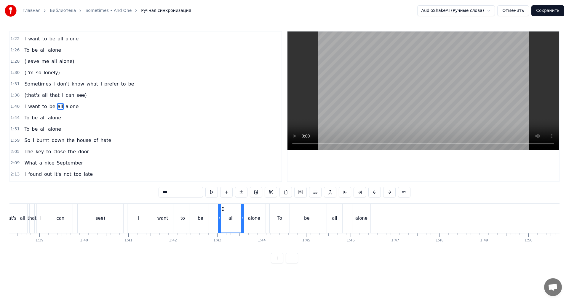
click at [67, 57] on div "(leave me all alone)" at bounding box center [49, 61] width 55 height 11
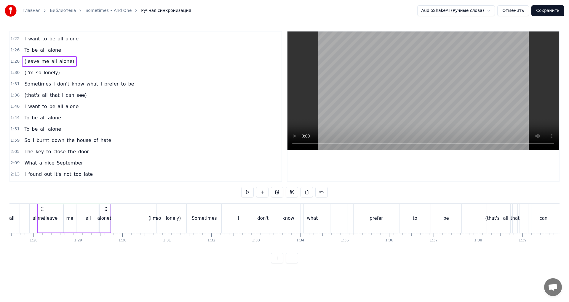
scroll to position [0, 3888]
click at [55, 72] on div "(I'm so lonely)" at bounding box center [42, 72] width 40 height 11
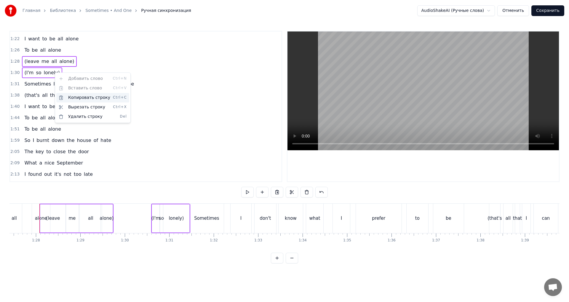
click at [78, 95] on div "Копировать строку Ctrl+C" at bounding box center [92, 97] width 73 height 9
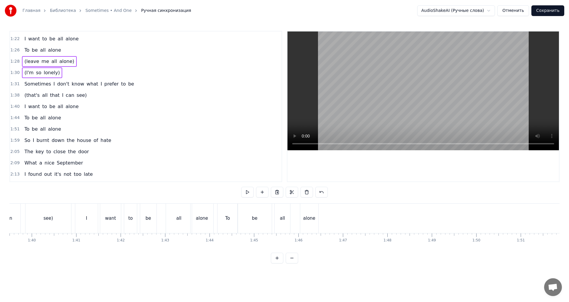
scroll to position [0, 4518]
click at [226, 219] on div "alone" at bounding box center [218, 217] width 18 height 29
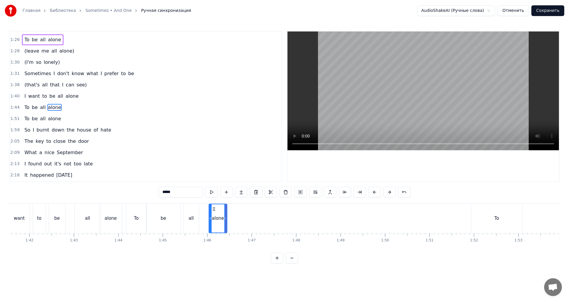
scroll to position [190, 0]
click at [228, 219] on div "To be all alone" at bounding box center [177, 217] width 103 height 29
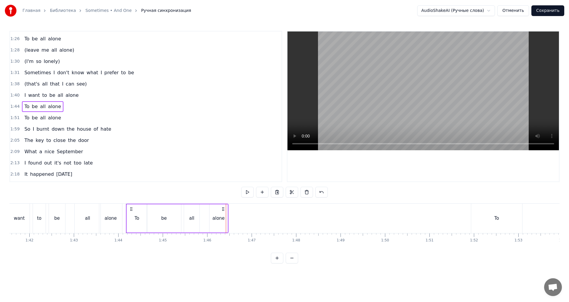
click at [228, 219] on div "alone" at bounding box center [218, 218] width 19 height 28
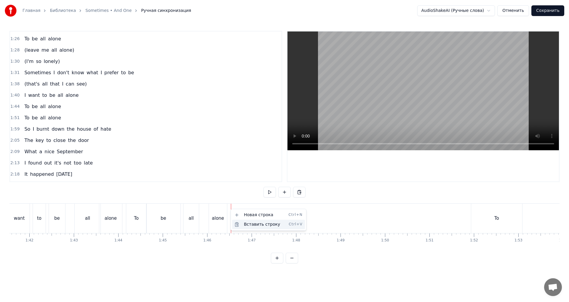
click at [250, 224] on div "Вставить строку Ctrl+V" at bounding box center [268, 223] width 73 height 9
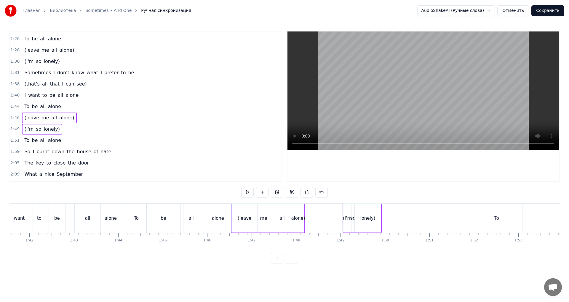
click at [225, 225] on div "alone" at bounding box center [218, 217] width 18 height 29
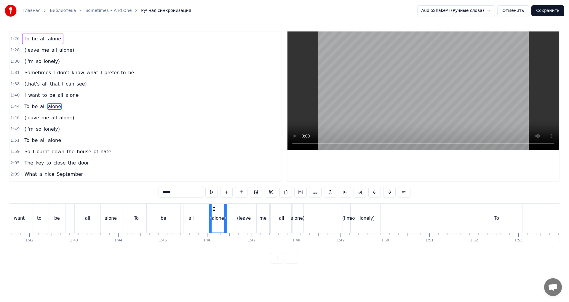
click at [22, 67] on div "Sometimes I don't know what I prefer to be" at bounding box center [79, 72] width 114 height 11
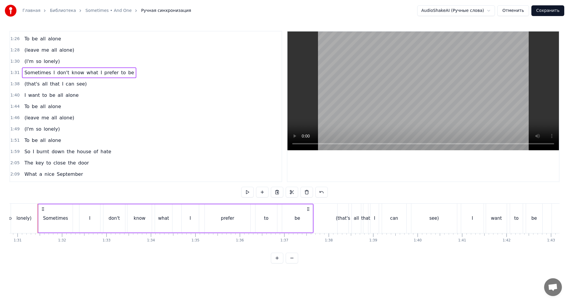
scroll to position [0, 4039]
click at [24, 79] on div "(that's all that I can see)" at bounding box center [55, 84] width 67 height 11
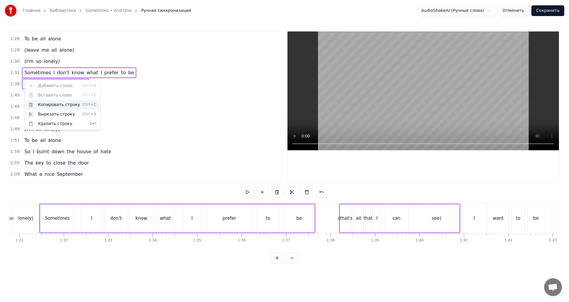
click at [49, 103] on div "Копировать строку Ctrl+C" at bounding box center [62, 104] width 73 height 9
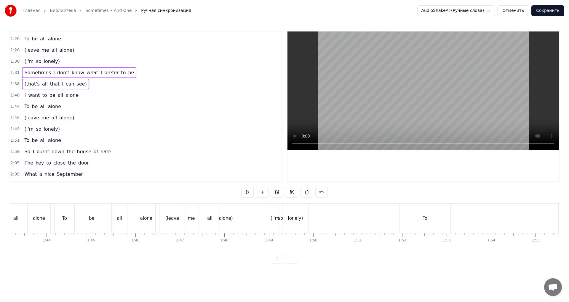
scroll to position [0, 4615]
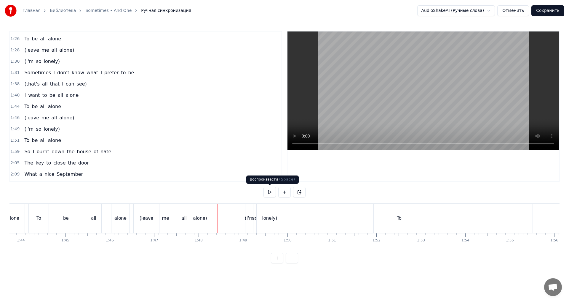
click at [268, 192] on button at bounding box center [270, 192] width 12 height 11
click at [394, 219] on div "To" at bounding box center [399, 217] width 51 height 29
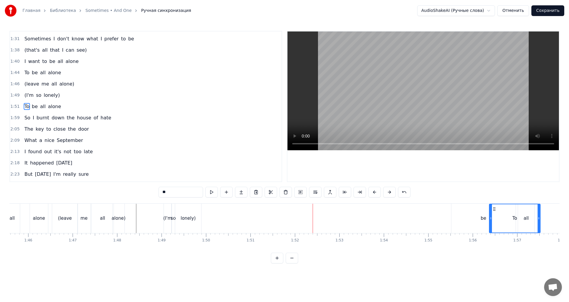
scroll to position [0, 4704]
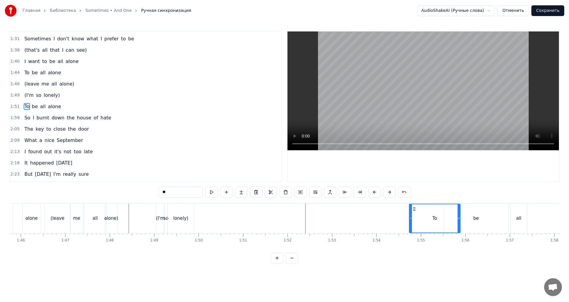
drag, startPoint x: 379, startPoint y: 210, endPoint x: 415, endPoint y: 217, distance: 36.4
click at [415, 217] on div "To" at bounding box center [435, 218] width 50 height 28
click at [195, 214] on div "(I'm so lonely)" at bounding box center [175, 217] width 39 height 29
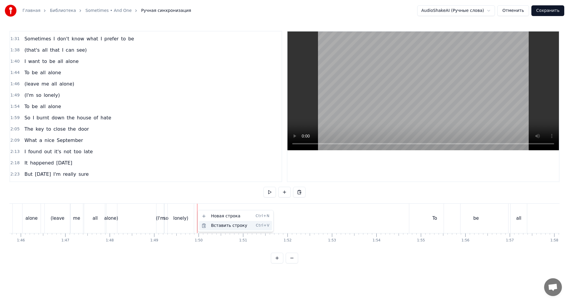
click at [221, 225] on div "Вставить строку Ctrl+V" at bounding box center [235, 225] width 73 height 9
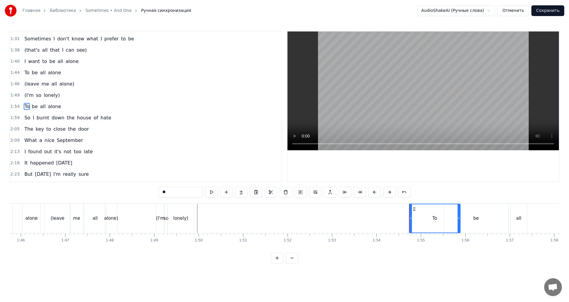
click at [439, 222] on div "To" at bounding box center [435, 218] width 50 height 28
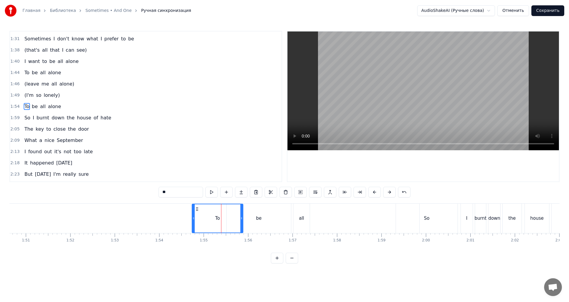
scroll to position [0, 4987]
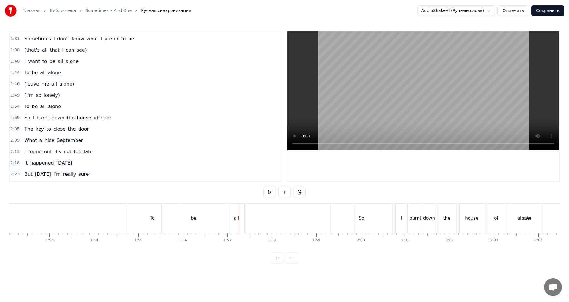
click at [151, 213] on div "To" at bounding box center [152, 217] width 51 height 29
click at [201, 219] on div "be" at bounding box center [194, 218] width 64 height 28
click at [151, 218] on div "To" at bounding box center [152, 218] width 5 height 7
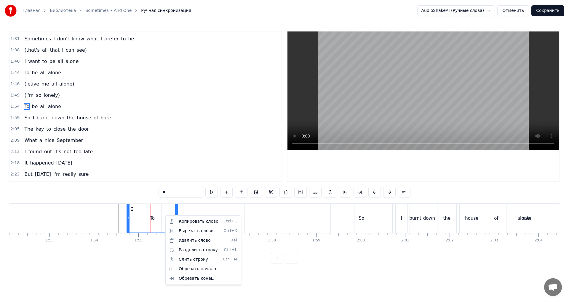
click at [214, 208] on html "Главная Библиотека Sometimes • And One Ручная синхронизация AudioShakeAI (Ручны…" at bounding box center [284, 136] width 569 height 273
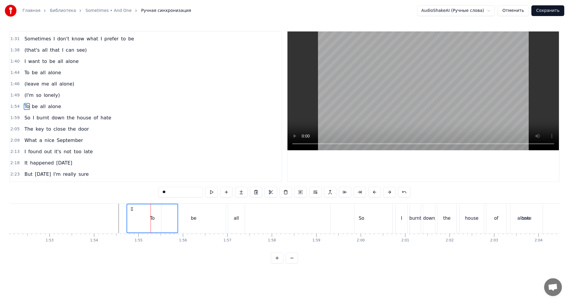
click at [208, 227] on div "be" at bounding box center [194, 217] width 64 height 29
click at [230, 224] on div "all" at bounding box center [236, 217] width 16 height 29
click at [56, 103] on span "alone" at bounding box center [54, 106] width 14 height 7
type input "*****"
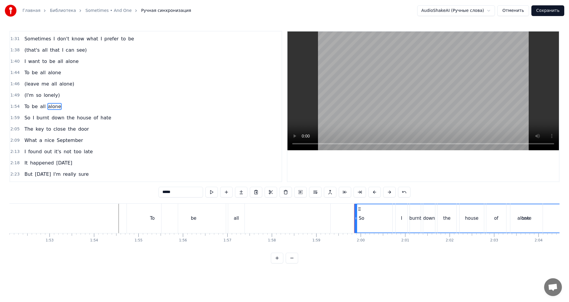
click at [50, 102] on div "To be all alone" at bounding box center [43, 106] width 42 height 11
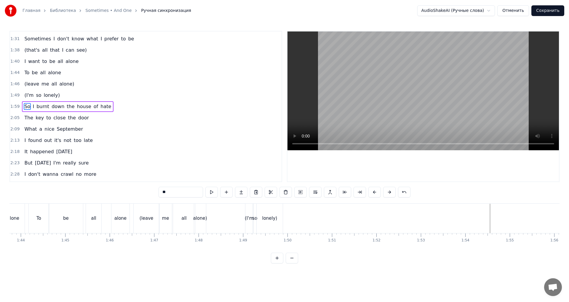
scroll to position [0, 4589]
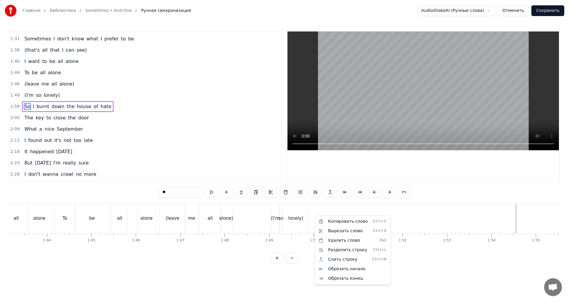
click at [317, 205] on html "Главная Библиотека Sometimes • And One Ручная синхронизация AudioShakeAI (Ручны…" at bounding box center [284, 136] width 569 height 273
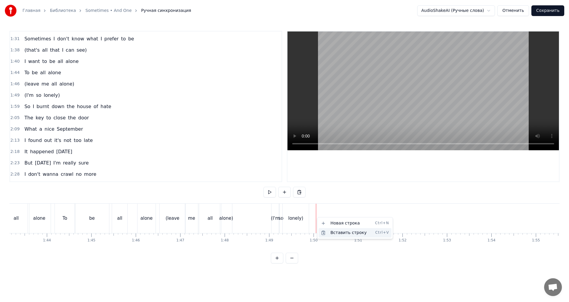
click at [335, 234] on div "Вставить строку Ctrl+V" at bounding box center [355, 232] width 73 height 9
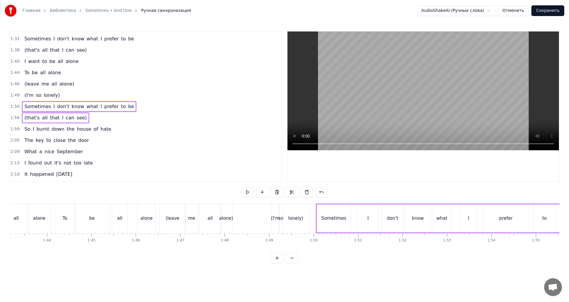
click at [321, 207] on div "Sometimes" at bounding box center [334, 218] width 34 height 28
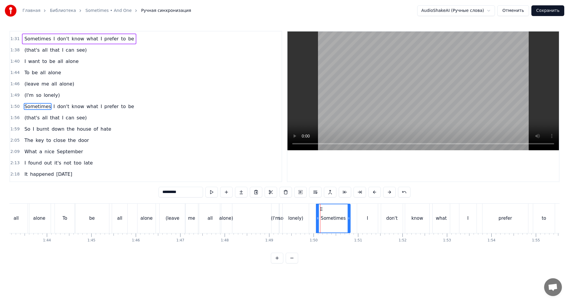
click at [103, 102] on div "Sometimes I don't know what I prefer to be" at bounding box center [79, 106] width 114 height 11
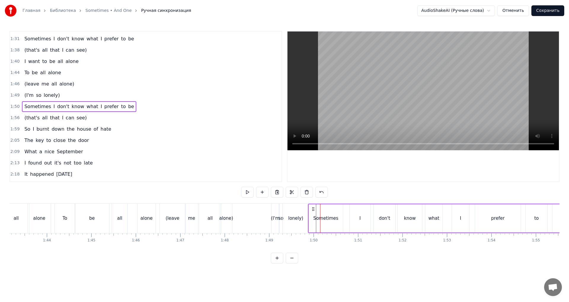
drag, startPoint x: 320, startPoint y: 207, endPoint x: 312, endPoint y: 208, distance: 8.0
click at [312, 208] on icon at bounding box center [313, 208] width 5 height 5
click at [290, 212] on div "lonely)" at bounding box center [296, 217] width 26 height 29
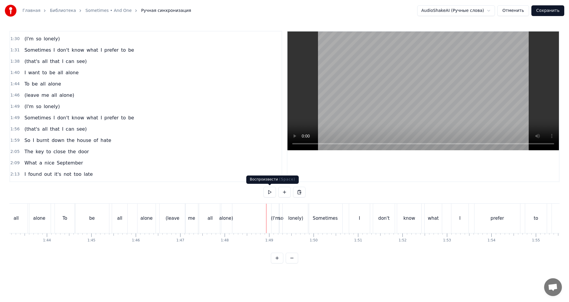
click at [269, 193] on button at bounding box center [270, 192] width 12 height 11
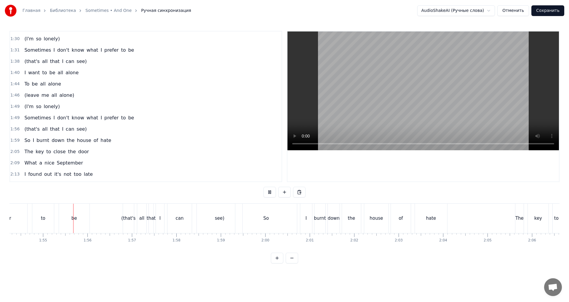
scroll to position [0, 5086]
click at [259, 215] on div "So" at bounding box center [263, 217] width 62 height 29
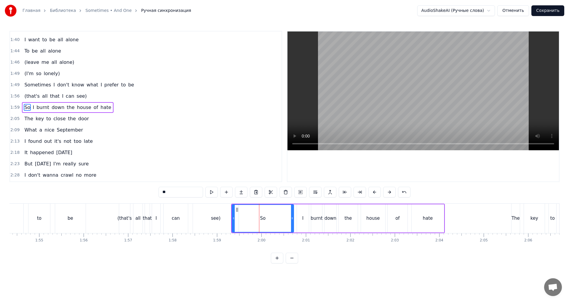
scroll to position [246, 0]
drag, startPoint x: 235, startPoint y: 217, endPoint x: 246, endPoint y: 217, distance: 11.6
click at [246, 217] on icon at bounding box center [245, 218] width 2 height 5
click at [211, 215] on div "see)" at bounding box center [216, 217] width 46 height 29
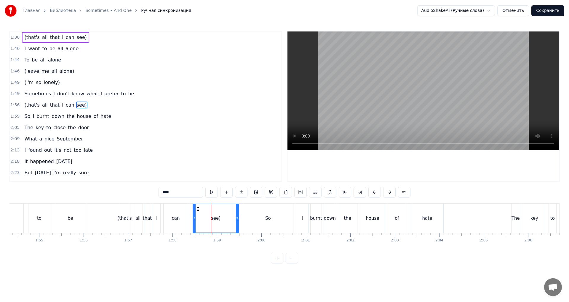
scroll to position [235, 0]
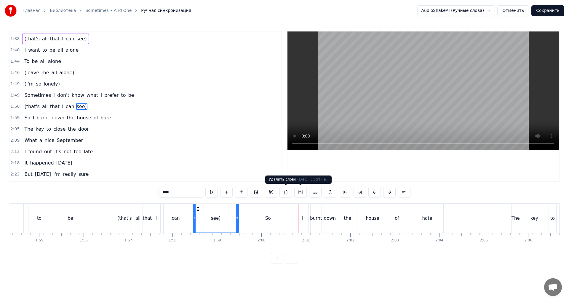
click at [272, 207] on div "So" at bounding box center [268, 217] width 50 height 29
type input "**"
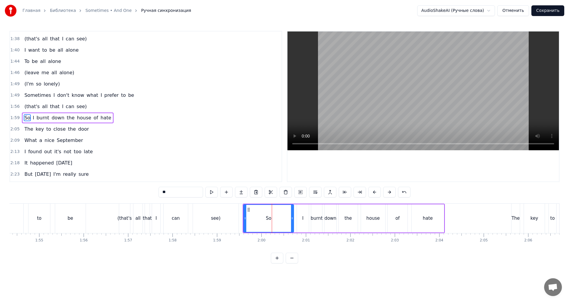
scroll to position [246, 0]
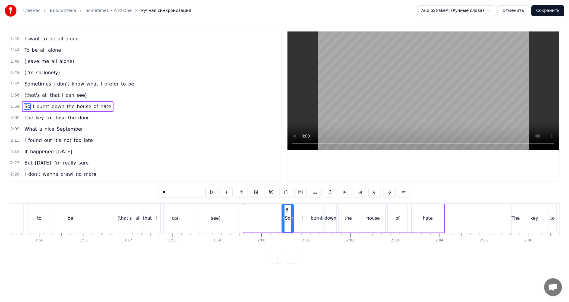
drag, startPoint x: 245, startPoint y: 216, endPoint x: 283, endPoint y: 217, distance: 38.3
click at [283, 217] on icon at bounding box center [283, 218] width 2 height 5
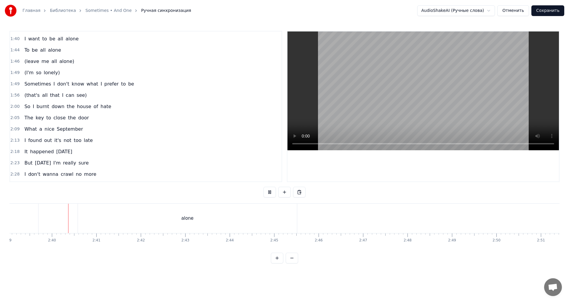
scroll to position [0, 7078]
click at [267, 190] on button at bounding box center [270, 192] width 12 height 11
click at [221, 217] on div "alone" at bounding box center [185, 217] width 219 height 29
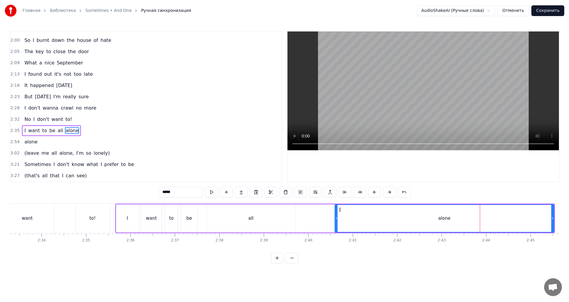
scroll to position [0, 6734]
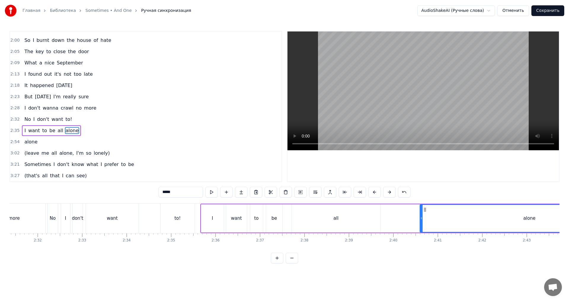
click at [183, 217] on div "to!" at bounding box center [178, 217] width 34 height 29
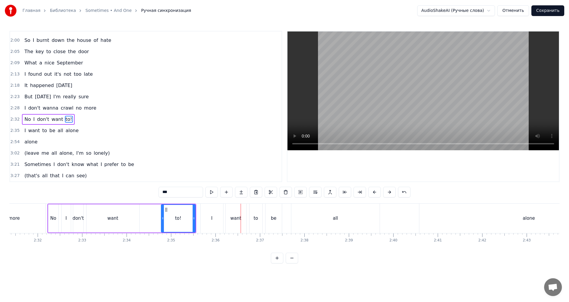
click at [221, 208] on div "I" at bounding box center [212, 217] width 23 height 29
type input "*"
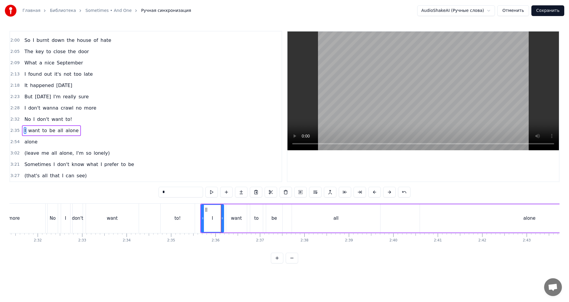
click at [67, 125] on div "I want to be all alone" at bounding box center [51, 130] width 59 height 11
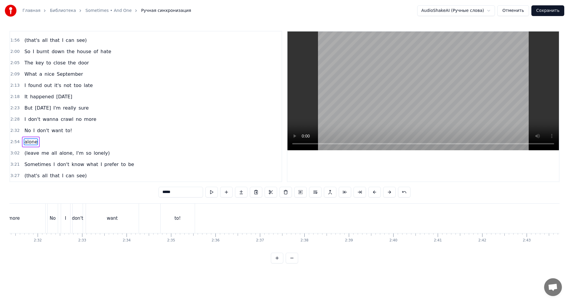
scroll to position [301, 0]
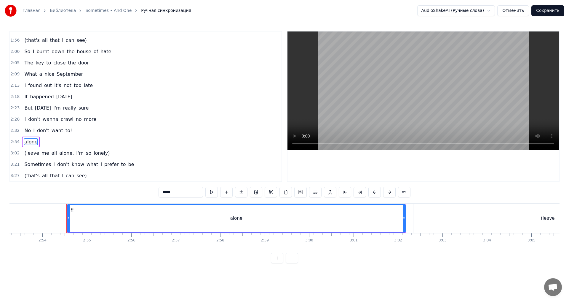
click at [36, 139] on div "alone" at bounding box center [31, 141] width 18 height 11
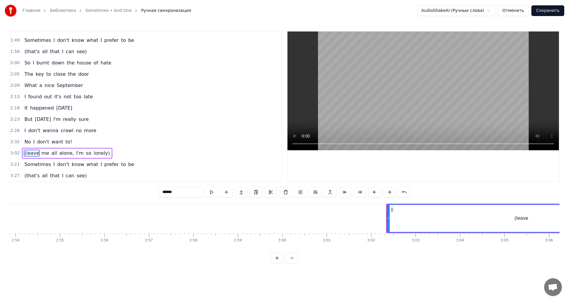
scroll to position [290, 0]
click at [91, 147] on div "3:02 (leave me all alone, I'm so lonely)" at bounding box center [146, 152] width 272 height 11
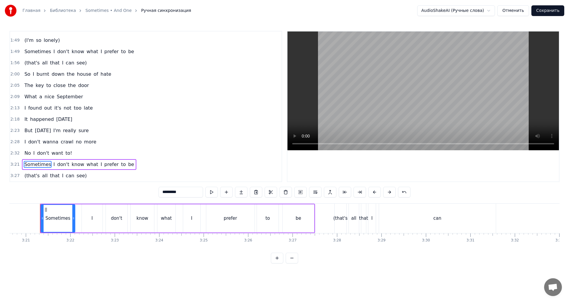
scroll to position [0, 8926]
click at [117, 159] on div "3:21 Sometimes I don't know what I prefer to be" at bounding box center [146, 164] width 272 height 11
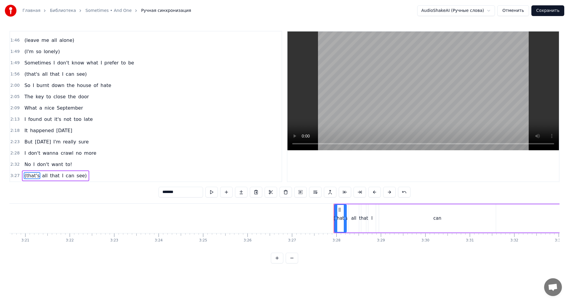
scroll to position [267, 0]
click at [79, 172] on div "(that's all that I can see)" at bounding box center [55, 175] width 67 height 11
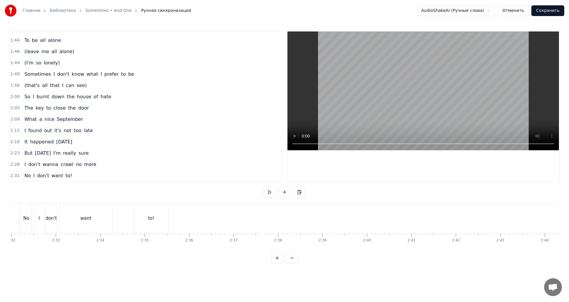
scroll to position [0, 6754]
click at [158, 224] on div "to!" at bounding box center [158, 217] width 34 height 29
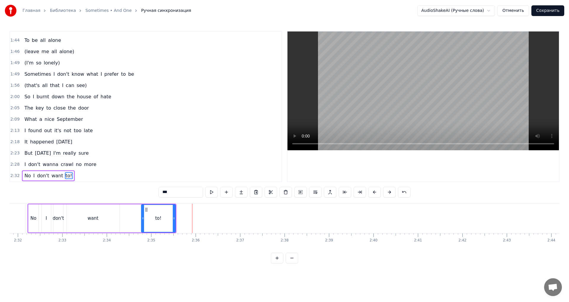
click at [94, 219] on div "want" at bounding box center [92, 218] width 11 height 7
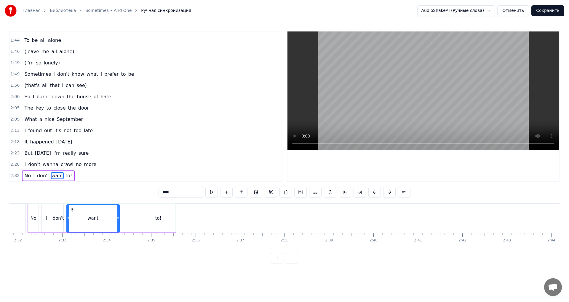
click at [147, 212] on div "to!" at bounding box center [158, 218] width 34 height 28
type input "***"
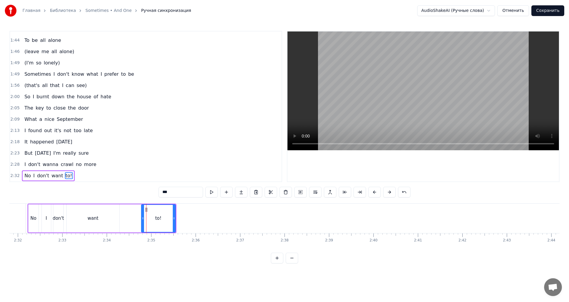
drag, startPoint x: 141, startPoint y: 218, endPoint x: 125, endPoint y: 217, distance: 16.3
click at [125, 217] on div "No I don't want to!" at bounding box center [102, 217] width 149 height 29
click at [144, 217] on div "to!" at bounding box center [158, 218] width 34 height 28
click at [105, 219] on div "want" at bounding box center [93, 218] width 53 height 28
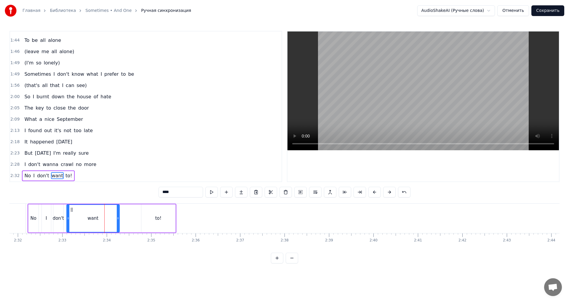
click at [154, 217] on div "to!" at bounding box center [158, 218] width 34 height 28
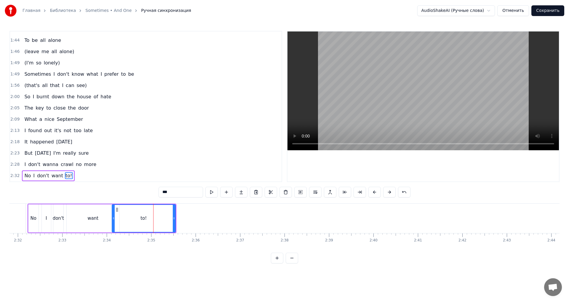
drag, startPoint x: 142, startPoint y: 218, endPoint x: 113, endPoint y: 220, distance: 29.4
click at [113, 220] on icon at bounding box center [113, 218] width 2 height 5
click at [99, 220] on div "want" at bounding box center [93, 218] width 53 height 28
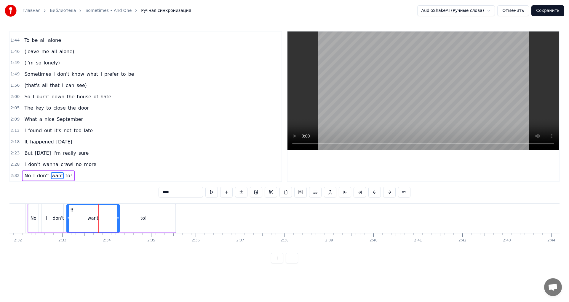
click at [154, 222] on div "to!" at bounding box center [143, 218] width 63 height 28
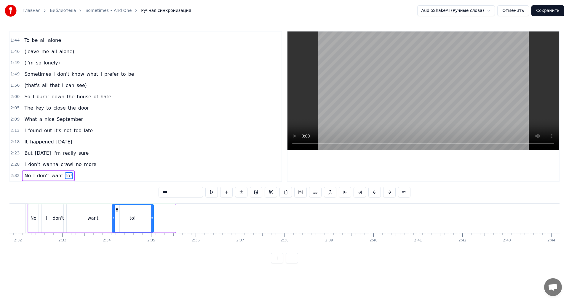
drag, startPoint x: 173, startPoint y: 219, endPoint x: 151, endPoint y: 219, distance: 21.9
click at [151, 219] on icon at bounding box center [152, 218] width 2 height 5
click at [75, 220] on div "want" at bounding box center [93, 218] width 53 height 28
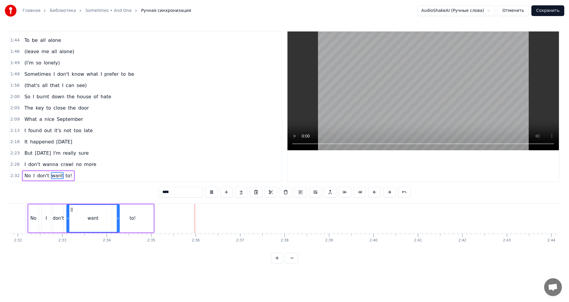
click at [54, 225] on div "don't" at bounding box center [58, 218] width 10 height 28
type input "*****"
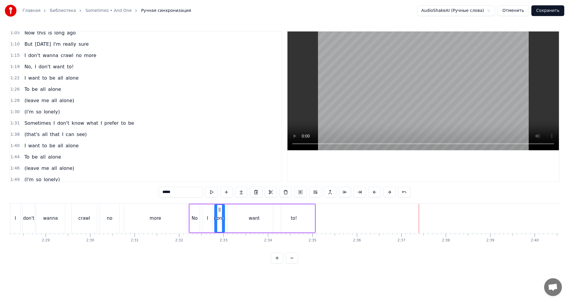
scroll to position [137, 0]
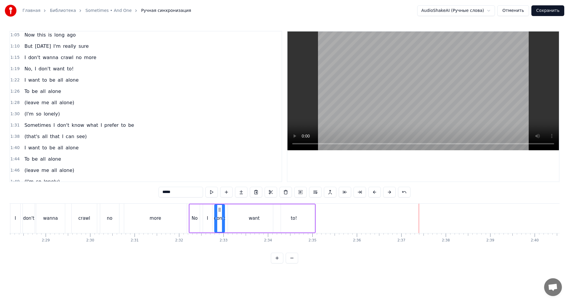
click at [49, 75] on div "I want to be all alone" at bounding box center [51, 80] width 59 height 11
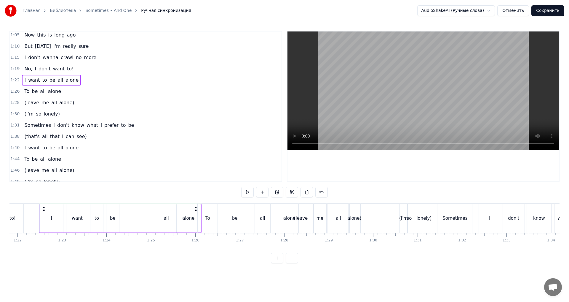
scroll to position [0, 3639]
click at [53, 132] on div "(that's all that I can see)" at bounding box center [55, 136] width 67 height 11
click at [55, 87] on div "To be all alone" at bounding box center [43, 91] width 42 height 11
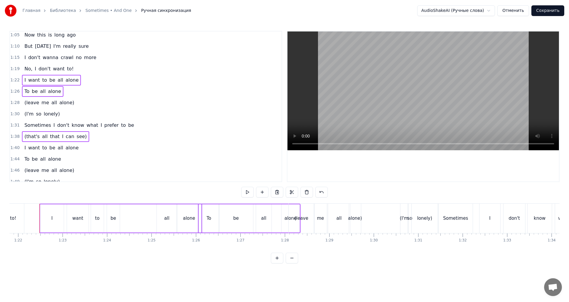
click at [56, 98] on div "(leave me all alone)" at bounding box center [49, 102] width 55 height 11
click at [55, 113] on div "(I'm so lonely)" at bounding box center [42, 114] width 40 height 11
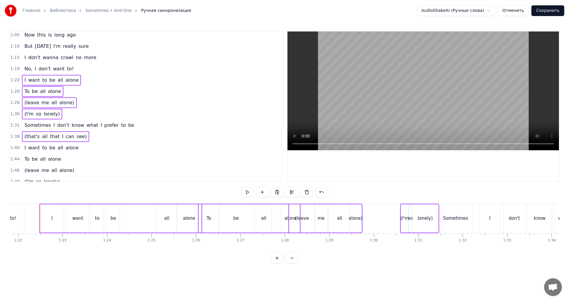
click at [60, 121] on div "Sometimes I don't know what I prefer to be" at bounding box center [79, 125] width 114 height 11
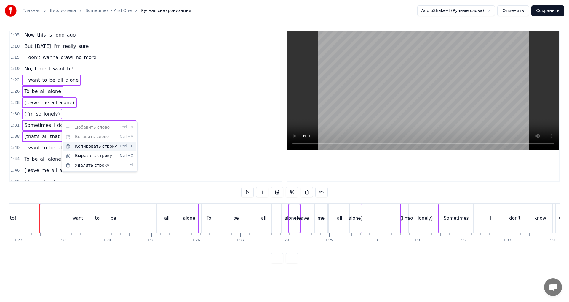
click at [88, 145] on div "Копировать строку Ctrl+C" at bounding box center [99, 145] width 73 height 9
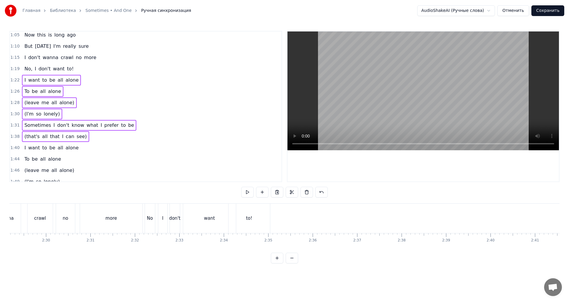
scroll to position [0, 6656]
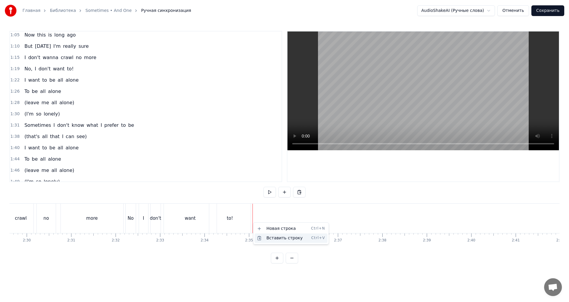
click at [269, 235] on div "Вставить строку Ctrl+V" at bounding box center [291, 237] width 73 height 9
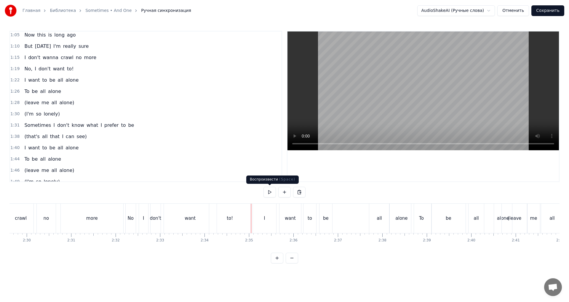
click at [267, 193] on button at bounding box center [270, 192] width 12 height 11
click at [242, 220] on div "to!" at bounding box center [230, 217] width 42 height 29
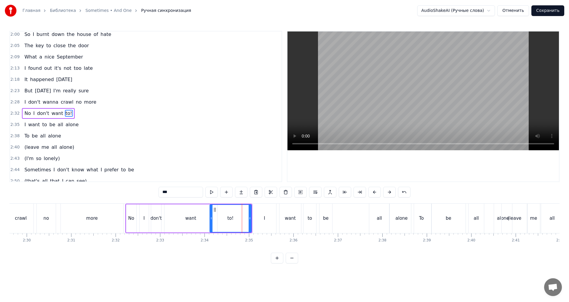
scroll to position [324, 0]
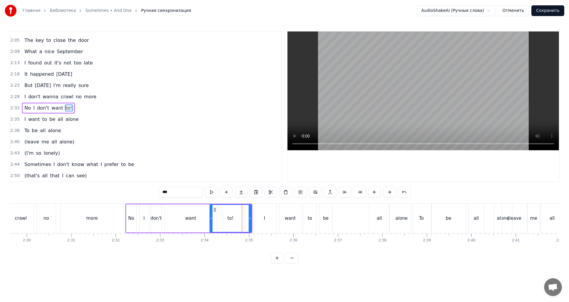
click at [263, 208] on div "I" at bounding box center [264, 217] width 23 height 29
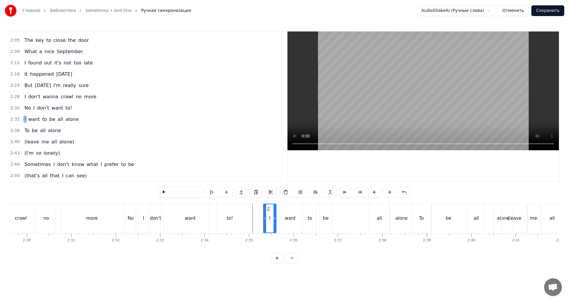
drag, startPoint x: 254, startPoint y: 216, endPoint x: 265, endPoint y: 216, distance: 10.7
click at [265, 216] on icon at bounding box center [265, 218] width 2 height 5
click at [225, 222] on div "to!" at bounding box center [230, 217] width 42 height 29
type input "***"
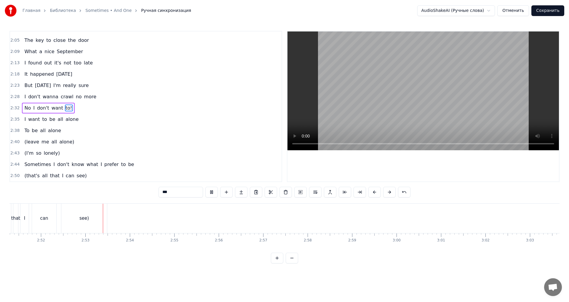
scroll to position [0, 7655]
click at [213, 192] on button at bounding box center [212, 192] width 12 height 11
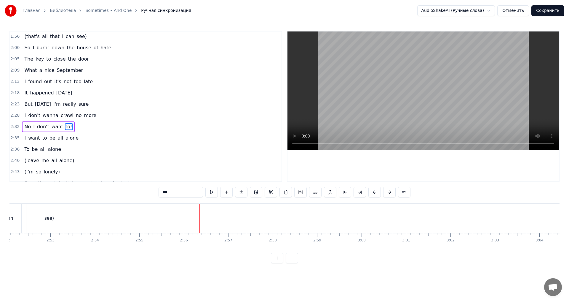
scroll to position [324, 0]
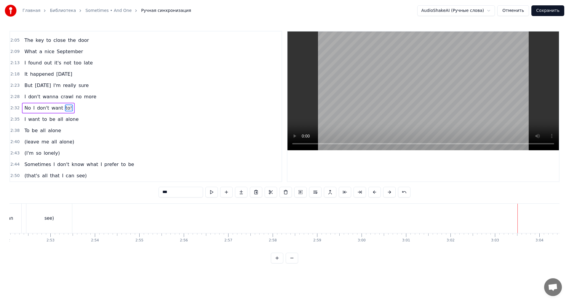
click at [61, 115] on div "I want to be all alone" at bounding box center [51, 119] width 59 height 11
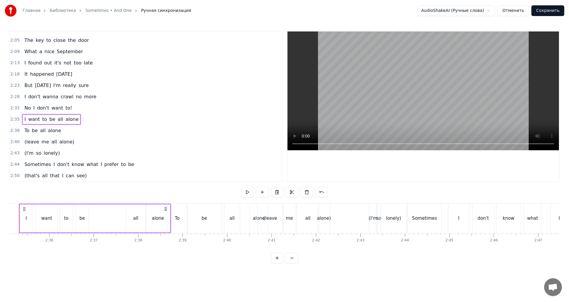
scroll to position [0, 6880]
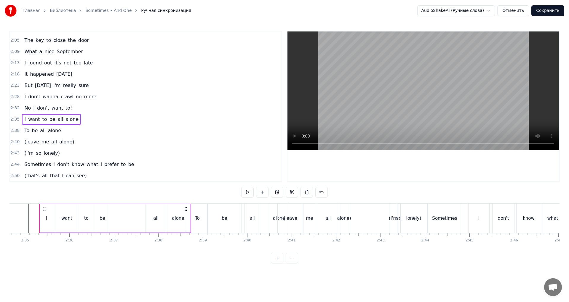
click at [75, 171] on div "(that's all that I can see)" at bounding box center [55, 175] width 67 height 11
click at [75, 159] on div "Sometimes I don't know what I prefer to be" at bounding box center [79, 164] width 114 height 11
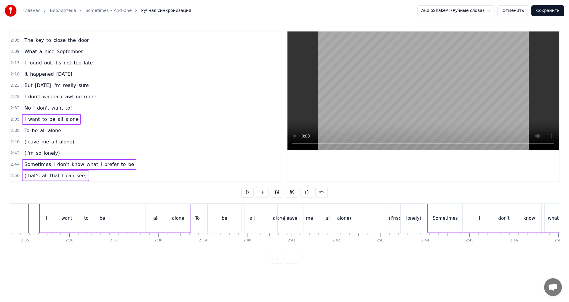
click at [54, 149] on span "lonely)" at bounding box center [51, 152] width 17 height 7
click at [55, 148] on div "(I'm so lonely)" at bounding box center [42, 153] width 40 height 11
click at [63, 137] on div "(leave me all alone)" at bounding box center [49, 141] width 55 height 11
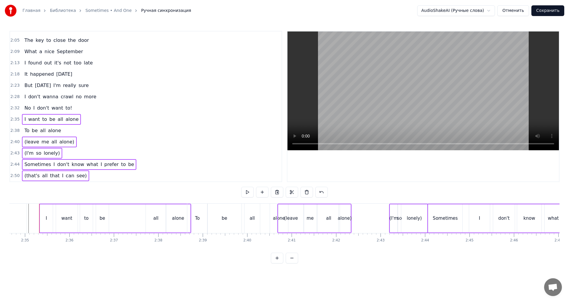
click at [57, 129] on div "To be all alone" at bounding box center [43, 130] width 42 height 11
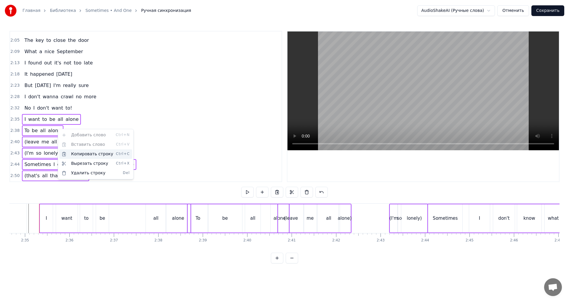
click at [80, 150] on div "Копировать строку Ctrl+C" at bounding box center [95, 153] width 73 height 9
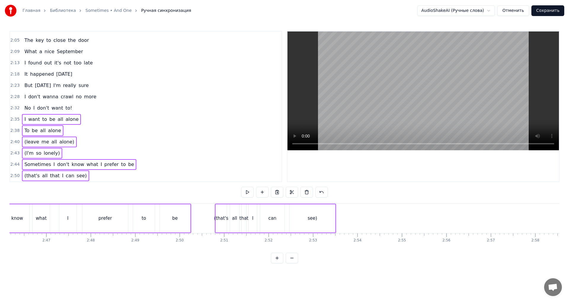
scroll to position [0, 7471]
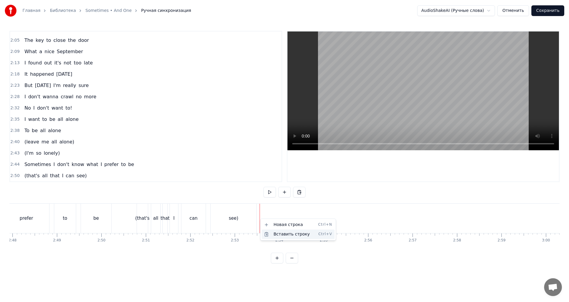
click at [279, 234] on div "Вставить строку Ctrl+V" at bounding box center [298, 233] width 73 height 9
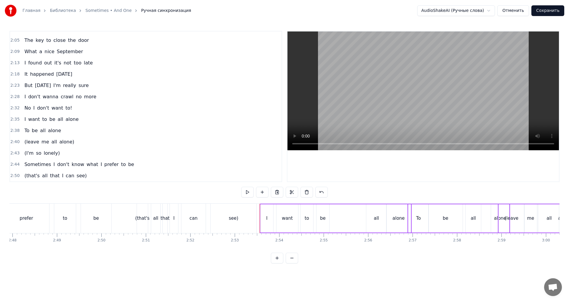
click at [237, 216] on div "see)" at bounding box center [233, 218] width 9 height 7
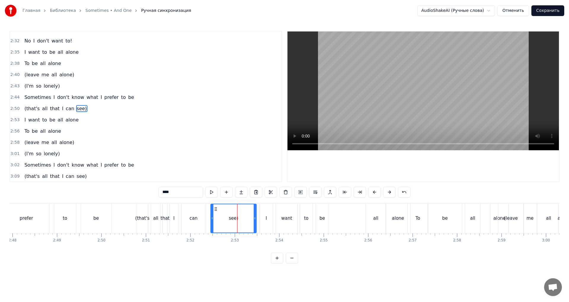
scroll to position [391, 0]
click at [212, 192] on button at bounding box center [212, 192] width 12 height 11
click at [268, 211] on div "I" at bounding box center [266, 217] width 13 height 29
type input "*"
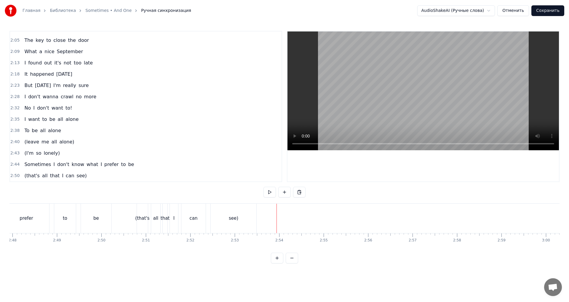
click at [286, 227] on div "Вставить строку Ctrl+V" at bounding box center [309, 230] width 73 height 9
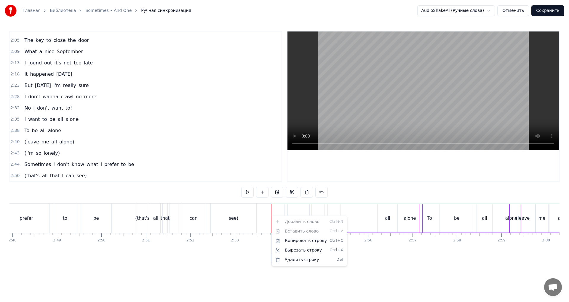
scroll to position [391, 0]
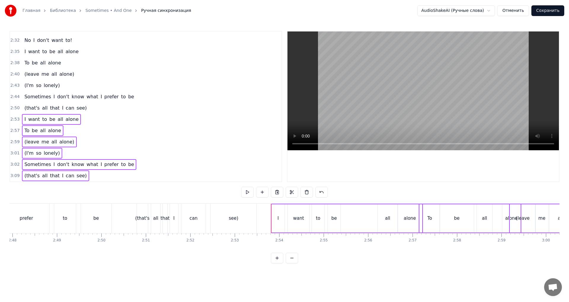
click at [238, 216] on div "see)" at bounding box center [233, 218] width 9 height 7
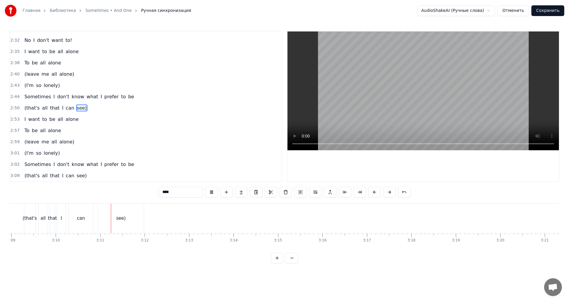
scroll to position [0, 8458]
click at [213, 193] on button at bounding box center [212, 192] width 12 height 11
click at [56, 222] on div "see)" at bounding box center [69, 217] width 46 height 29
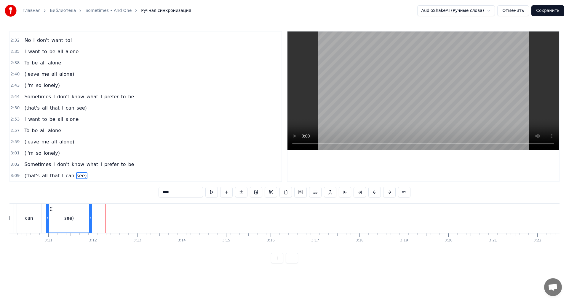
click at [37, 213] on div "can" at bounding box center [29, 217] width 24 height 29
click at [89, 225] on div "see)" at bounding box center [72, 217] width 46 height 29
type input "****"
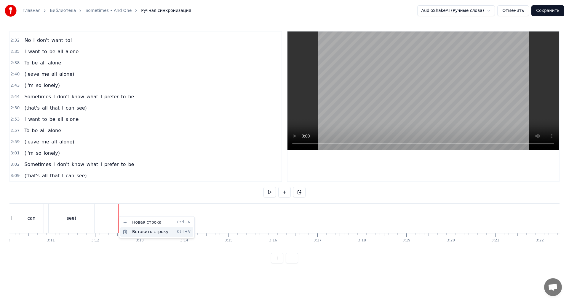
click at [132, 229] on div "Вставить строку Ctrl+V" at bounding box center [156, 231] width 73 height 9
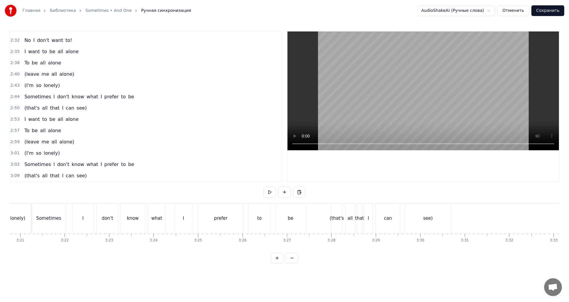
scroll to position [0, 8950]
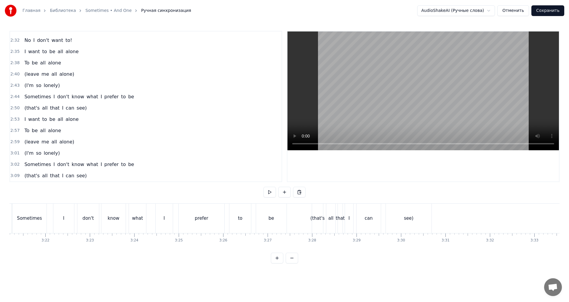
click at [397, 222] on div "see)" at bounding box center [409, 217] width 46 height 29
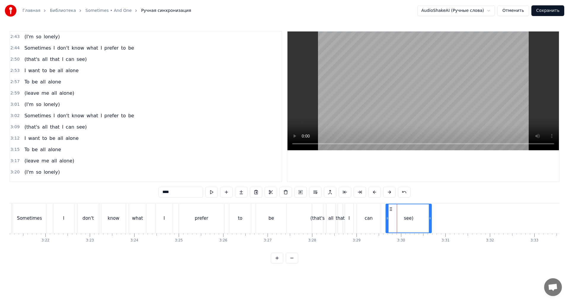
scroll to position [459, 0]
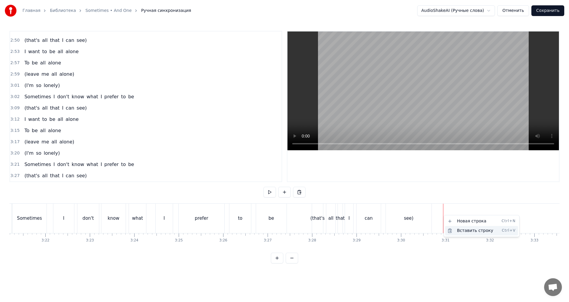
click at [451, 229] on div "Вставить строку Ctrl+V" at bounding box center [481, 230] width 73 height 9
click at [420, 215] on div "see)" at bounding box center [409, 217] width 46 height 29
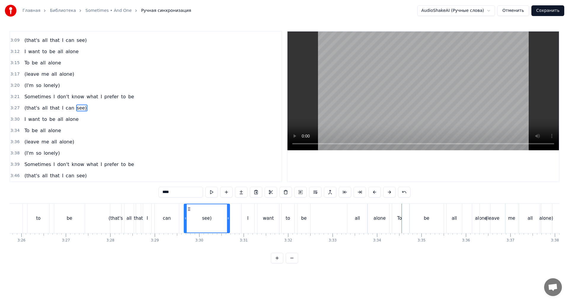
scroll to position [0, 9133]
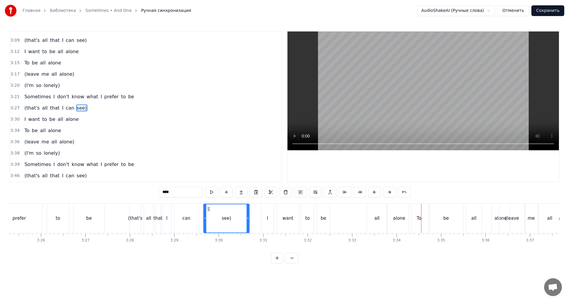
click at [366, 216] on div "I want to be all alone" at bounding box center [337, 217] width 152 height 29
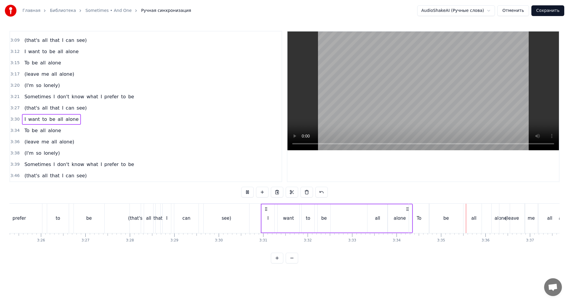
click at [281, 223] on div "want" at bounding box center [289, 218] width 22 height 28
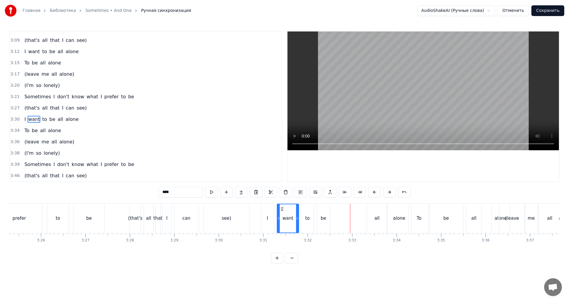
click at [373, 219] on div "all" at bounding box center [377, 217] width 20 height 29
type input "***"
drag, startPoint x: 367, startPoint y: 219, endPoint x: 353, endPoint y: 218, distance: 14.6
click at [353, 218] on icon at bounding box center [354, 218] width 2 height 5
click at [342, 222] on div "I want to be all alone" at bounding box center [337, 217] width 152 height 29
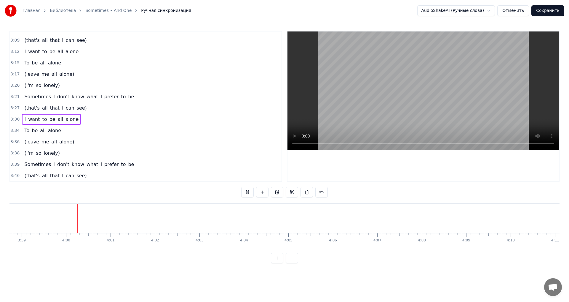
scroll to position [0, 10629]
click at [553, 9] on button "Сохранить" at bounding box center [548, 10] width 33 height 11
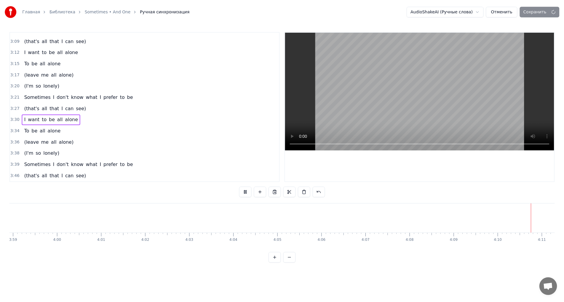
scroll to position [0, 10643]
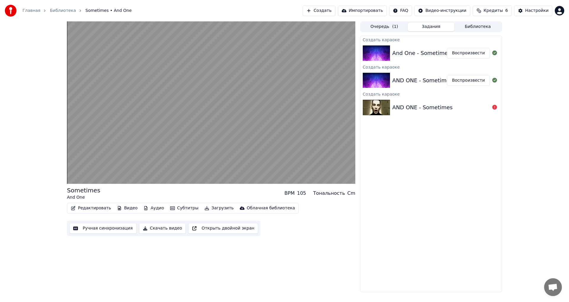
click at [428, 76] on div "AND ONE - Sometimes" at bounding box center [423, 80] width 60 height 8
click at [464, 25] on button "Библиотека" at bounding box center [478, 27] width 47 height 9
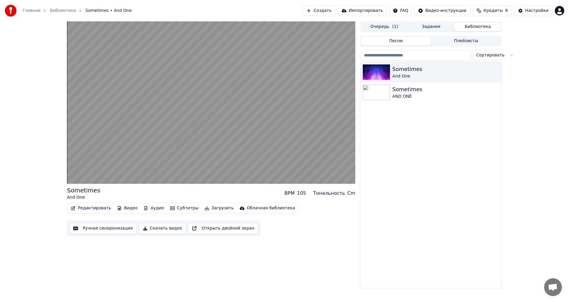
click at [386, 28] on button "Очередь ( 1 )" at bounding box center [384, 27] width 47 height 9
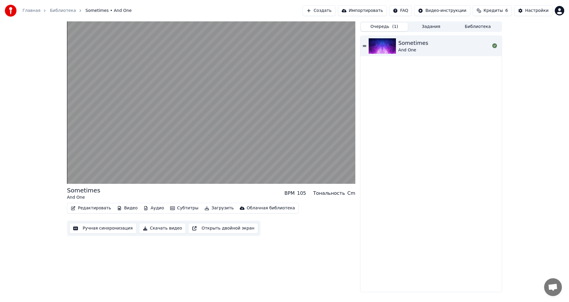
click at [467, 23] on button "Библиотека" at bounding box center [478, 27] width 47 height 9
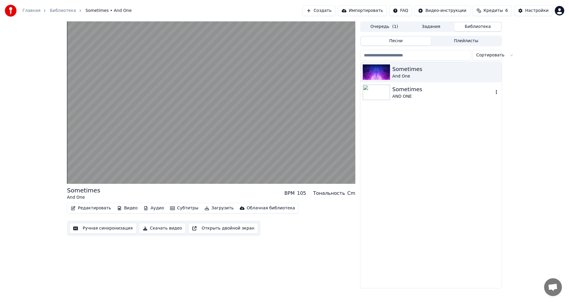
click at [422, 92] on div "Sometimes" at bounding box center [443, 89] width 101 height 8
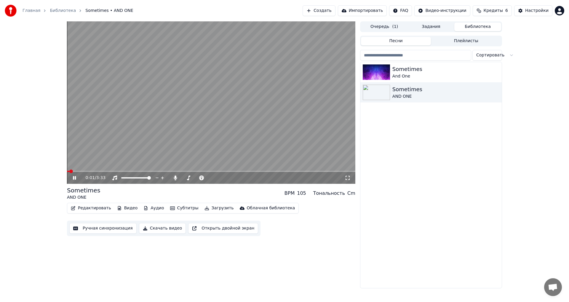
click at [93, 172] on span at bounding box center [211, 171] width 289 height 1
click at [120, 172] on div "0:19 / 3:33" at bounding box center [211, 177] width 289 height 13
click at [121, 171] on span at bounding box center [211, 171] width 289 height 1
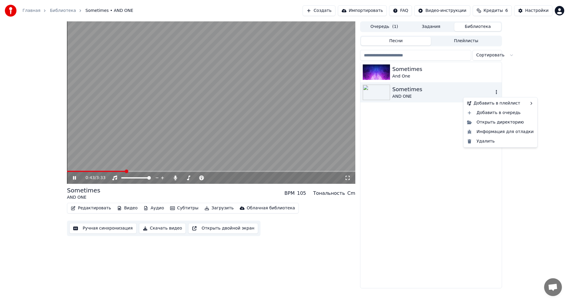
click at [497, 93] on icon "button" at bounding box center [497, 92] width 6 height 5
click at [487, 143] on div "Удалить" at bounding box center [500, 140] width 71 height 9
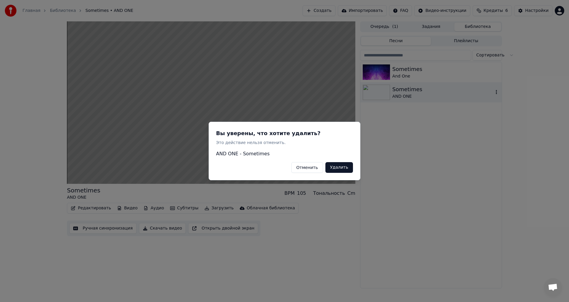
click at [337, 165] on button "Удалить" at bounding box center [340, 167] width 28 height 11
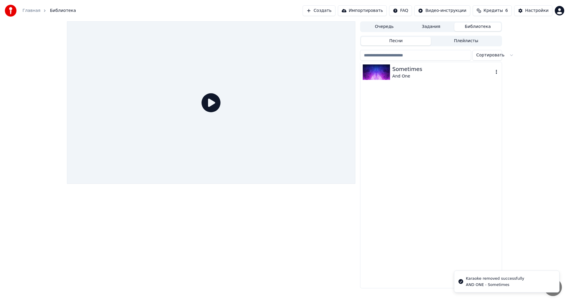
click at [428, 77] on div "And One" at bounding box center [443, 76] width 101 height 6
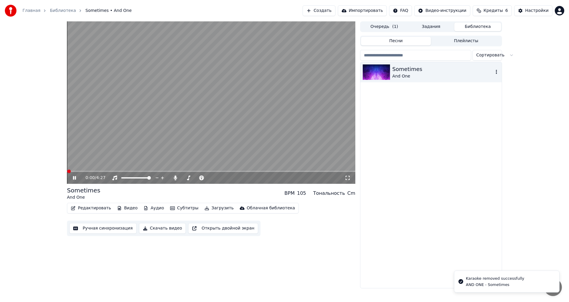
click at [496, 71] on icon "button" at bounding box center [497, 71] width 6 height 5
click at [101, 171] on span at bounding box center [211, 171] width 289 height 1
click at [113, 171] on span at bounding box center [211, 171] width 289 height 1
click at [154, 125] on video at bounding box center [211, 102] width 289 height 162
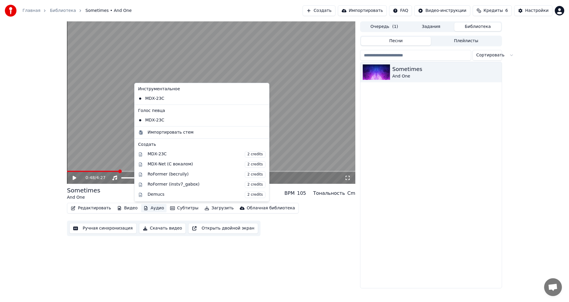
click at [151, 209] on button "Аудио" at bounding box center [153, 208] width 25 height 8
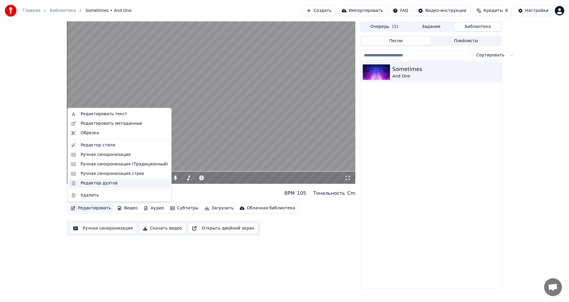
click at [108, 184] on div "Редактор дуэтов" at bounding box center [99, 183] width 37 height 6
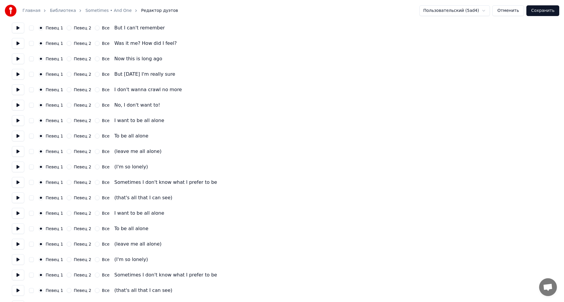
scroll to position [208, 0]
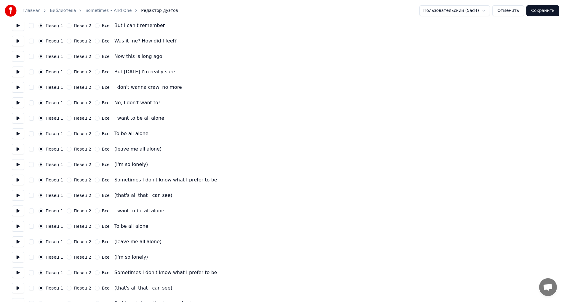
click at [95, 149] on button "Все" at bounding box center [97, 149] width 5 height 5
click at [95, 165] on button "Все" at bounding box center [97, 164] width 5 height 5
click at [95, 196] on button "Все" at bounding box center [97, 195] width 5 height 5
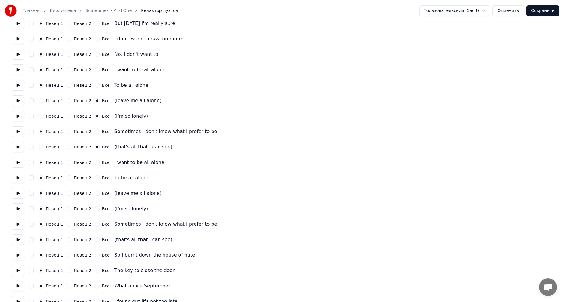
scroll to position [267, 0]
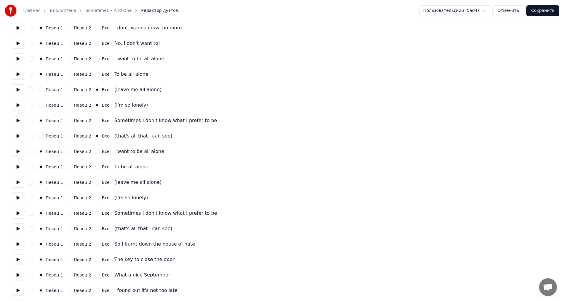
click at [95, 184] on button "Все" at bounding box center [97, 182] width 5 height 5
click at [95, 196] on button "Все" at bounding box center [97, 197] width 5 height 5
click at [95, 227] on button "Все" at bounding box center [97, 228] width 5 height 5
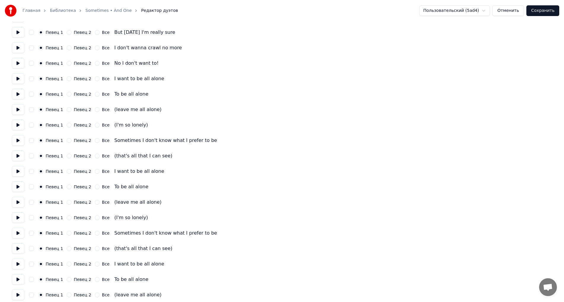
scroll to position [564, 0]
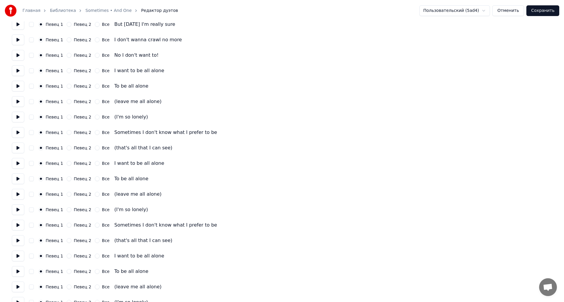
click at [95, 101] on button "Все" at bounding box center [97, 101] width 5 height 5
click at [95, 117] on button "Все" at bounding box center [97, 116] width 5 height 5
click at [95, 148] on button "Все" at bounding box center [97, 147] width 5 height 5
click at [95, 210] on button "Все" at bounding box center [97, 209] width 5 height 5
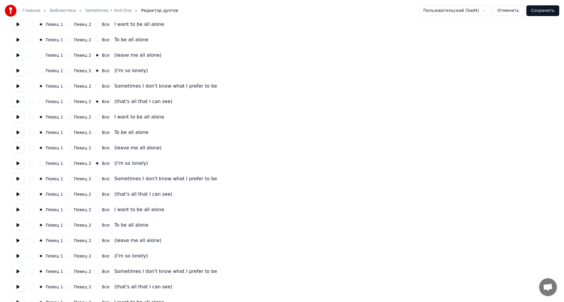
scroll to position [652, 0]
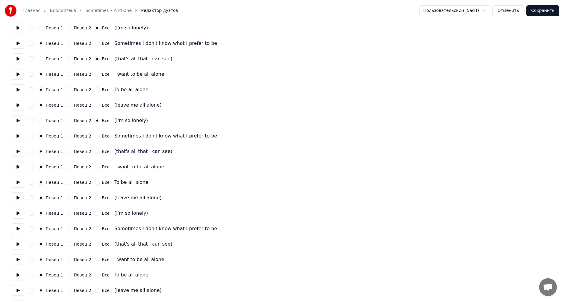
click at [95, 152] on button "Все" at bounding box center [97, 151] width 5 height 5
click at [90, 200] on div "Певец 1 Певец 2 Все (leave me all alone)" at bounding box center [282, 197] width 541 height 11
click at [95, 200] on button "Все" at bounding box center [97, 197] width 5 height 5
click at [95, 212] on button "Все" at bounding box center [97, 213] width 5 height 5
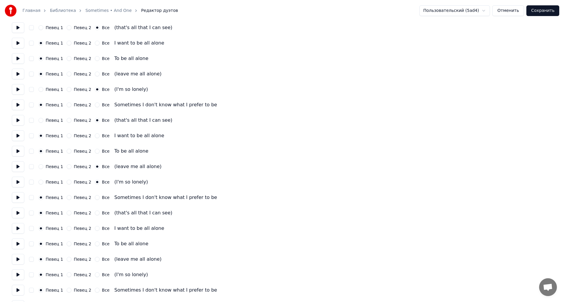
scroll to position [698, 0]
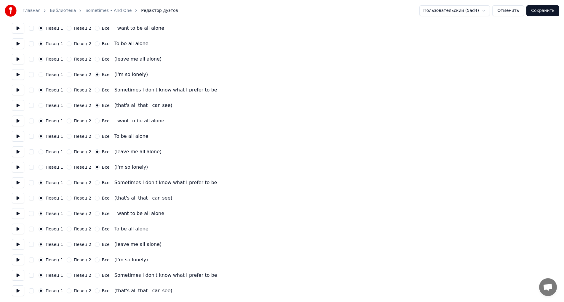
click at [90, 199] on div "Певец 1 Певец 2 Все" at bounding box center [74, 197] width 71 height 5
click at [95, 199] on button "Все" at bounding box center [97, 197] width 5 height 5
click at [95, 244] on button "Все" at bounding box center [97, 244] width 5 height 5
click at [95, 258] on button "Все" at bounding box center [97, 259] width 5 height 5
click at [95, 290] on button "Все" at bounding box center [97, 290] width 5 height 5
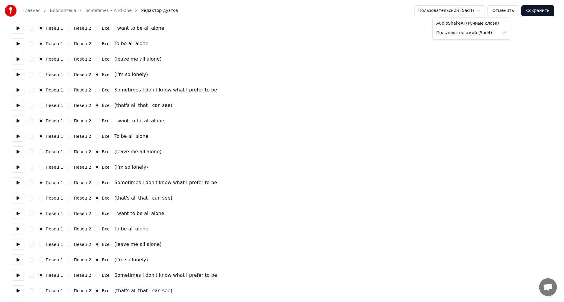
click at [20, 287] on button at bounding box center [18, 290] width 12 height 11
click at [550, 11] on button "Сохранить" at bounding box center [543, 10] width 33 height 11
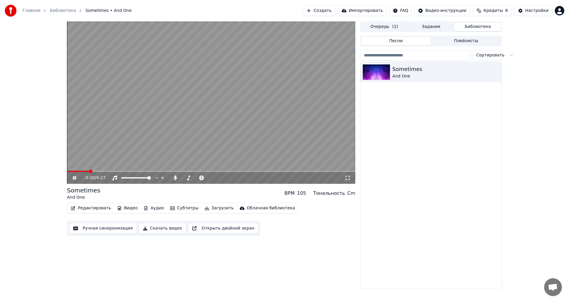
click at [106, 171] on span at bounding box center [211, 171] width 289 height 1
click at [121, 178] on span at bounding box center [121, 177] width 0 height 1
drag, startPoint x: 131, startPoint y: 179, endPoint x: 155, endPoint y: 179, distance: 23.1
click at [155, 179] on div at bounding box center [142, 178] width 48 height 6
click at [151, 178] on span at bounding box center [136, 177] width 30 height 1
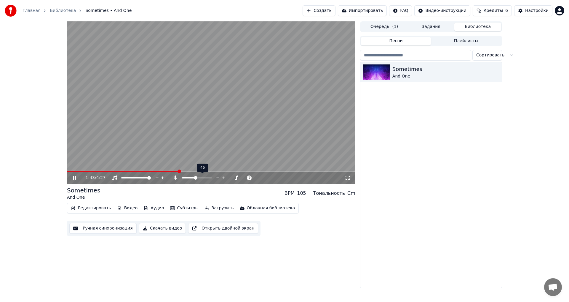
drag, startPoint x: 194, startPoint y: 180, endPoint x: 190, endPoint y: 179, distance: 4.2
click at [190, 179] on div at bounding box center [203, 178] width 48 height 6
click at [187, 177] on span at bounding box center [185, 177] width 6 height 1
click at [182, 179] on span at bounding box center [184, 178] width 4 height 4
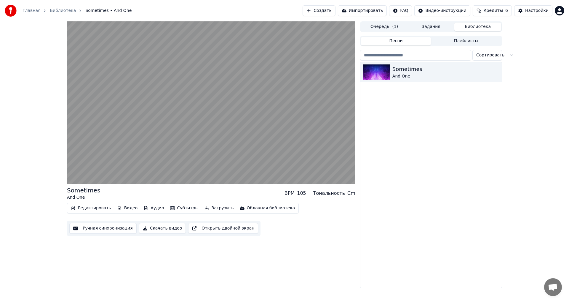
click at [97, 207] on button "Редактировать" at bounding box center [91, 208] width 45 height 8
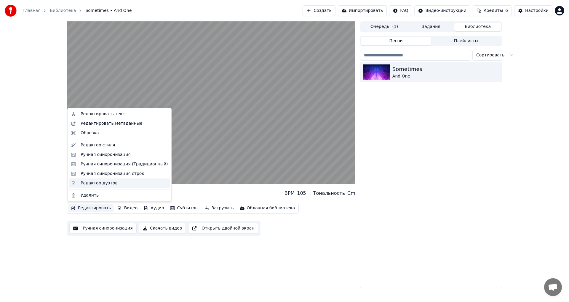
click at [106, 184] on div "Редактор дуэтов" at bounding box center [99, 183] width 37 height 6
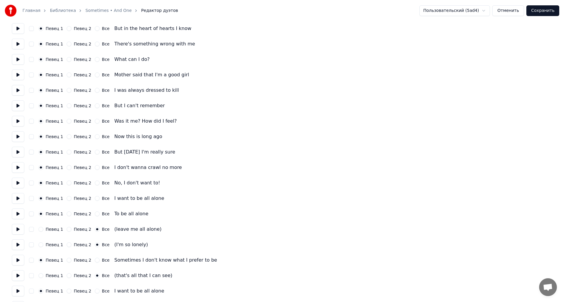
scroll to position [148, 0]
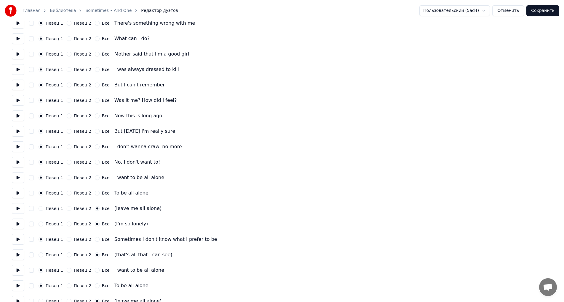
click at [67, 210] on button "Певец 2" at bounding box center [69, 208] width 5 height 5
click at [67, 225] on button "Певец 2" at bounding box center [69, 223] width 5 height 5
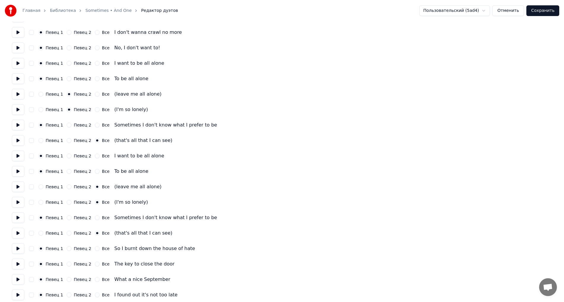
scroll to position [267, 0]
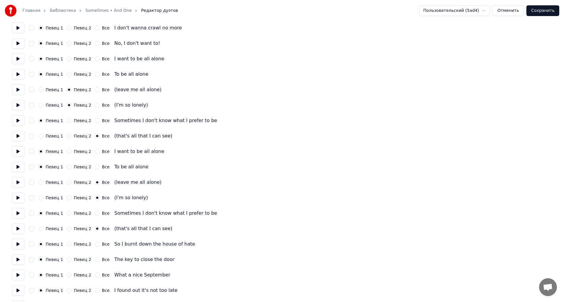
drag, startPoint x: 66, startPoint y: 135, endPoint x: 66, endPoint y: 139, distance: 3.9
click at [67, 134] on button "Певец 2" at bounding box center [69, 135] width 5 height 5
click at [65, 149] on div "Певец 1 Певец 2 Все I want to be all alone" at bounding box center [282, 151] width 541 height 11
click at [67, 152] on button "Певец 2" at bounding box center [69, 151] width 5 height 5
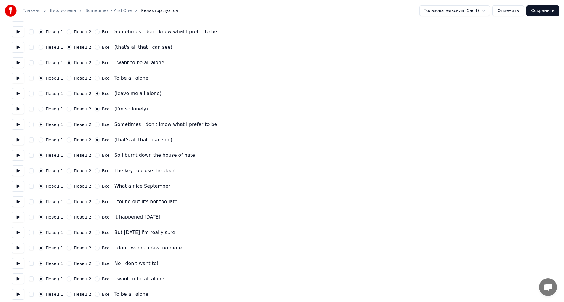
scroll to position [356, 0]
click at [68, 95] on button "Певец 2" at bounding box center [69, 93] width 5 height 5
click at [67, 106] on button "Певец 2" at bounding box center [69, 108] width 5 height 5
click at [67, 139] on button "Певец 2" at bounding box center [69, 139] width 5 height 5
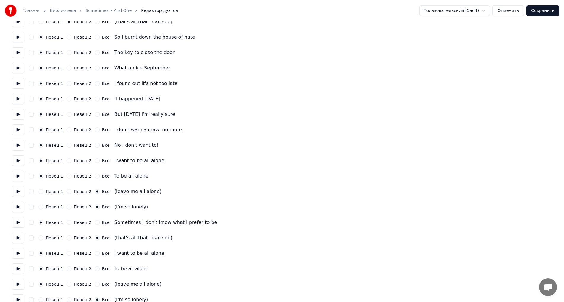
scroll to position [475, 0]
click at [67, 191] on button "Певец 2" at bounding box center [69, 190] width 5 height 5
click at [68, 206] on button "Певец 2" at bounding box center [69, 205] width 5 height 5
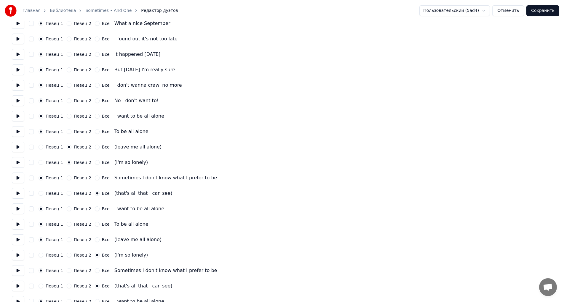
scroll to position [564, 0]
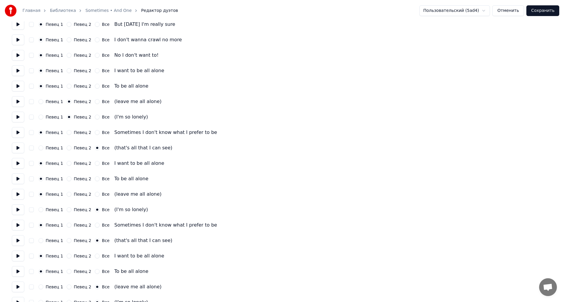
click at [68, 149] on button "Певец 2" at bounding box center [69, 147] width 5 height 5
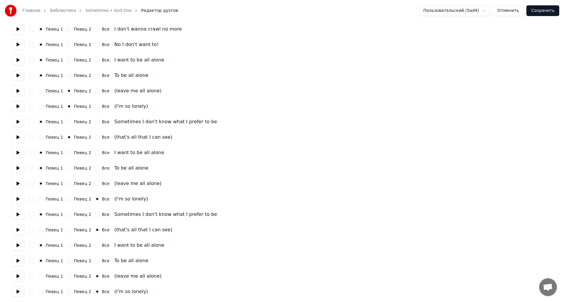
scroll to position [593, 0]
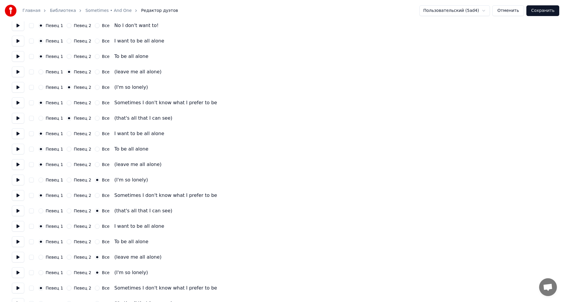
click at [69, 165] on div "Певец 2" at bounding box center [79, 164] width 25 height 5
click at [68, 165] on button "Певец 2" at bounding box center [69, 164] width 5 height 5
click at [66, 183] on div "Певец 1 Певец 2 Все (I'm so lonely)" at bounding box center [282, 179] width 541 height 11
click at [67, 182] on button "Певец 2" at bounding box center [69, 179] width 5 height 5
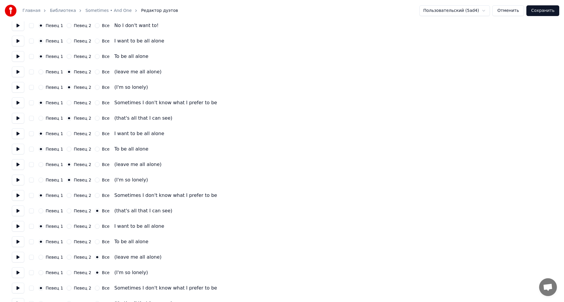
click at [67, 211] on button "Певец 2" at bounding box center [69, 210] width 5 height 5
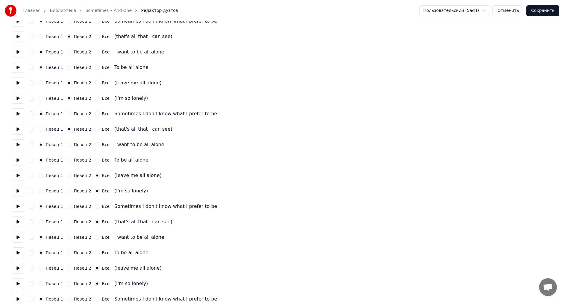
scroll to position [682, 0]
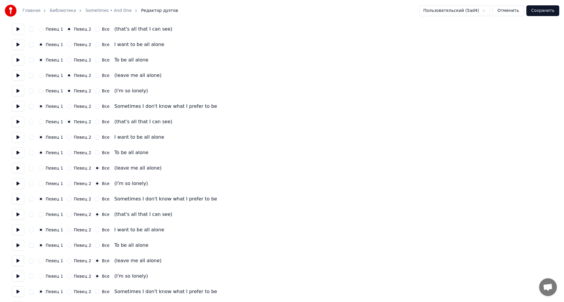
click at [67, 167] on button "Певец 2" at bounding box center [69, 167] width 5 height 5
click at [67, 183] on button "Певец 2" at bounding box center [69, 183] width 5 height 5
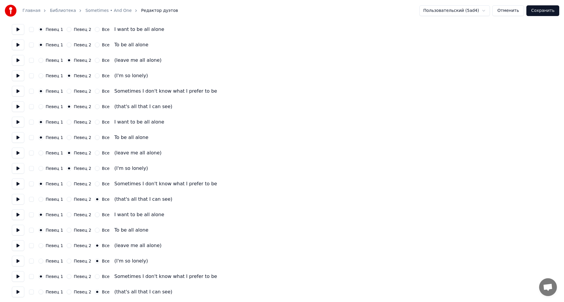
scroll to position [698, 0]
click at [67, 200] on button "Певец 2" at bounding box center [69, 197] width 5 height 5
click at [67, 244] on button "Певец 2" at bounding box center [69, 244] width 5 height 5
click at [67, 260] on button "Певец 2" at bounding box center [69, 259] width 5 height 5
click at [64, 292] on div "Певец 1 Певец 2 Все" at bounding box center [74, 290] width 71 height 5
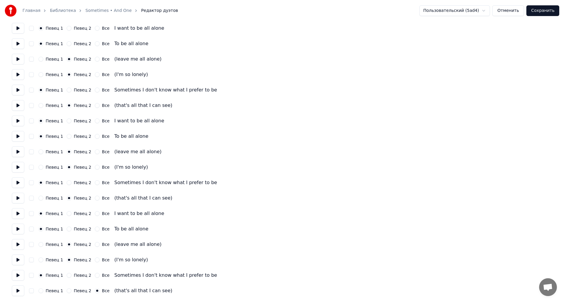
click at [67, 291] on button "Певец 2" at bounding box center [69, 290] width 5 height 5
click at [545, 9] on button "Сохранить" at bounding box center [543, 10] width 33 height 11
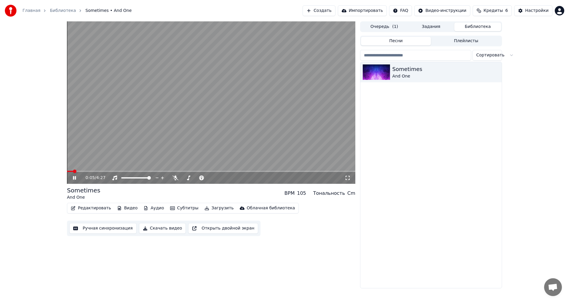
click at [107, 172] on div "0:05 / 4:27" at bounding box center [211, 178] width 289 height 12
click at [121, 172] on div "0:06 / 4:27" at bounding box center [211, 178] width 289 height 12
click at [127, 171] on span at bounding box center [211, 171] width 289 height 1
click at [137, 171] on span at bounding box center [211, 171] width 289 height 1
click at [152, 172] on span at bounding box center [211, 171] width 289 height 1
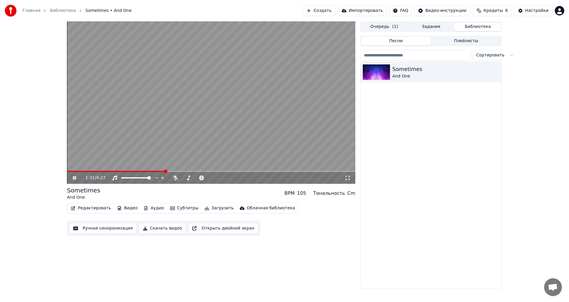
click at [166, 171] on span at bounding box center [211, 171] width 289 height 1
click at [163, 171] on span at bounding box center [115, 171] width 96 height 1
click at [194, 179] on div at bounding box center [203, 178] width 48 height 6
click at [199, 179] on span at bounding box center [199, 178] width 4 height 4
click at [163, 170] on video at bounding box center [211, 102] width 289 height 162
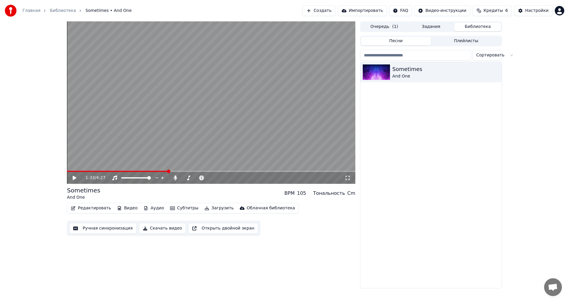
click at [160, 171] on span at bounding box center [117, 171] width 101 height 1
click at [75, 182] on div "1:26 / 4:27" at bounding box center [211, 178] width 289 height 12
click at [74, 179] on icon at bounding box center [75, 178] width 4 height 4
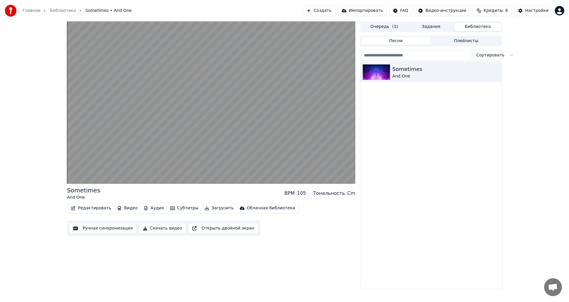
click at [173, 217] on div "Редактировать Видео Аудио Субтитры Загрузить Облачная библиотека Ручная синхрон…" at bounding box center [211, 219] width 289 height 33
click at [376, 245] on div "Sometimes And One BPM 105 Тональность Cm Редактировать Видео Аудио Субтитры Заг…" at bounding box center [284, 154] width 445 height 267
click at [375, 246] on div "Sometimes And One" at bounding box center [431, 175] width 141 height 226
click at [181, 208] on button "Субтитры" at bounding box center [184, 208] width 33 height 8
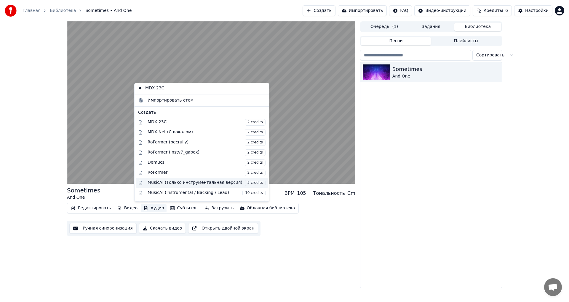
scroll to position [31, 0]
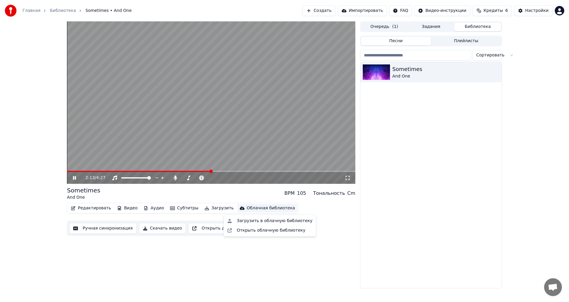
click at [195, 245] on div "2:13 / 4:27 Sometimes And One BPM 105 Тональность Cm Редактировать Видео Аудио …" at bounding box center [211, 154] width 289 height 267
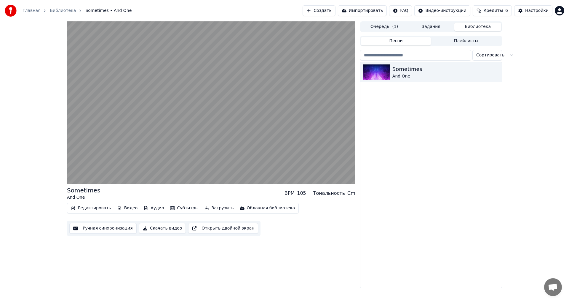
click at [181, 215] on div "Редактировать Видео Аудио Субтитры Загрузить Облачная библиотека Ручная синхрон…" at bounding box center [211, 219] width 289 height 33
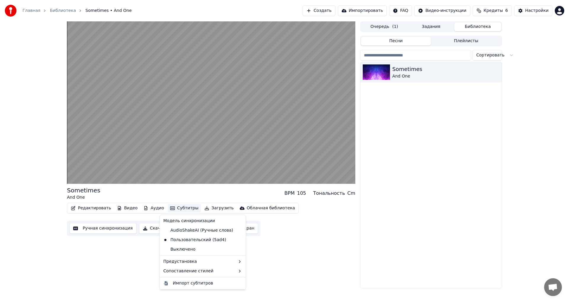
click at [179, 207] on button "Субтитры" at bounding box center [184, 208] width 33 height 8
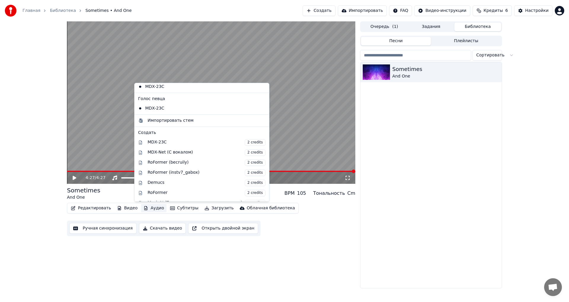
scroll to position [1, 0]
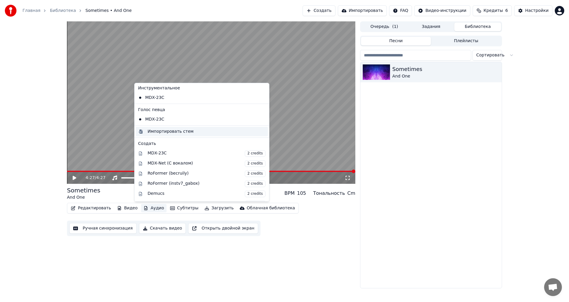
click at [166, 133] on div "Импортировать стем" at bounding box center [171, 131] width 46 height 6
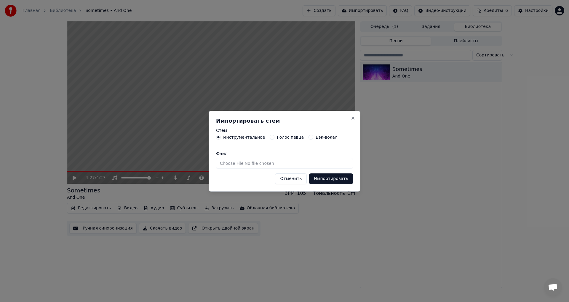
click at [272, 137] on div "Голос певца" at bounding box center [287, 137] width 34 height 5
click at [309, 138] on button "Бэк-вокал" at bounding box center [311, 137] width 5 height 5
click at [274, 163] on input "Файл" at bounding box center [284, 163] width 137 height 11
click at [297, 164] on input "Файл" at bounding box center [284, 163] width 137 height 11
type input "**********"
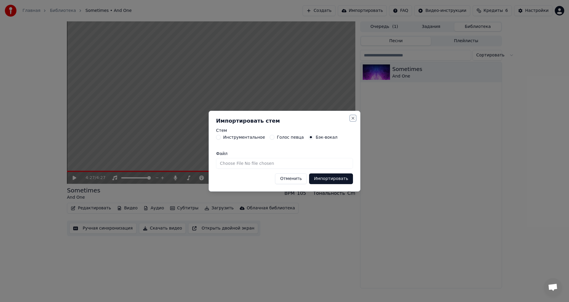
click at [353, 119] on button "Close" at bounding box center [353, 118] width 5 height 5
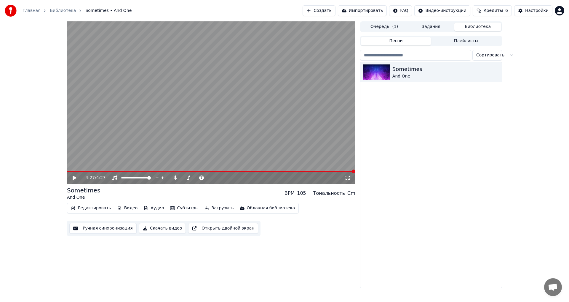
click at [184, 171] on span at bounding box center [211, 171] width 289 height 1
click at [72, 178] on icon at bounding box center [79, 177] width 14 height 5
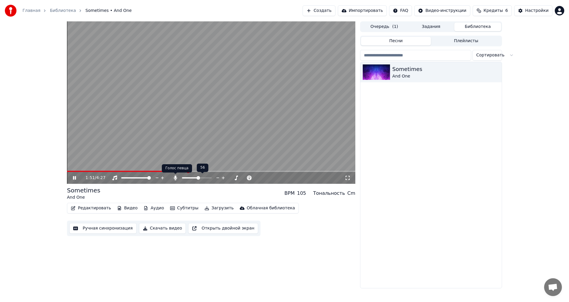
drag, startPoint x: 190, startPoint y: 179, endPoint x: 174, endPoint y: 179, distance: 15.1
click at [174, 179] on div at bounding box center [200, 178] width 54 height 6
click at [76, 177] on icon at bounding box center [74, 178] width 3 height 4
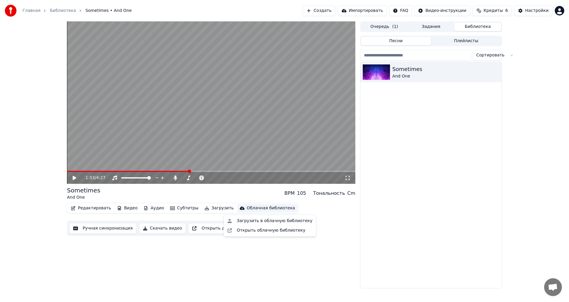
click at [383, 266] on div "1:53 / 4:27 Sometimes And One BPM 105 Тональность Cm Редактировать Видео Аудио …" at bounding box center [284, 154] width 445 height 267
drag, startPoint x: 383, startPoint y: 266, endPoint x: 376, endPoint y: 265, distance: 6.6
click at [382, 265] on div "Sometimes And One" at bounding box center [431, 175] width 141 height 226
click at [214, 209] on button "Загрузить" at bounding box center [219, 208] width 34 height 8
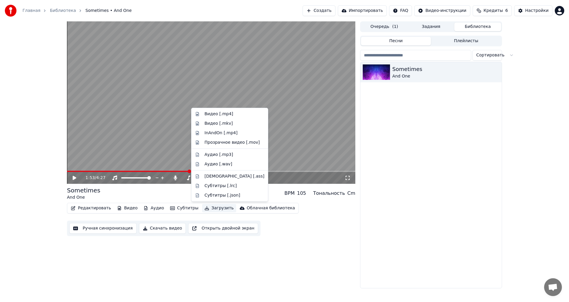
click at [290, 244] on div "1:53 / 4:27 Sometimes And One BPM 105 Тональность Cm Редактировать Видео Аудио …" at bounding box center [211, 154] width 289 height 267
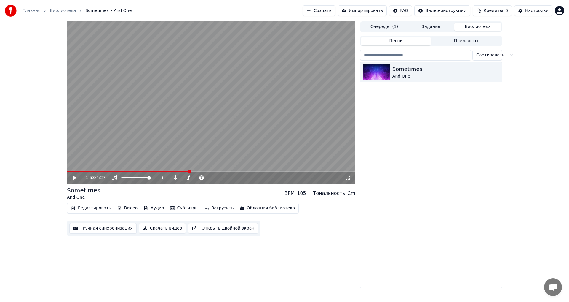
click at [202, 231] on button "Открыть двойной экран" at bounding box center [223, 228] width 70 height 11
click at [73, 175] on div "1:56 / 4:27" at bounding box center [211, 178] width 284 height 6
click at [74, 177] on icon at bounding box center [74, 178] width 3 height 4
drag, startPoint x: 167, startPoint y: 225, endPoint x: 174, endPoint y: 238, distance: 14.1
click at [174, 238] on div "1:57 / 4:27 Sometimes And One BPM 105 Тональность Cm Редактировать Видео Аудио …" at bounding box center [211, 154] width 289 height 267
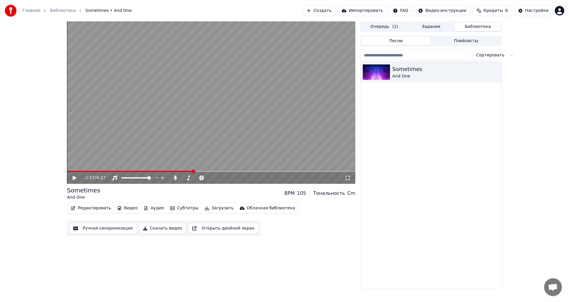
click at [170, 232] on button "Скачать видео" at bounding box center [162, 228] width 47 height 11
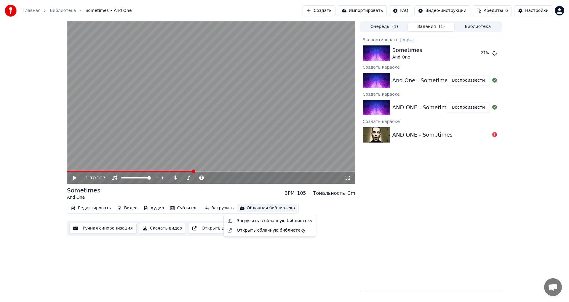
click at [318, 212] on div "Редактировать Видео Аудио Субтитры Загрузить Облачная библиотека Ручная синхрон…" at bounding box center [211, 219] width 289 height 33
click at [319, 212] on div "Редактировать Видео Аудио Субтитры Загрузить Облачная библиотека Ручная синхрон…" at bounding box center [211, 219] width 289 height 33
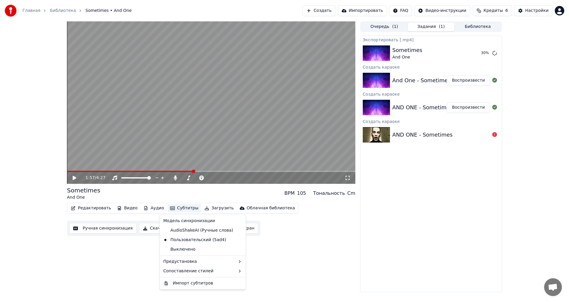
click at [182, 208] on button "Субтитры" at bounding box center [184, 208] width 33 height 8
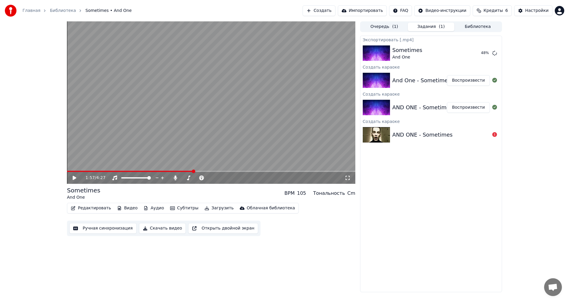
click at [542, 138] on div "1:57 / 4:27 Sometimes And One BPM 105 Тональность Cm Редактировать Видео Аудио …" at bounding box center [284, 156] width 569 height 270
click at [477, 54] on button "Показать" at bounding box center [475, 53] width 31 height 11
drag, startPoint x: 207, startPoint y: 179, endPoint x: 177, endPoint y: 179, distance: 29.4
click at [182, 177] on span at bounding box center [184, 178] width 4 height 4
click at [350, 180] on icon at bounding box center [348, 178] width 4 height 4
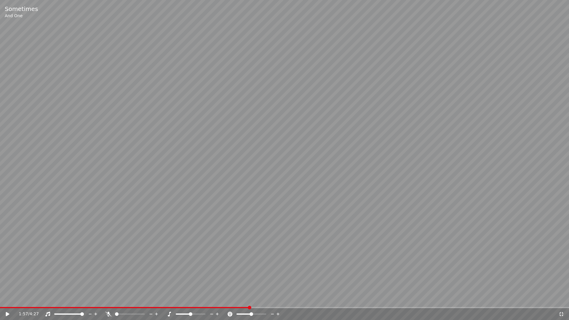
click at [564, 301] on icon at bounding box center [562, 314] width 6 height 5
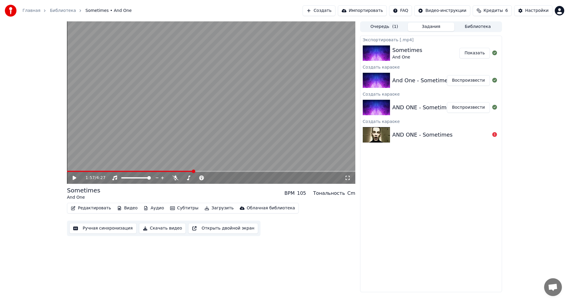
click at [153, 225] on button "Скачать видео" at bounding box center [162, 228] width 47 height 11
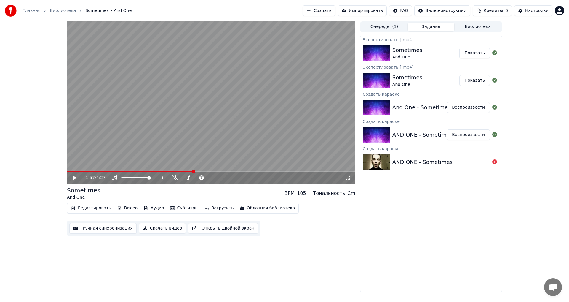
click at [472, 52] on button "Показать" at bounding box center [475, 53] width 31 height 11
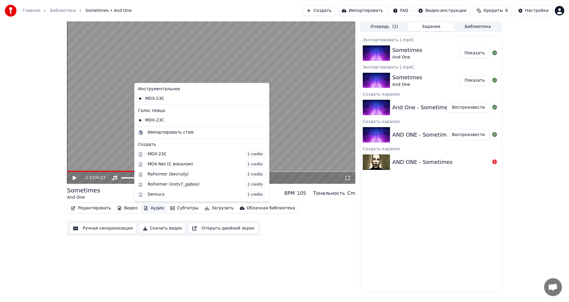
click at [155, 208] on button "Аудио" at bounding box center [153, 208] width 25 height 8
click at [440, 214] on div "Экспортировать [.mp4] Sometimes And One Показать Экспортировать [.mp4] Sometime…" at bounding box center [431, 164] width 142 height 256
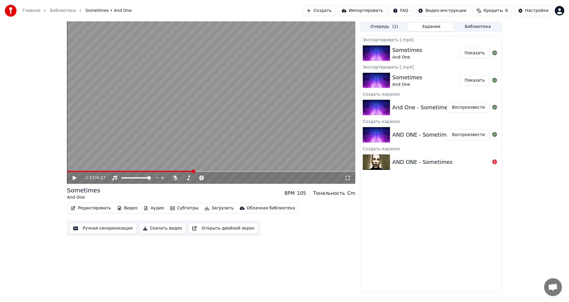
click at [379, 10] on button "Импортировать" at bounding box center [362, 10] width 49 height 11
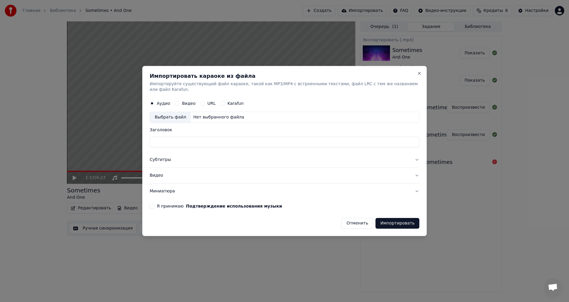
click at [179, 114] on div "Выбрать файл" at bounding box center [170, 117] width 41 height 11
type input "**********"
click at [174, 159] on button "Субтитры" at bounding box center [285, 159] width 270 height 15
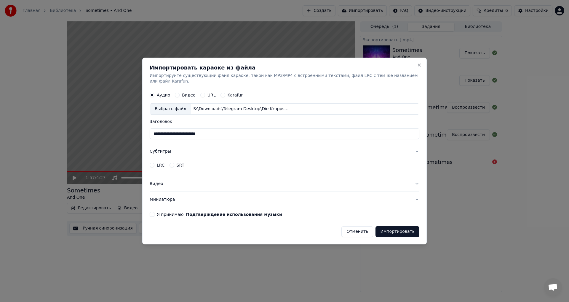
click at [154, 163] on button "LRC" at bounding box center [152, 165] width 5 height 5
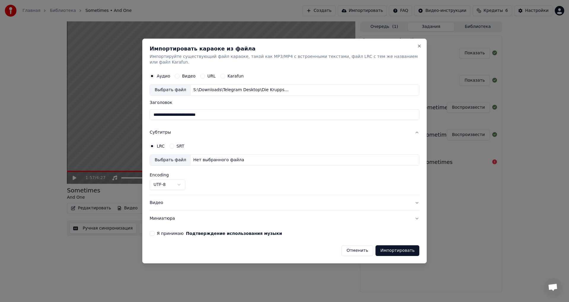
click at [172, 144] on button "SRT" at bounding box center [172, 146] width 5 height 5
click at [357, 245] on button "Отменить" at bounding box center [358, 250] width 32 height 11
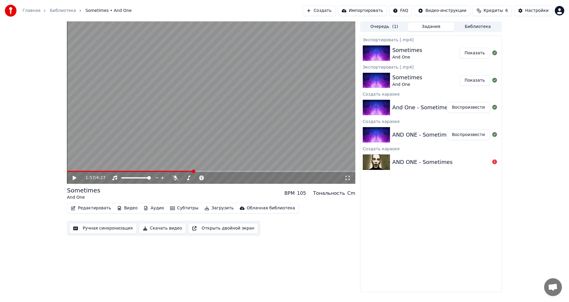
click at [335, 12] on button "Создать" at bounding box center [319, 10] width 33 height 11
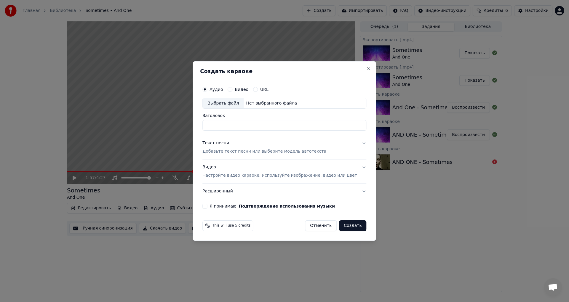
click at [268, 101] on div "Нет выбранного файла" at bounding box center [272, 103] width 56 height 6
type input "**********"
click at [263, 149] on p "Добавьте текст песни или выберите модель автотекста" at bounding box center [265, 152] width 124 height 6
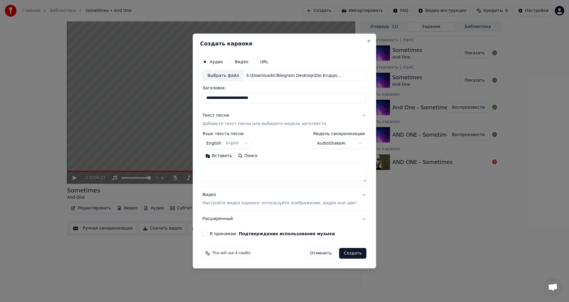
click at [248, 155] on button "Поиск" at bounding box center [248, 155] width 26 height 9
type textarea "**********"
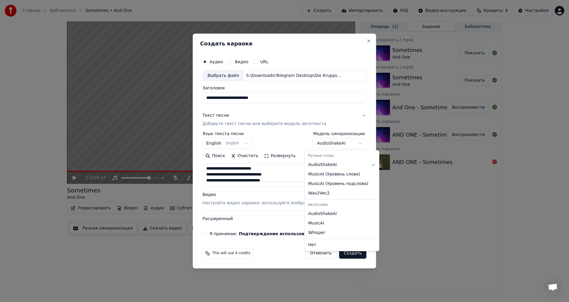
click at [346, 143] on body "Главная Библиотека Sometimes • And One Создать Импортировать FAQ Видео-инструкц…" at bounding box center [284, 151] width 569 height 302
click at [347, 143] on body "Главная Библиотека Sometimes • And One Создать Импортировать FAQ Видео-инструкц…" at bounding box center [284, 151] width 569 height 302
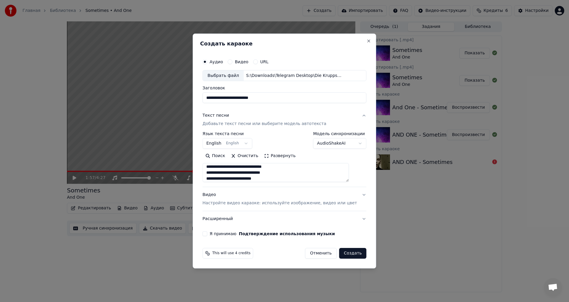
scroll to position [0, 0]
click at [285, 199] on div "Видео Настройте видео караоке: используйте изображение, видео или цвет" at bounding box center [280, 199] width 155 height 14
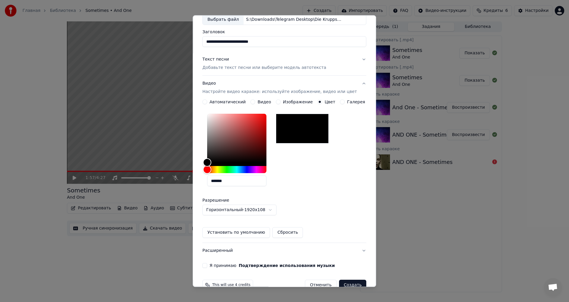
scroll to position [51, 0]
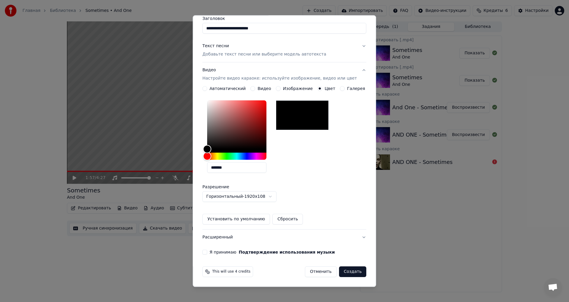
click at [217, 252] on label "Я принимаю Подтверждение использования музыки" at bounding box center [272, 252] width 125 height 4
click at [207, 252] on button "Я принимаю Подтверждение использования музыки" at bounding box center [205, 252] width 5 height 5
click at [346, 273] on button "Создать" at bounding box center [352, 271] width 27 height 11
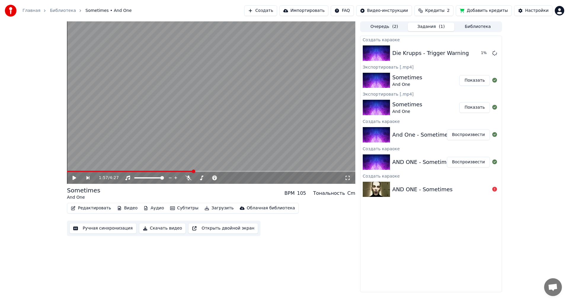
click at [472, 12] on button "Добавить кредиты" at bounding box center [484, 10] width 56 height 11
click at [482, 10] on button "Добавить кредиты" at bounding box center [484, 10] width 56 height 11
click at [504, 13] on button "Добавить кредиты" at bounding box center [484, 10] width 56 height 11
click at [480, 13] on button "Добавить кредиты" at bounding box center [484, 10] width 56 height 11
click at [480, 10] on button "Добавить кредиты" at bounding box center [484, 10] width 56 height 11
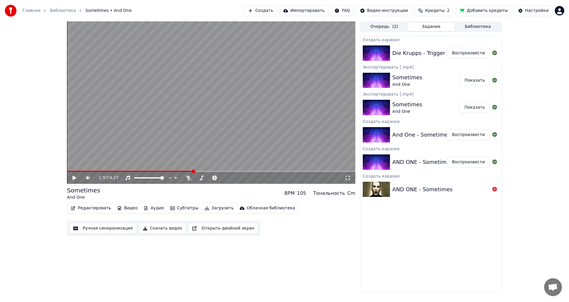
click at [429, 44] on div "Die Krupps - Trigger Warning Воспроизвести" at bounding box center [431, 53] width 141 height 20
click at [401, 60] on div "Die Krupps - Trigger Warning Воспроизвести" at bounding box center [431, 53] width 141 height 20
click at [370, 56] on img at bounding box center [376, 52] width 27 height 15
click at [397, 48] on div "Die Krupps - Trigger Warning Воспроизвести" at bounding box center [431, 53] width 141 height 20
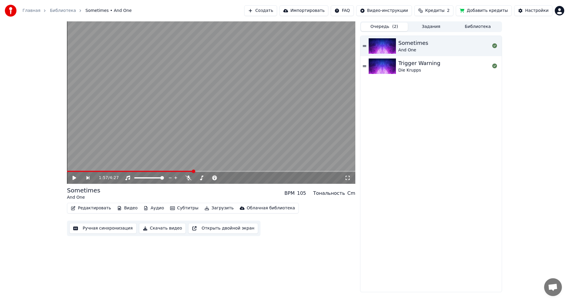
click at [390, 28] on button "Очередь ( 2 )" at bounding box center [384, 27] width 47 height 9
click at [419, 68] on div "Die Krupps" at bounding box center [420, 70] width 42 height 6
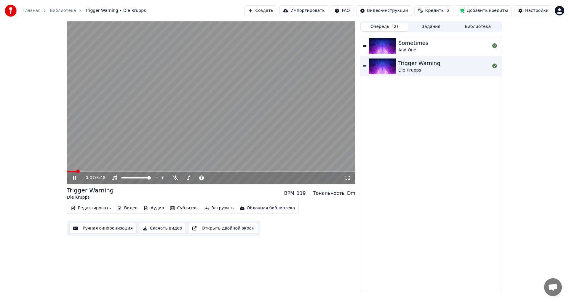
click at [350, 180] on icon at bounding box center [348, 178] width 4 height 4
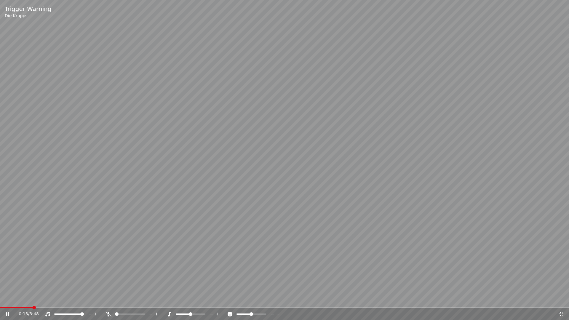
click at [561, 301] on icon at bounding box center [562, 314] width 6 height 5
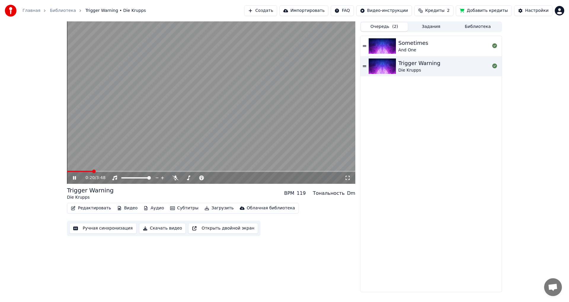
click at [349, 177] on icon at bounding box center [348, 177] width 6 height 5
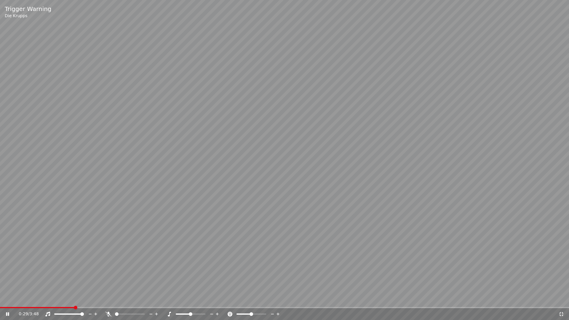
click at [560, 301] on icon at bounding box center [562, 314] width 4 height 4
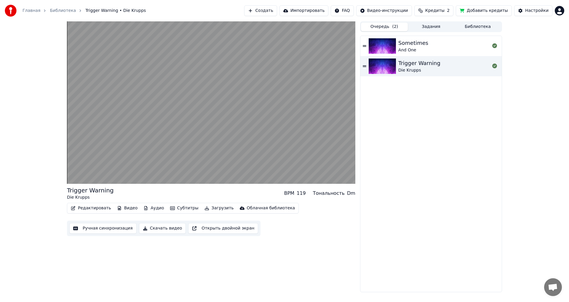
click at [155, 230] on button "Скачать видео" at bounding box center [162, 228] width 47 height 11
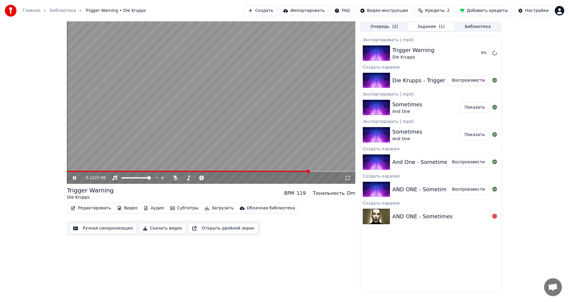
click at [475, 9] on button "Добавить кредиты" at bounding box center [484, 10] width 56 height 11
click at [559, 12] on html "Главная Библиотека Trigger Warning • Die Krupps Создать Импортировать FAQ Видео…" at bounding box center [284, 151] width 569 height 302
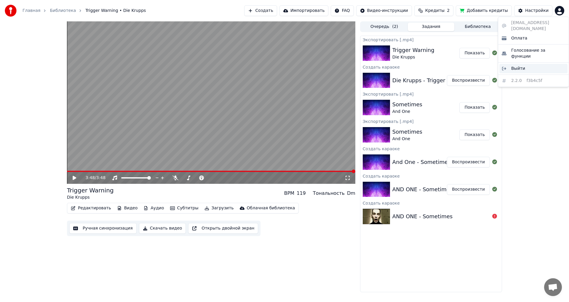
click at [528, 64] on div "Выйти" at bounding box center [534, 68] width 68 height 9
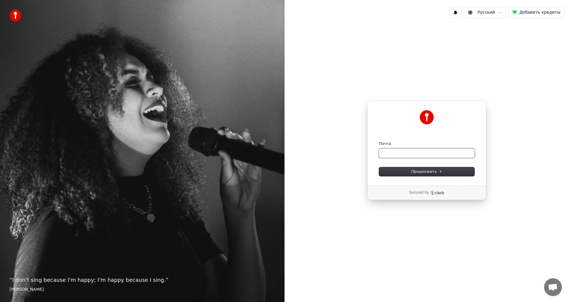
click at [408, 151] on input "Почта" at bounding box center [426, 153] width 95 height 9
paste input "**********"
click at [416, 176] on div "**********" at bounding box center [426, 143] width 119 height 85
click at [418, 174] on button "Продолжить" at bounding box center [426, 171] width 95 height 9
click at [442, 155] on input "**********" at bounding box center [426, 153] width 95 height 9
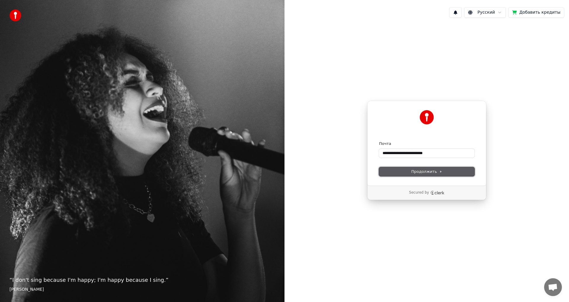
click at [440, 169] on span "Продолжить" at bounding box center [427, 171] width 31 height 5
click at [436, 152] on input "**********" at bounding box center [426, 153] width 95 height 9
paste input "text"
click at [435, 168] on button "Продолжить" at bounding box center [426, 171] width 95 height 9
type input "**********"
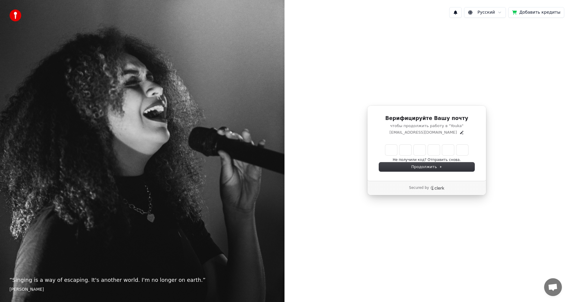
click at [386, 150] on input "Enter verification code" at bounding box center [433, 149] width 95 height 11
paste input "******"
type input "******"
